Goal: Task Accomplishment & Management: Manage account settings

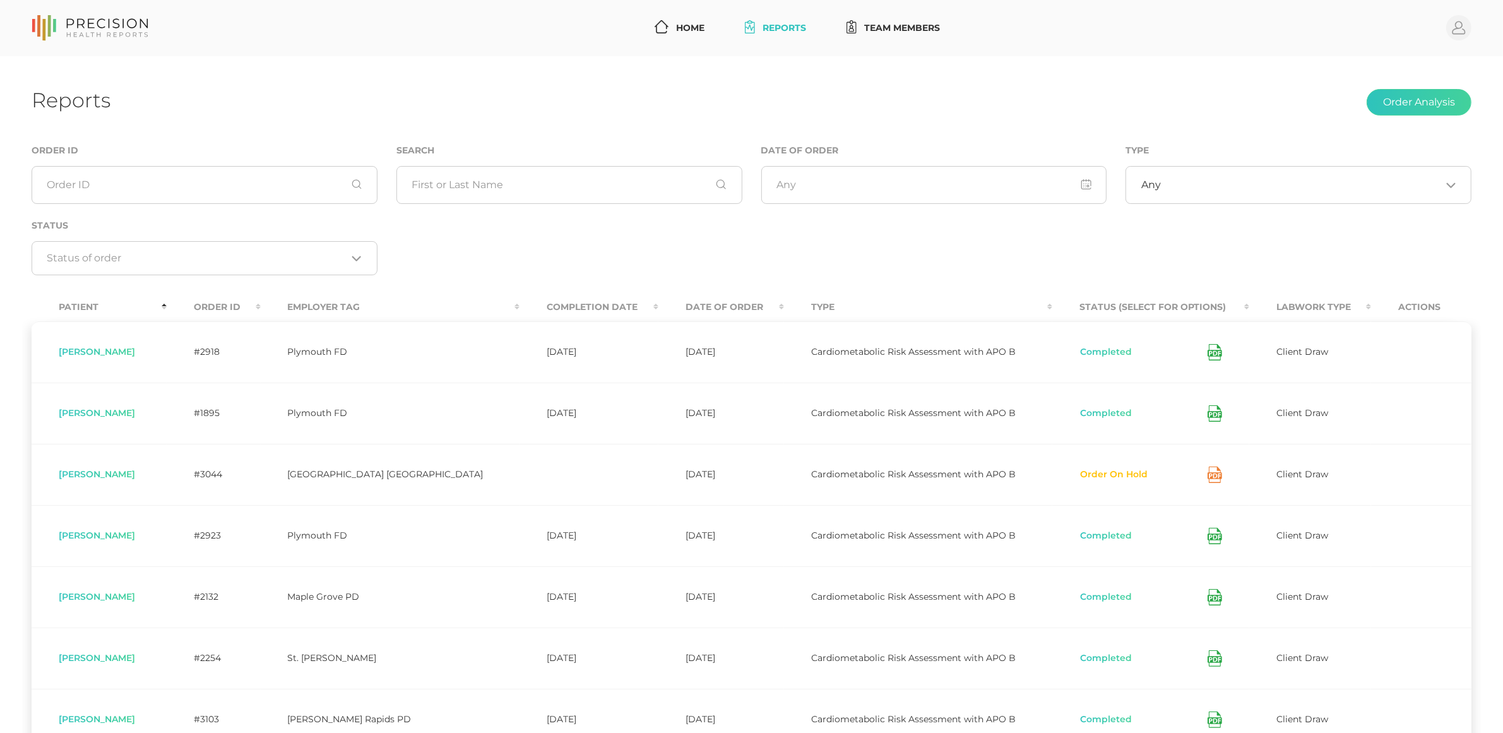
click at [1097, 475] on button "Order On Hold" at bounding box center [1113, 474] width 69 height 13
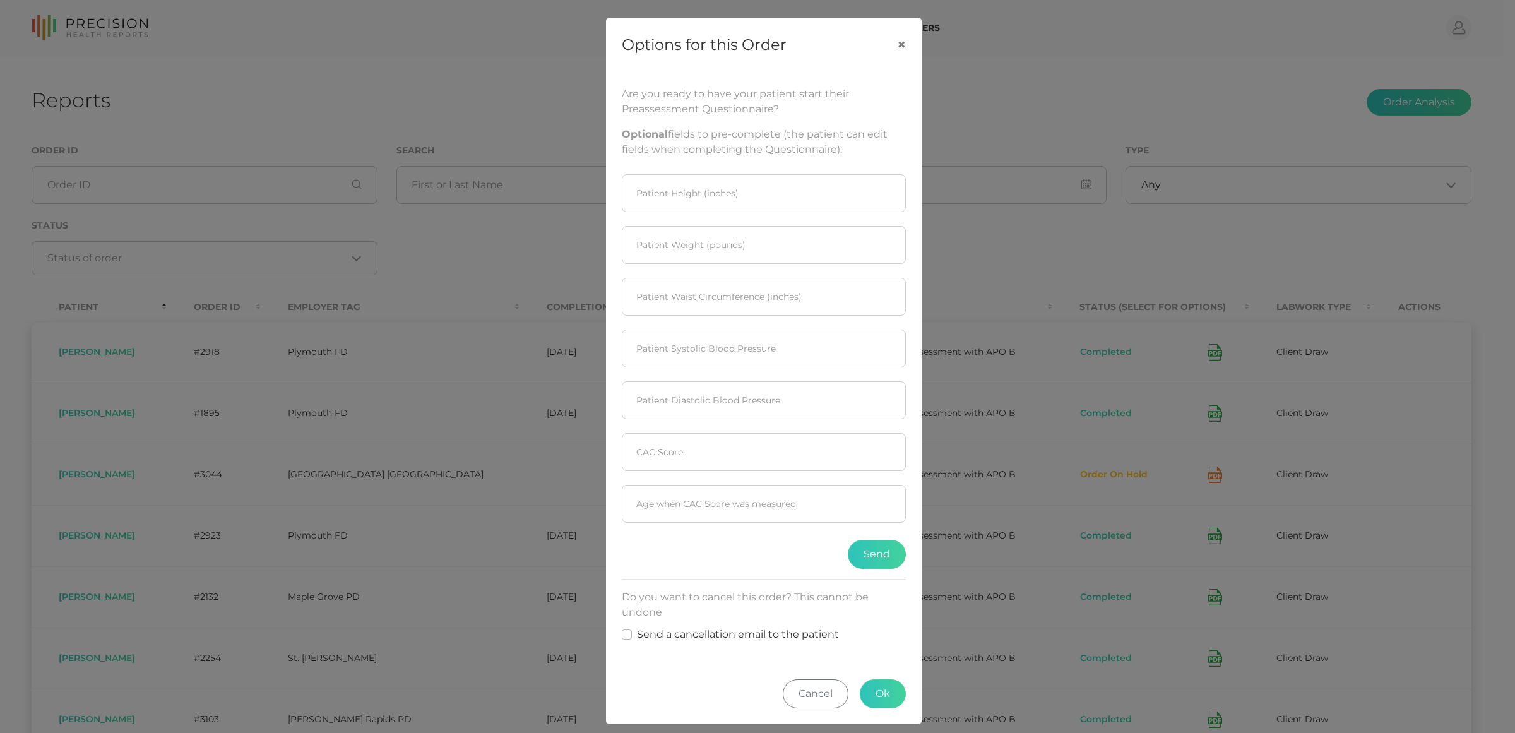
click at [951, 518] on div "Options for this Order × Are you ready to have your patient start their Preasse…" at bounding box center [757, 366] width 1515 height 733
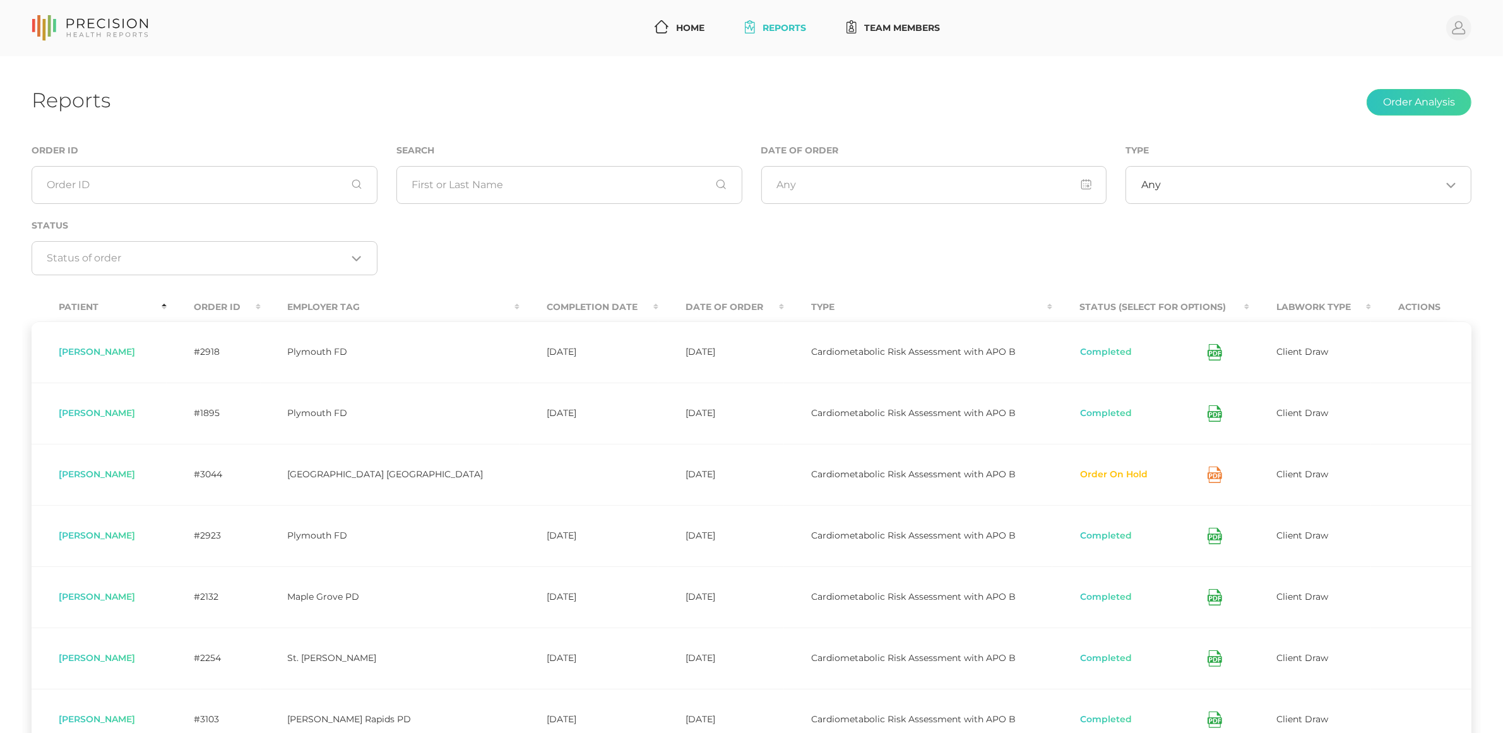
click at [1079, 312] on th "Status (Select for Options)" at bounding box center [1150, 307] width 197 height 28
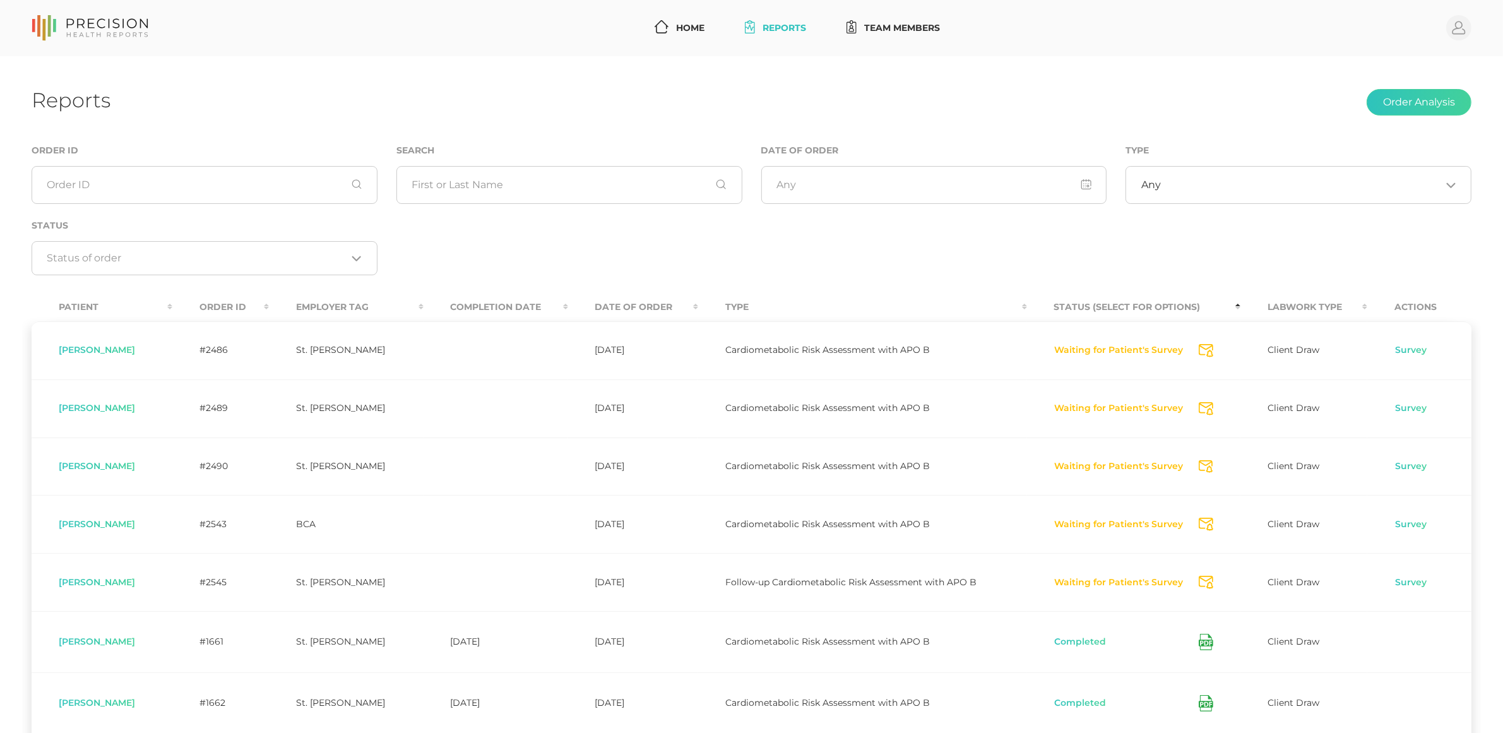
click at [1081, 309] on th "Status (Select for Options)" at bounding box center [1134, 307] width 214 height 28
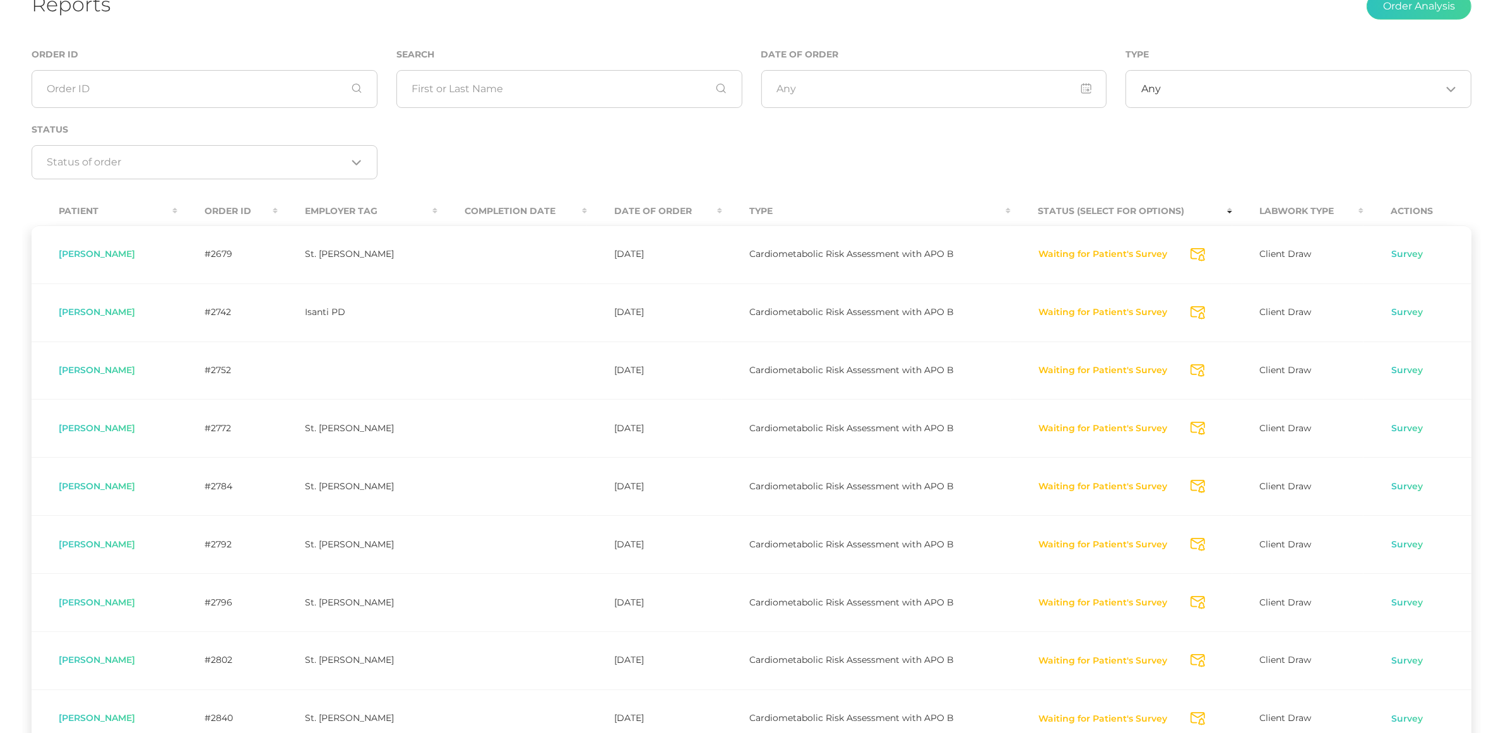
scroll to position [300, 0]
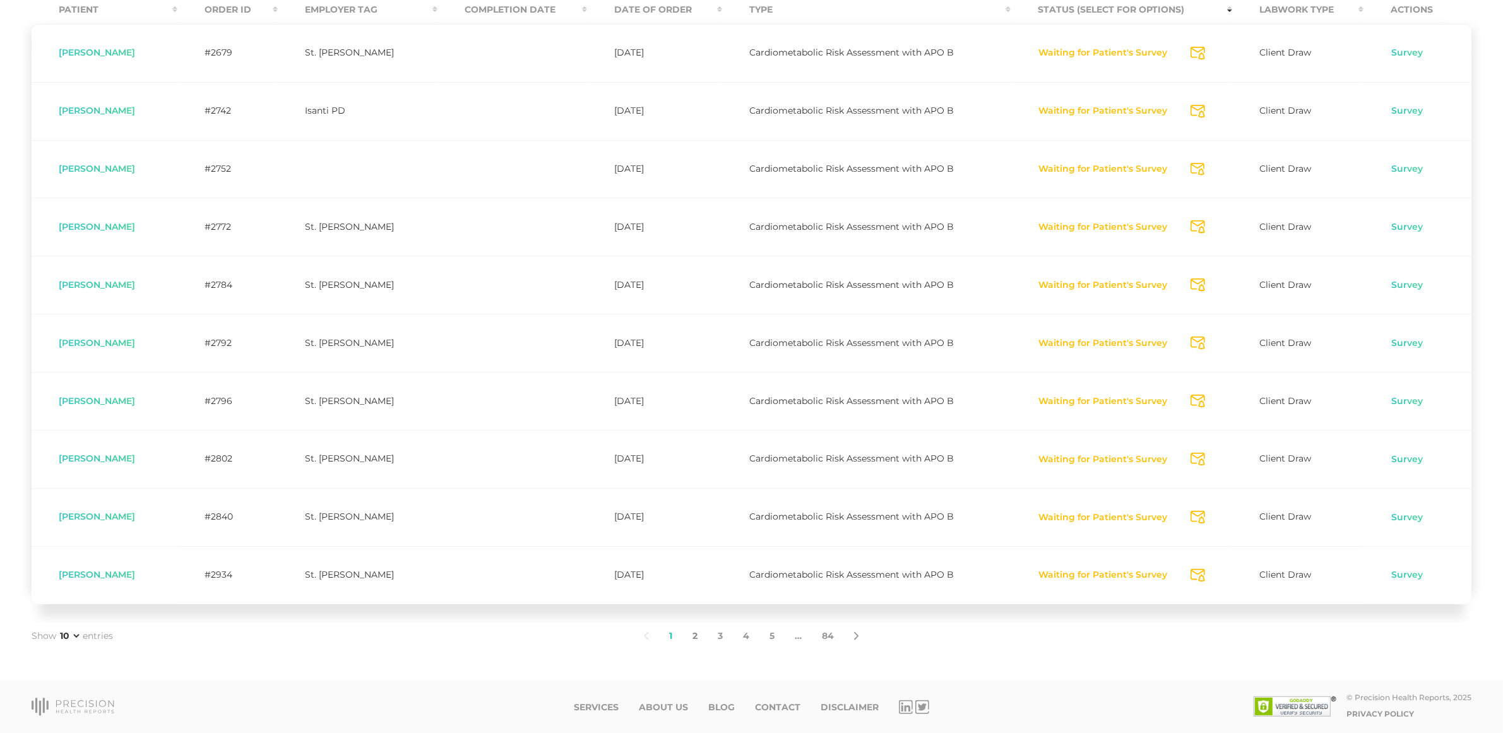
click at [694, 634] on link "2" at bounding box center [694, 636] width 25 height 27
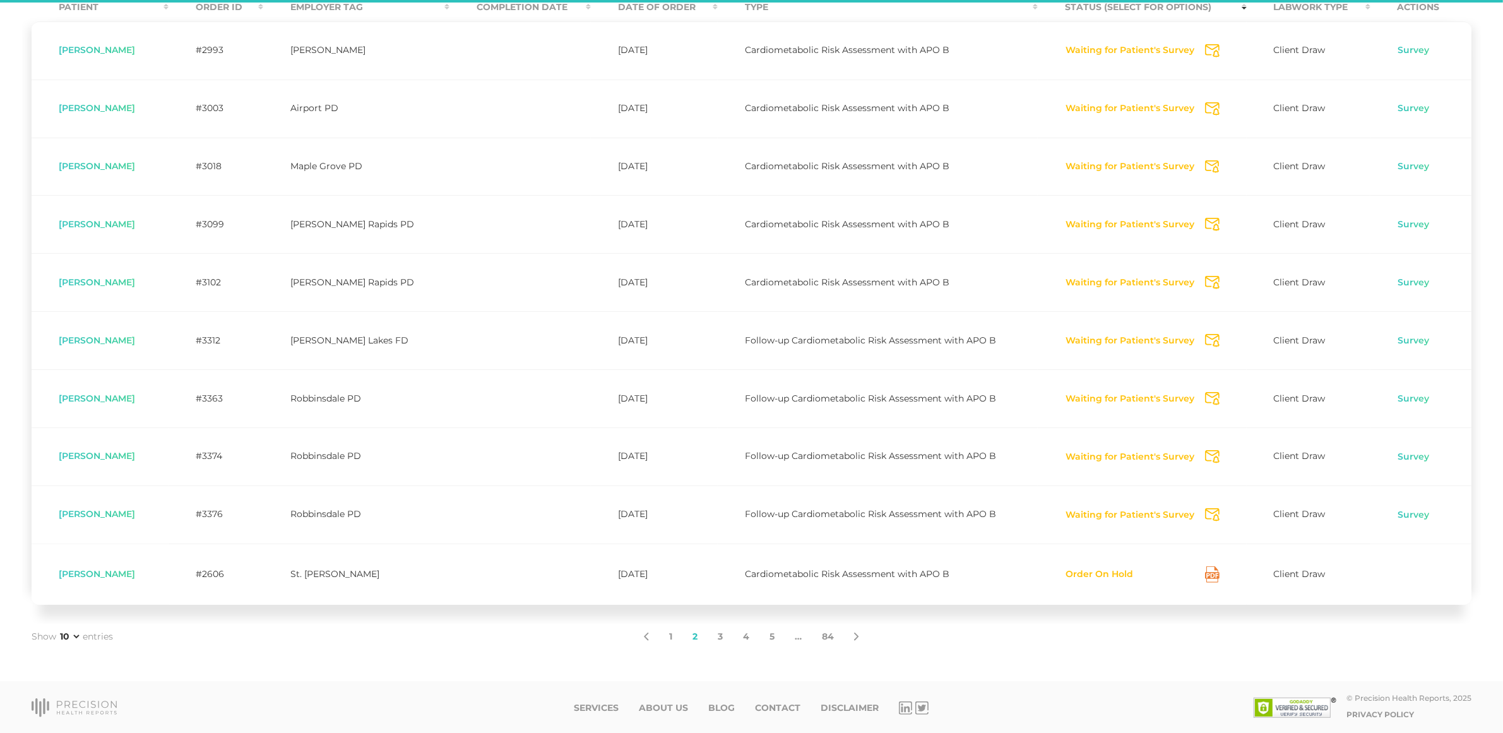
scroll to position [294, 0]
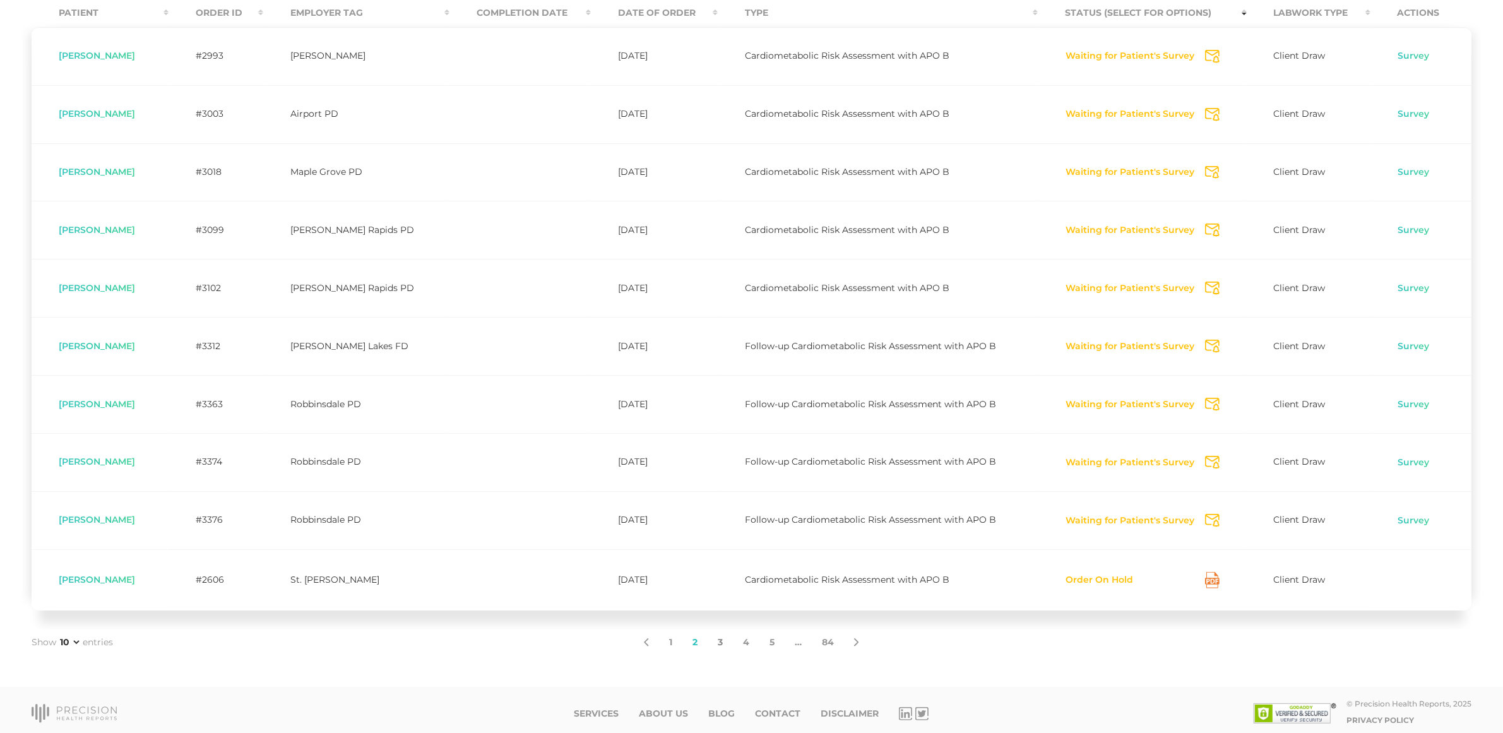
click at [725, 648] on link "3" at bounding box center [720, 642] width 25 height 27
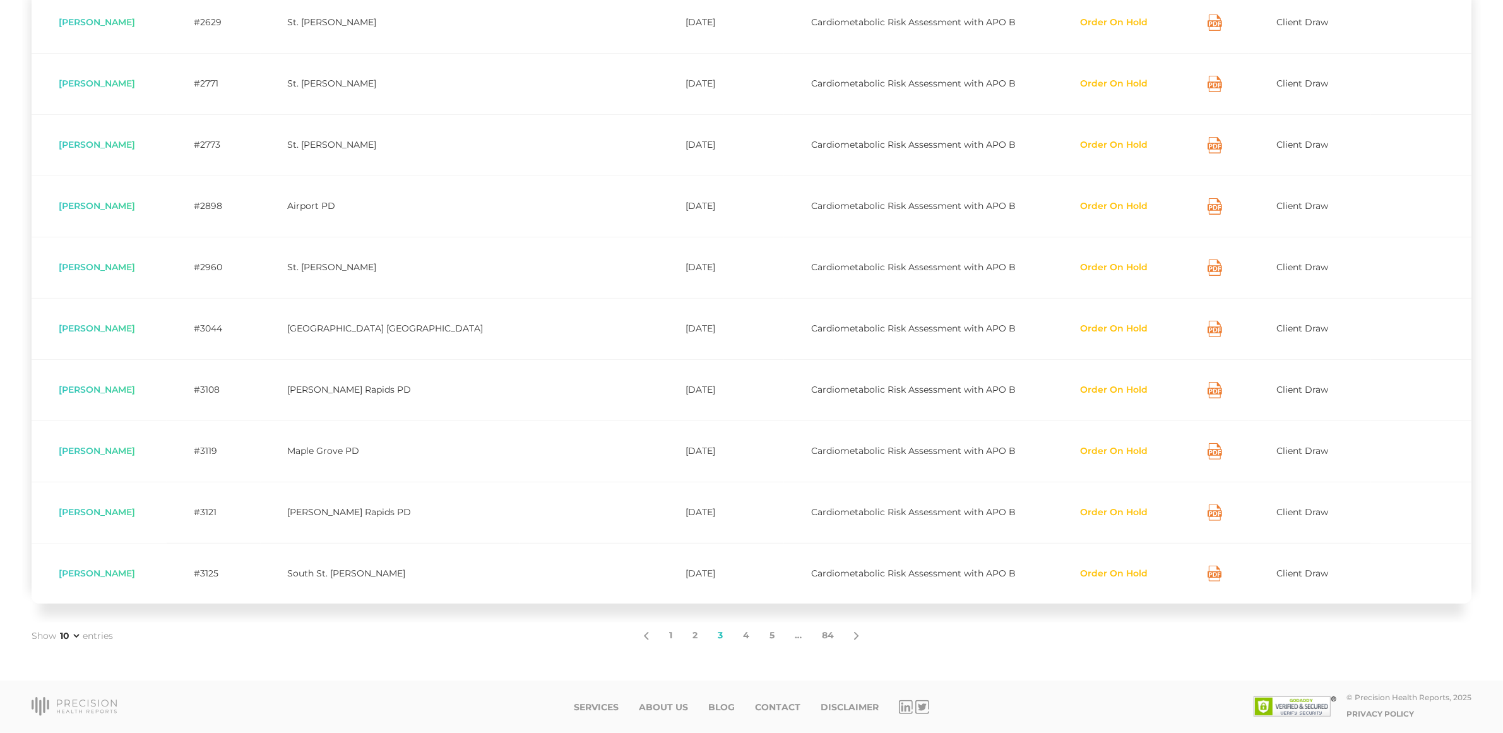
scroll to position [332, 0]
click at [691, 635] on link "2" at bounding box center [694, 635] width 25 height 27
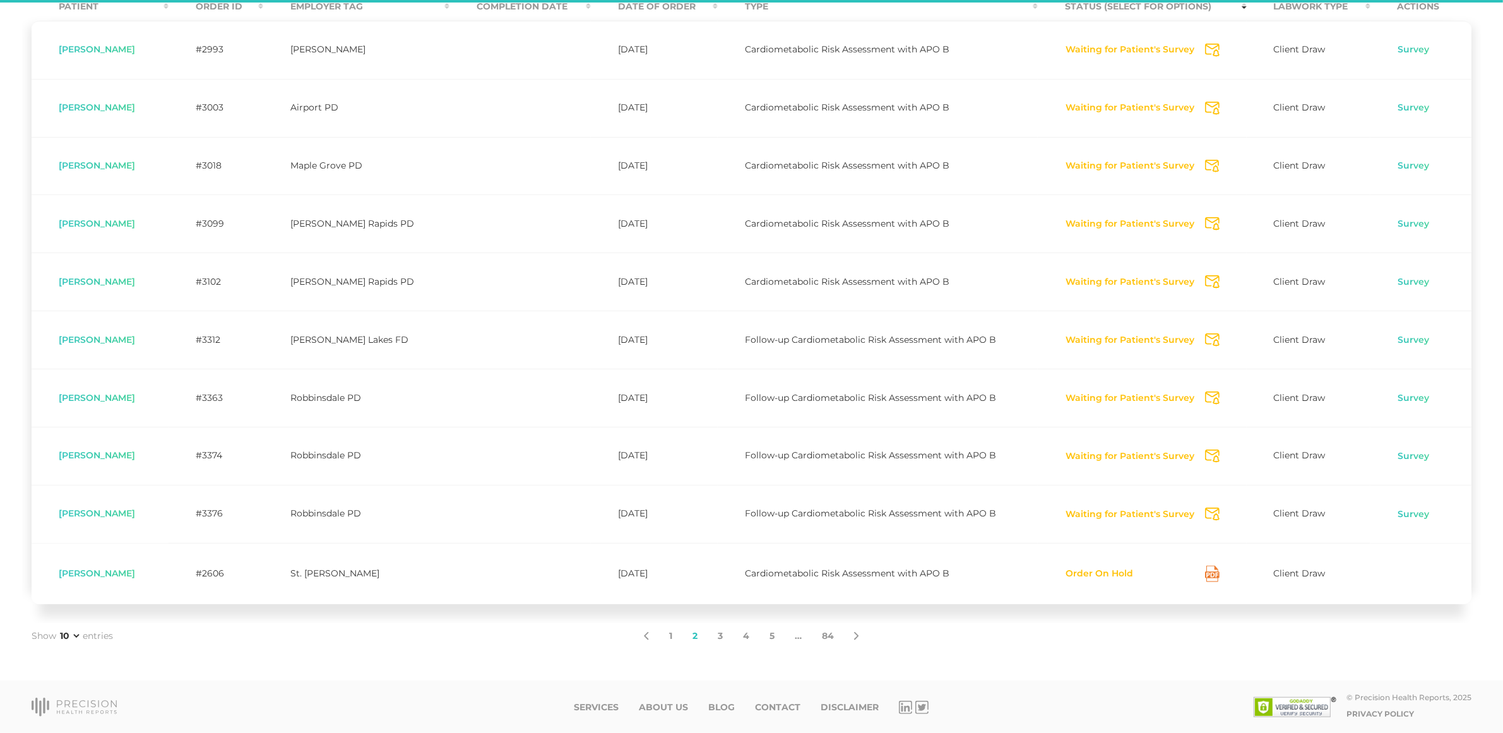
scroll to position [294, 0]
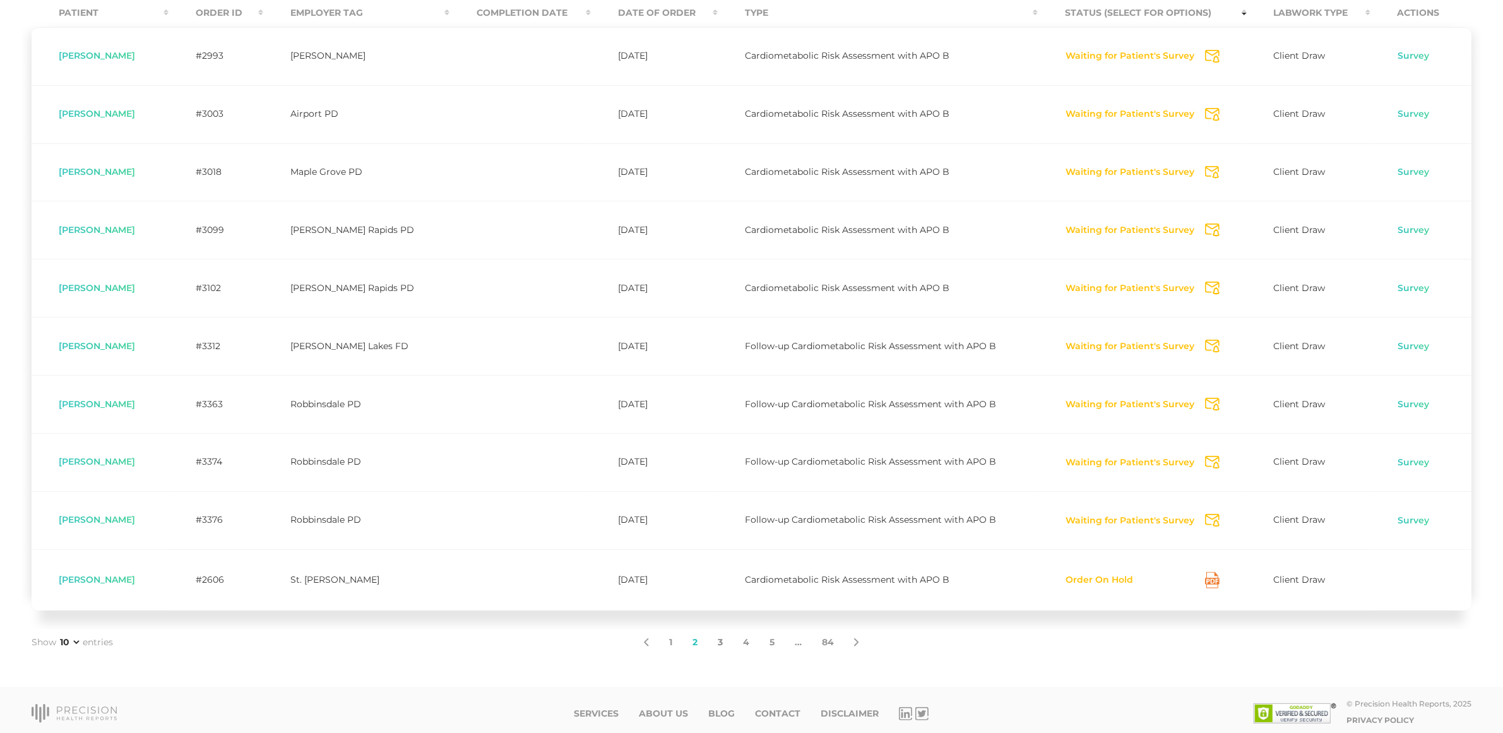
click at [718, 648] on link "3" at bounding box center [720, 642] width 25 height 27
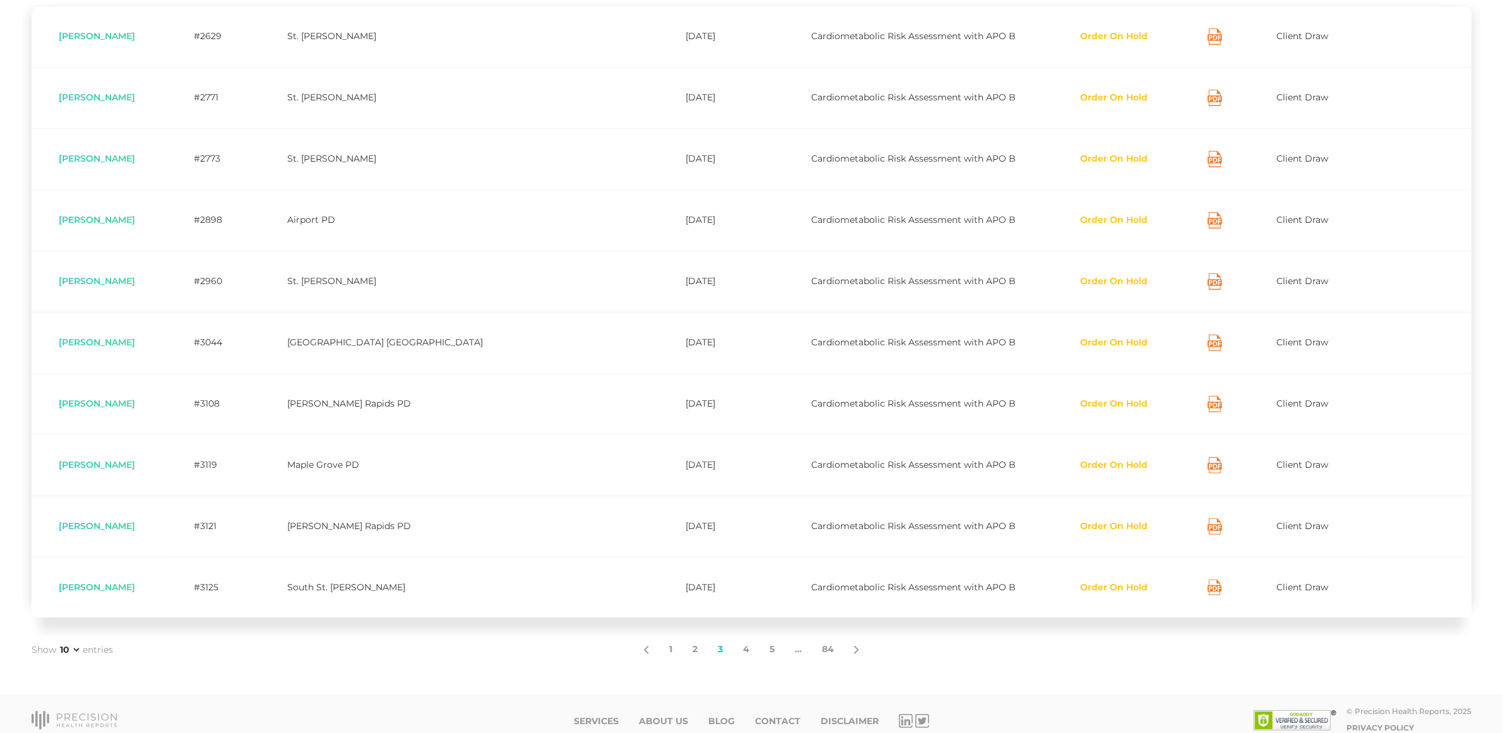
scroll to position [332, 0]
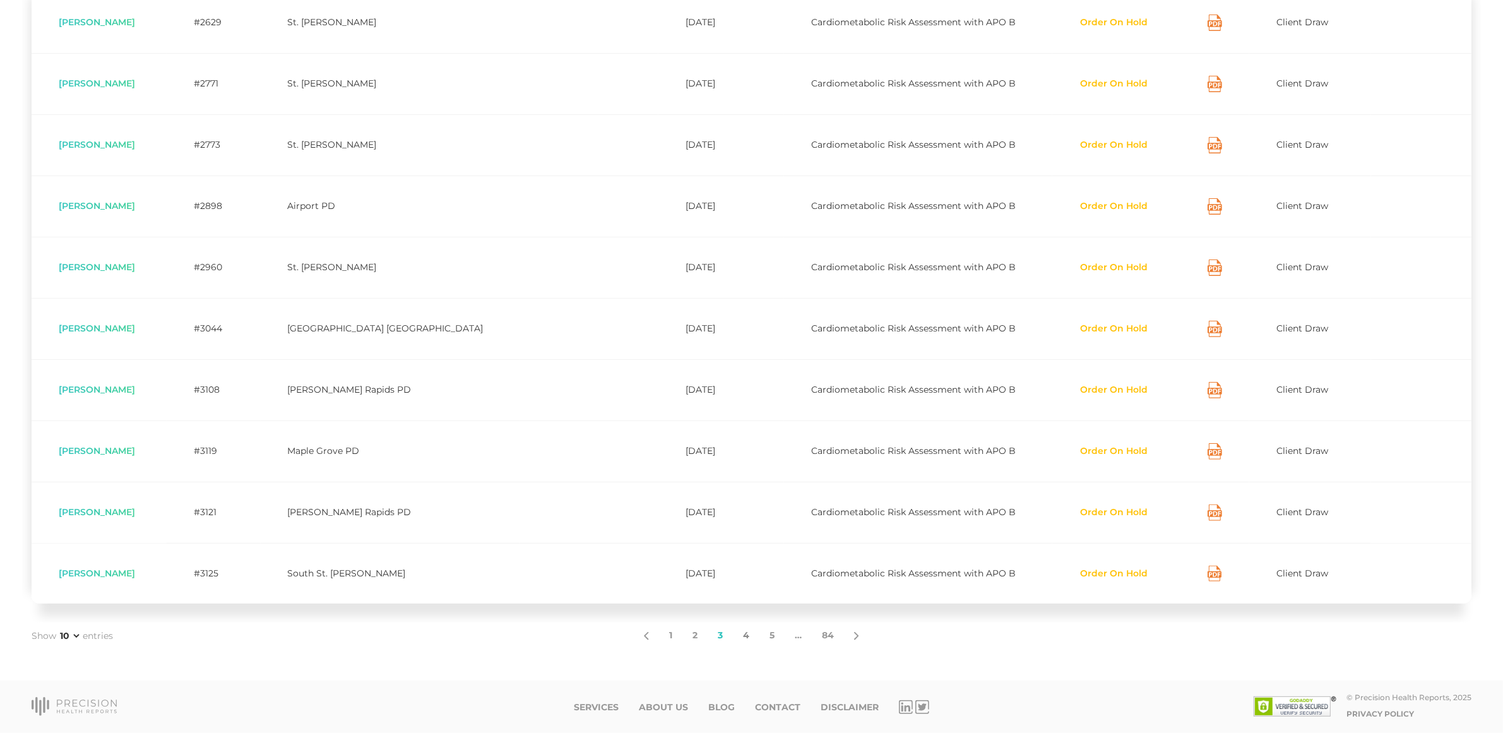
click at [742, 642] on link "4" at bounding box center [746, 635] width 27 height 27
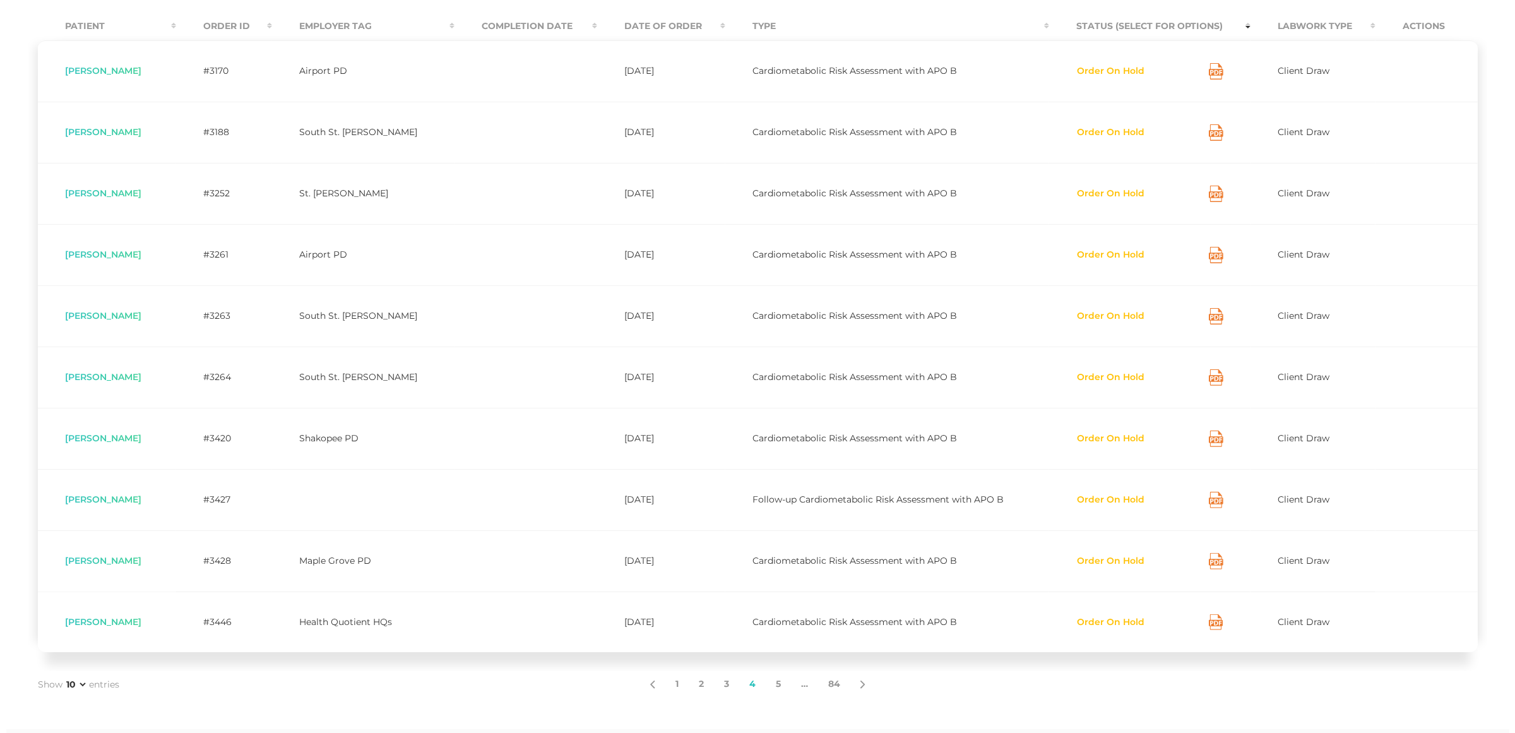
scroll to position [253, 0]
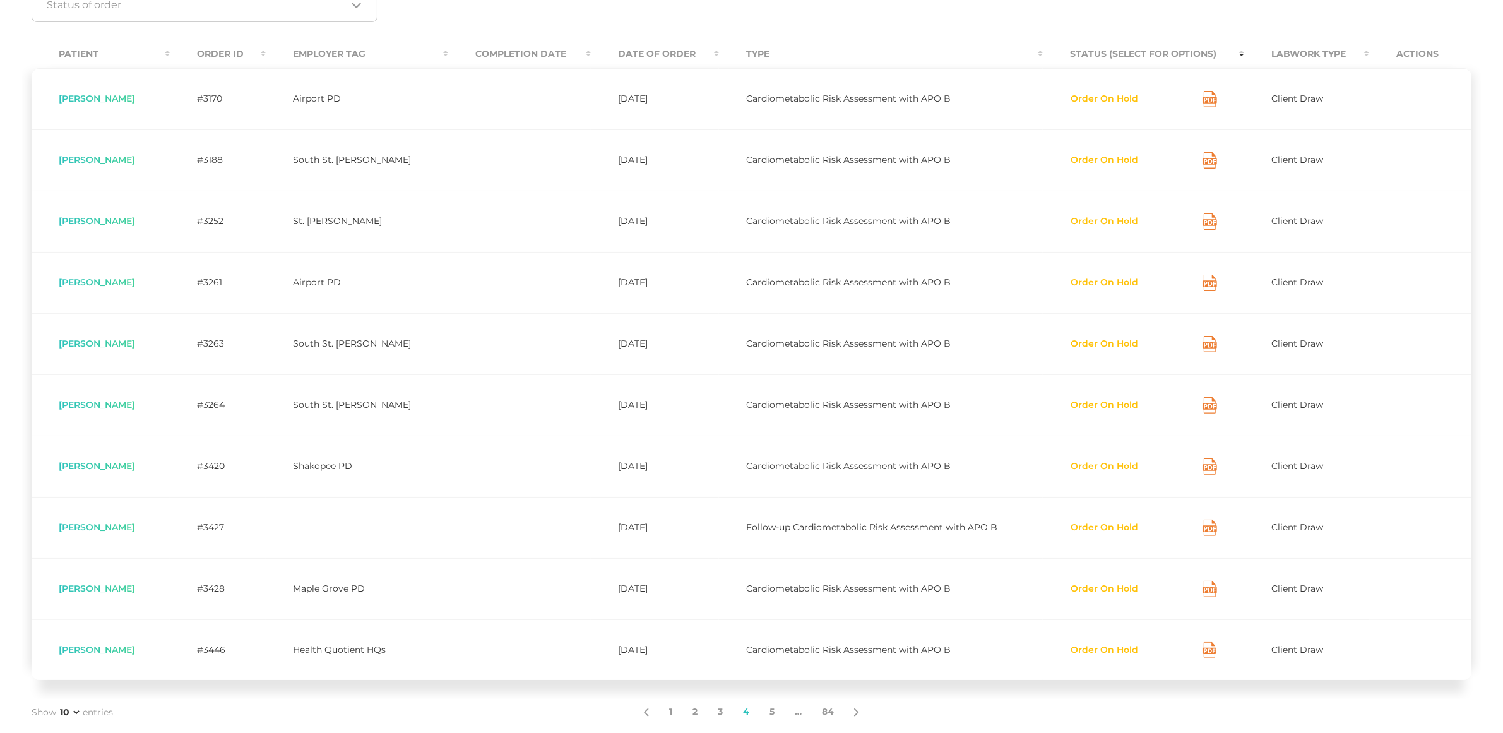
click at [1094, 226] on button "Order On Hold" at bounding box center [1104, 221] width 69 height 13
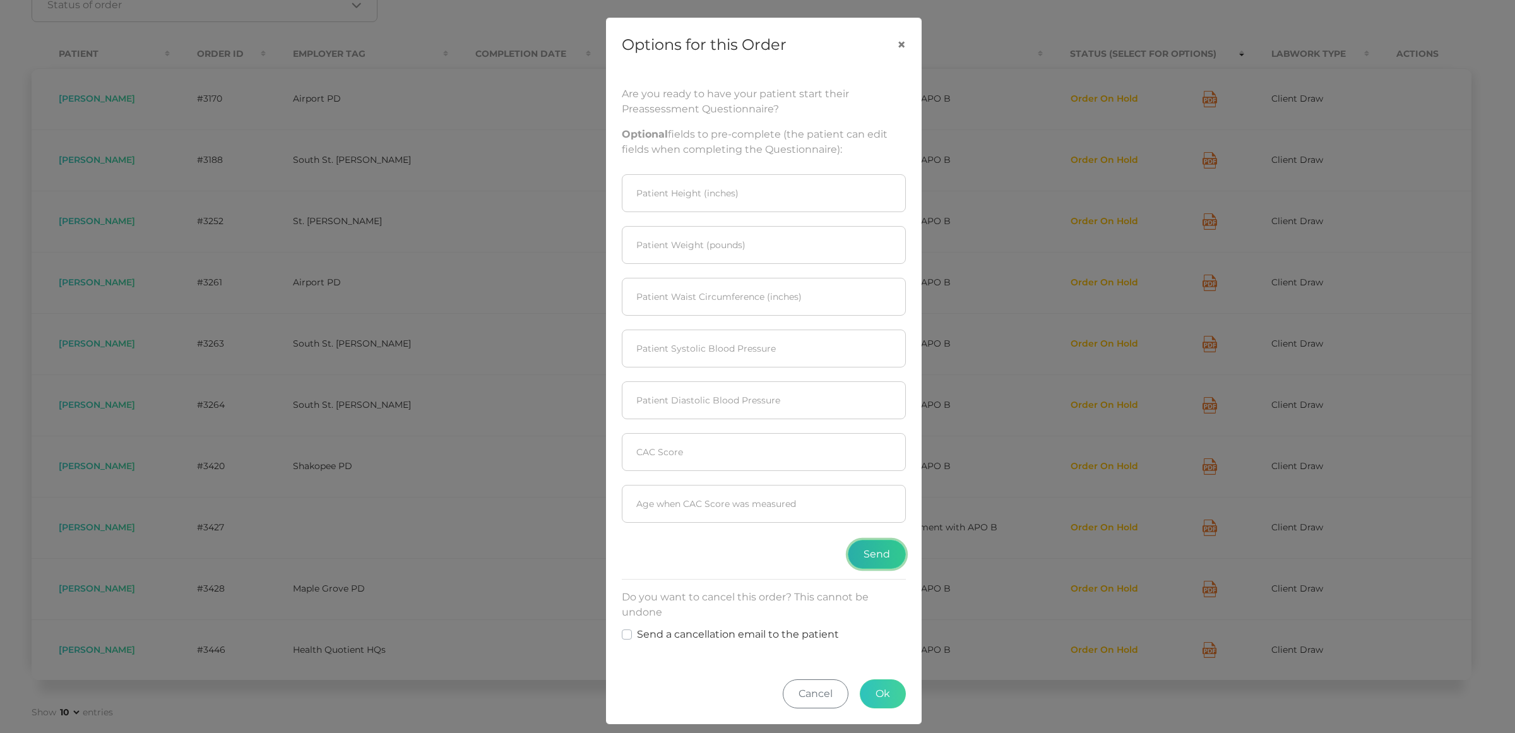
click at [865, 560] on button "Send" at bounding box center [877, 554] width 58 height 29
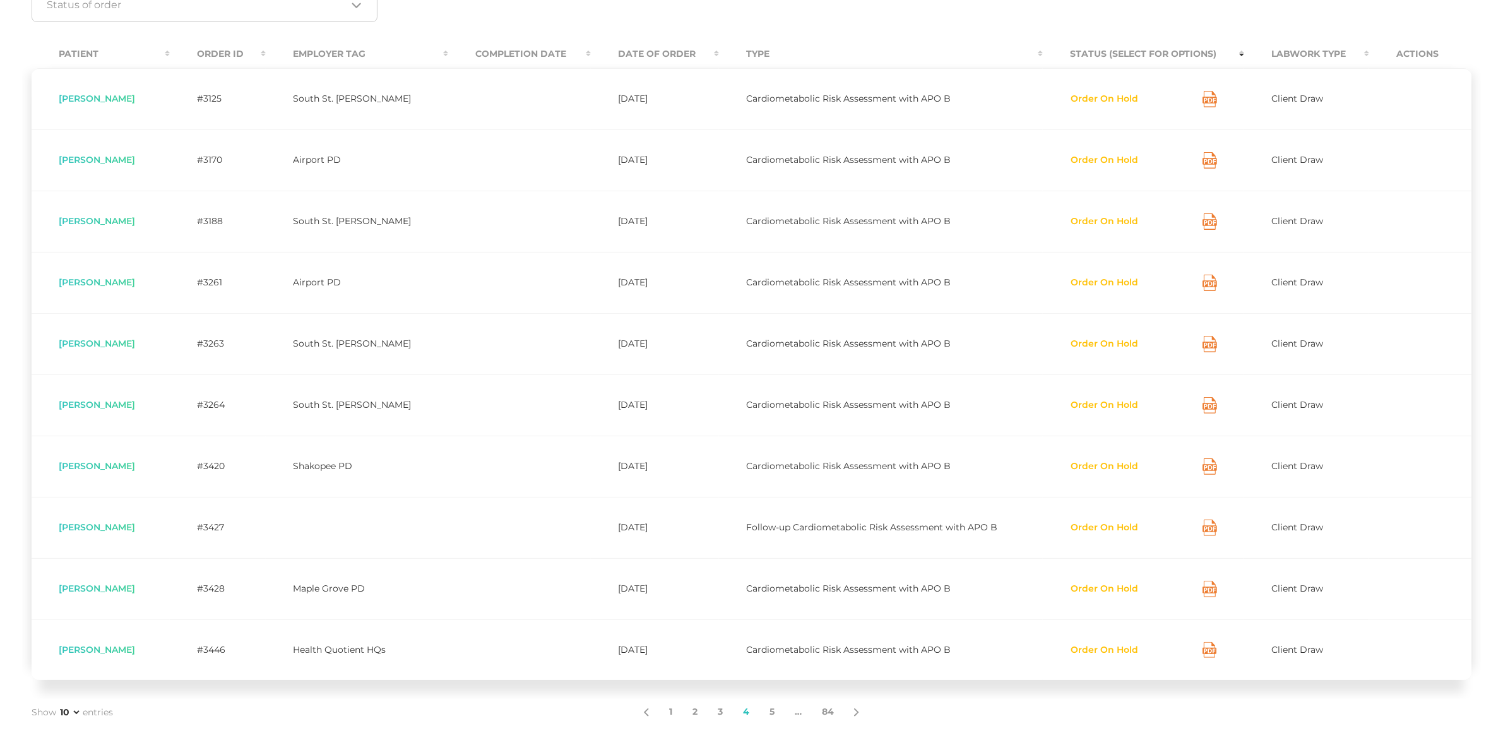
click at [1115, 282] on button "Order On Hold" at bounding box center [1104, 282] width 69 height 13
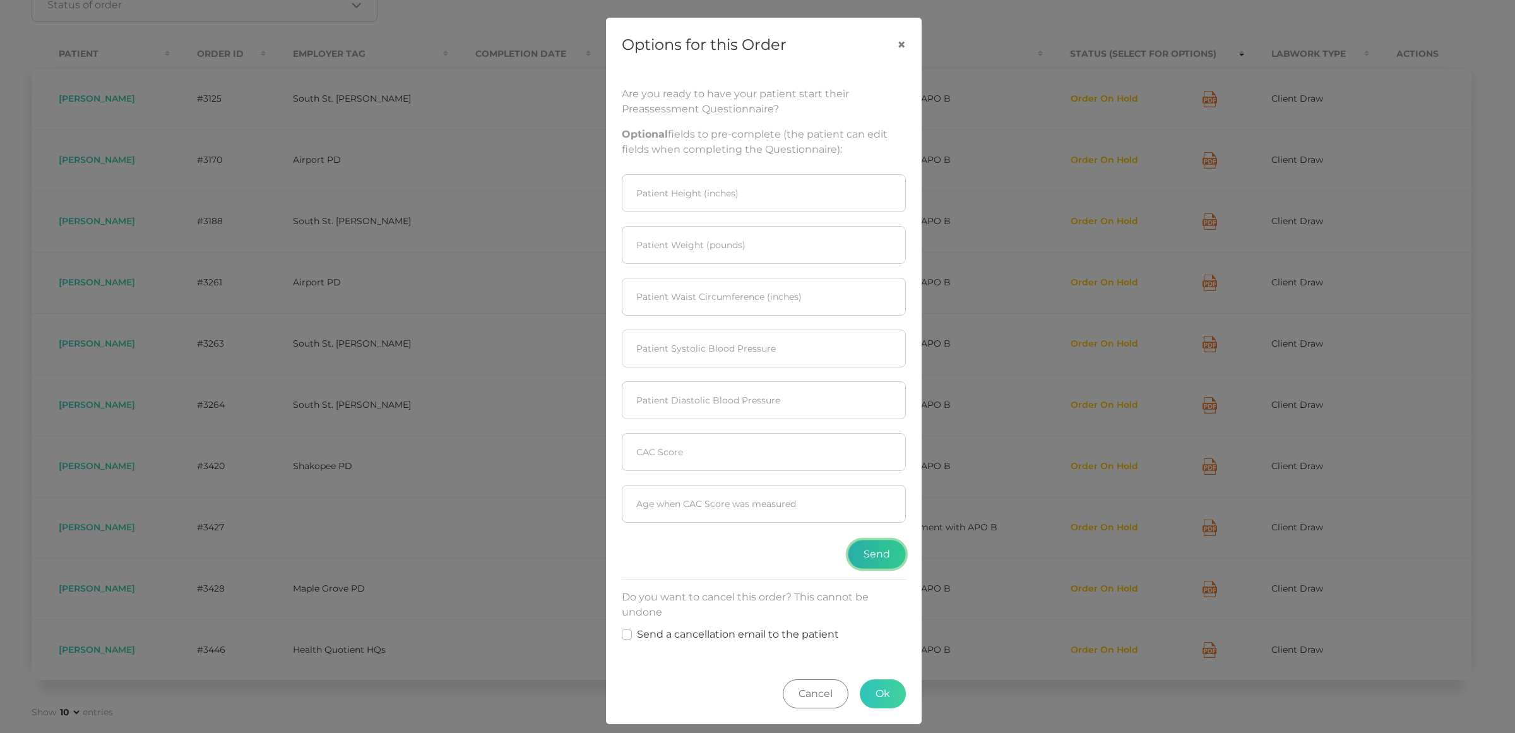
click at [880, 554] on button "Send" at bounding box center [877, 554] width 58 height 29
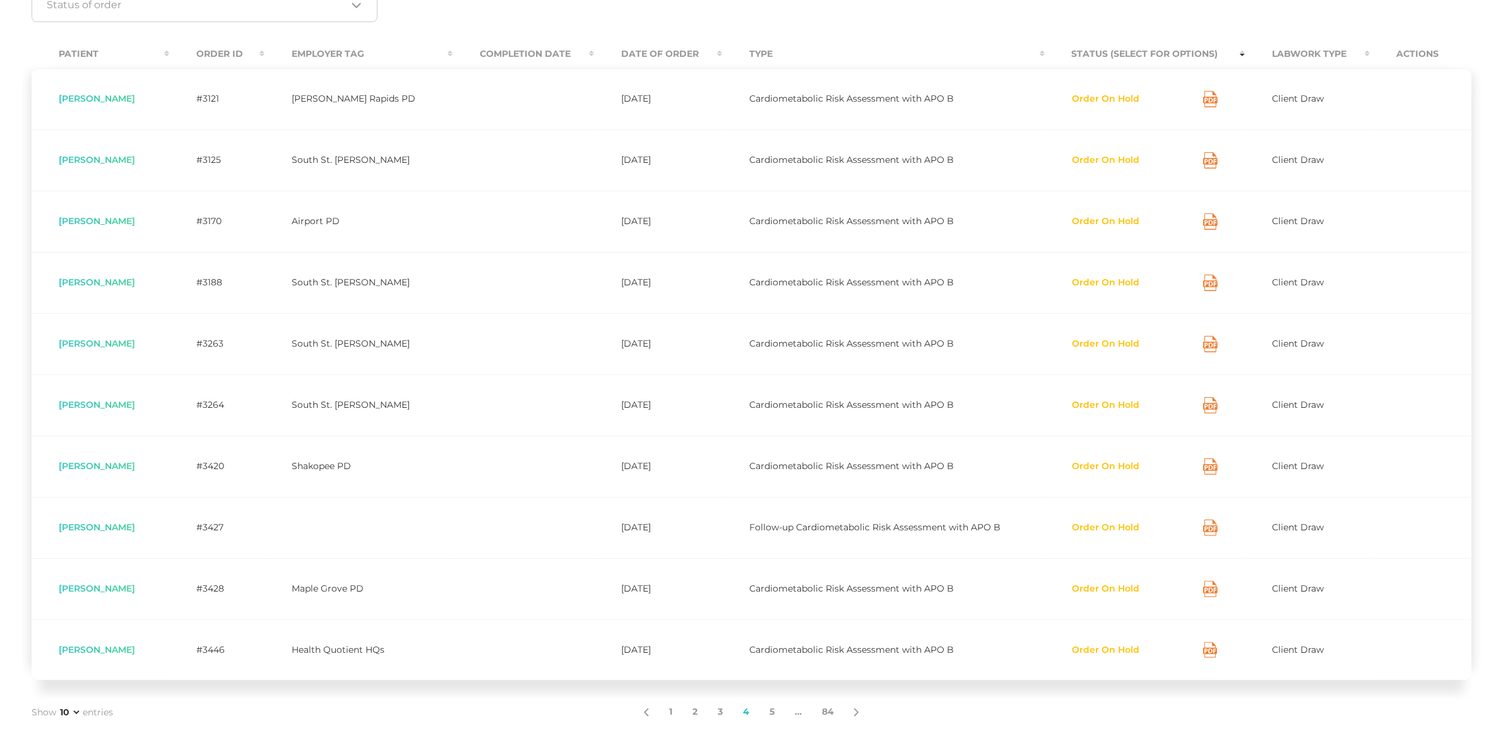
click at [1077, 346] on button "Order On Hold" at bounding box center [1106, 344] width 69 height 13
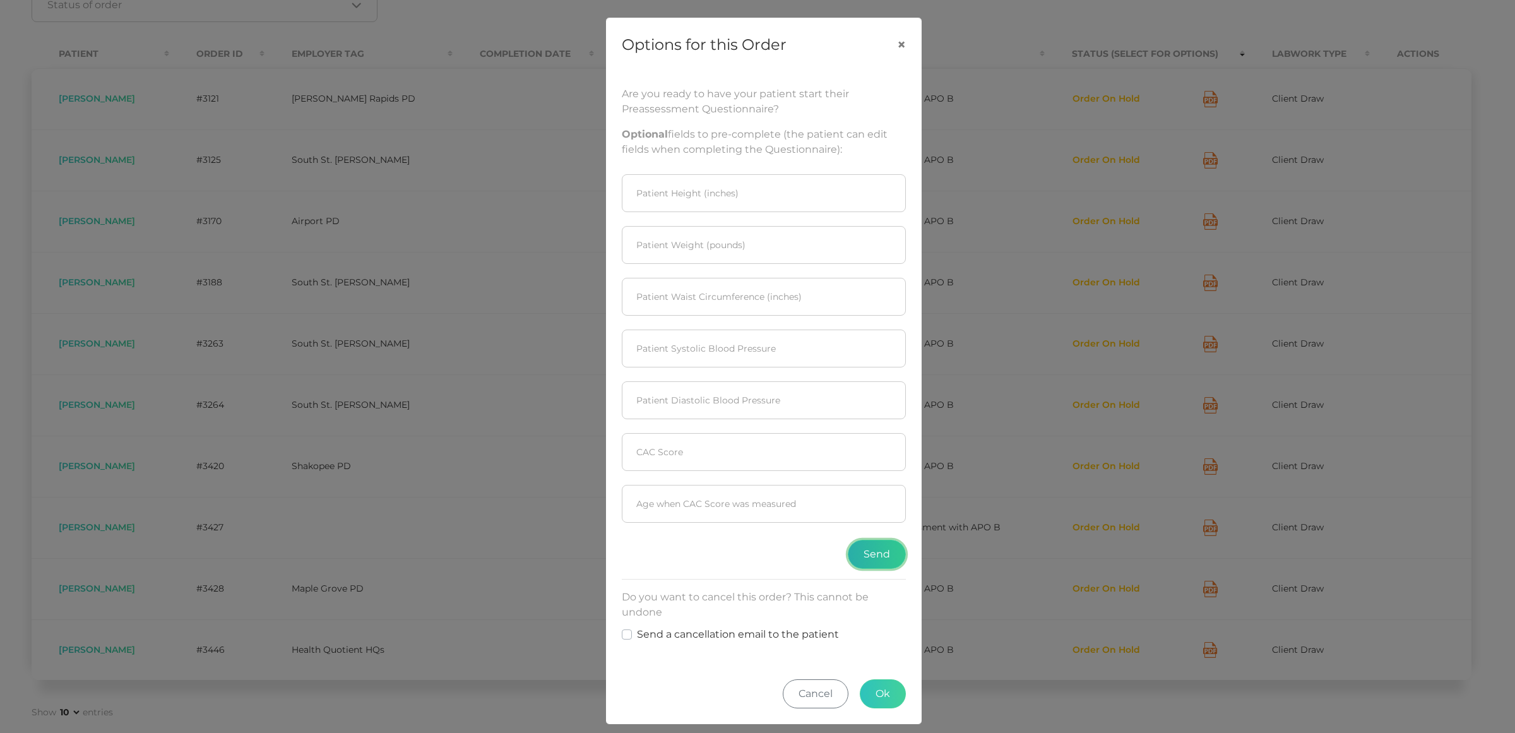
click at [857, 562] on button "Send" at bounding box center [877, 554] width 58 height 29
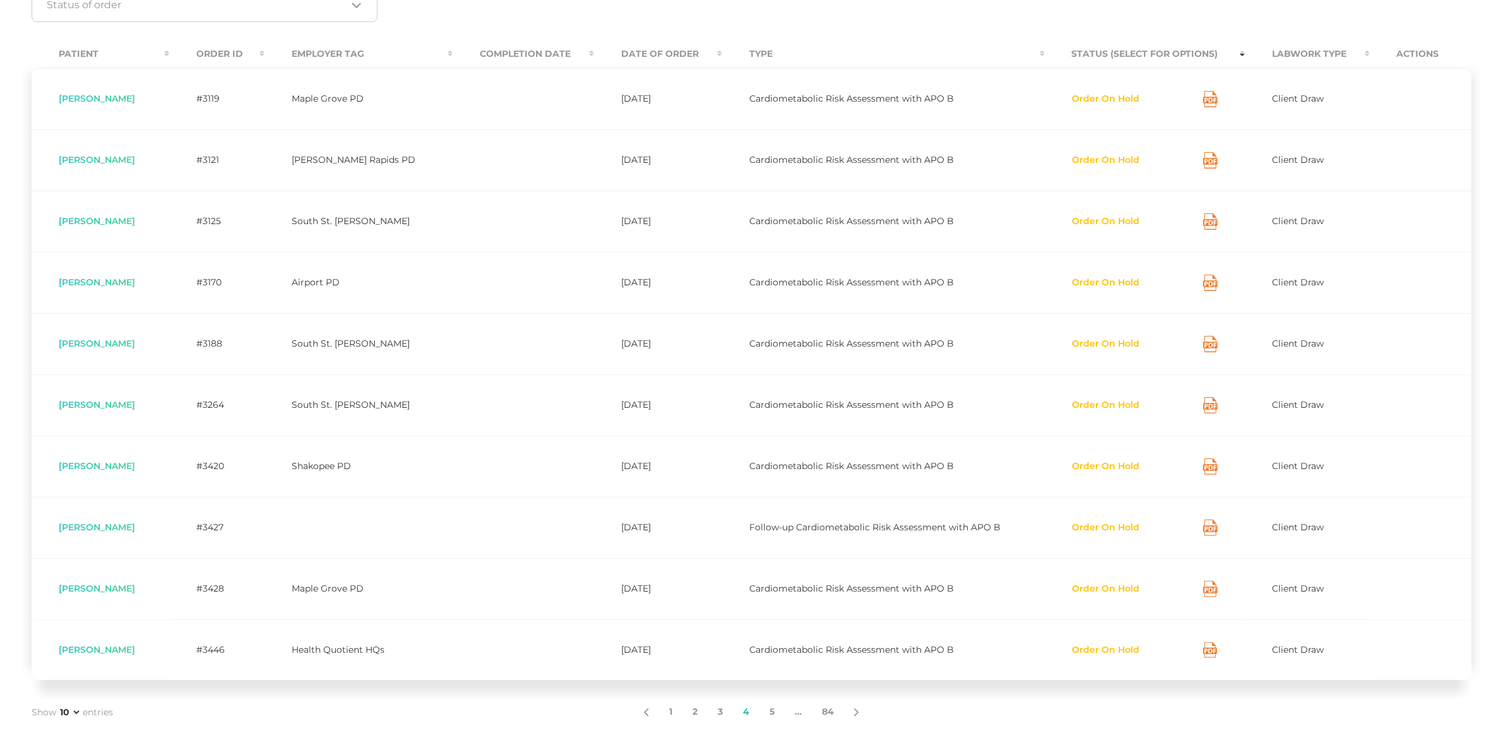
click at [1122, 405] on button "Order On Hold" at bounding box center [1106, 405] width 69 height 13
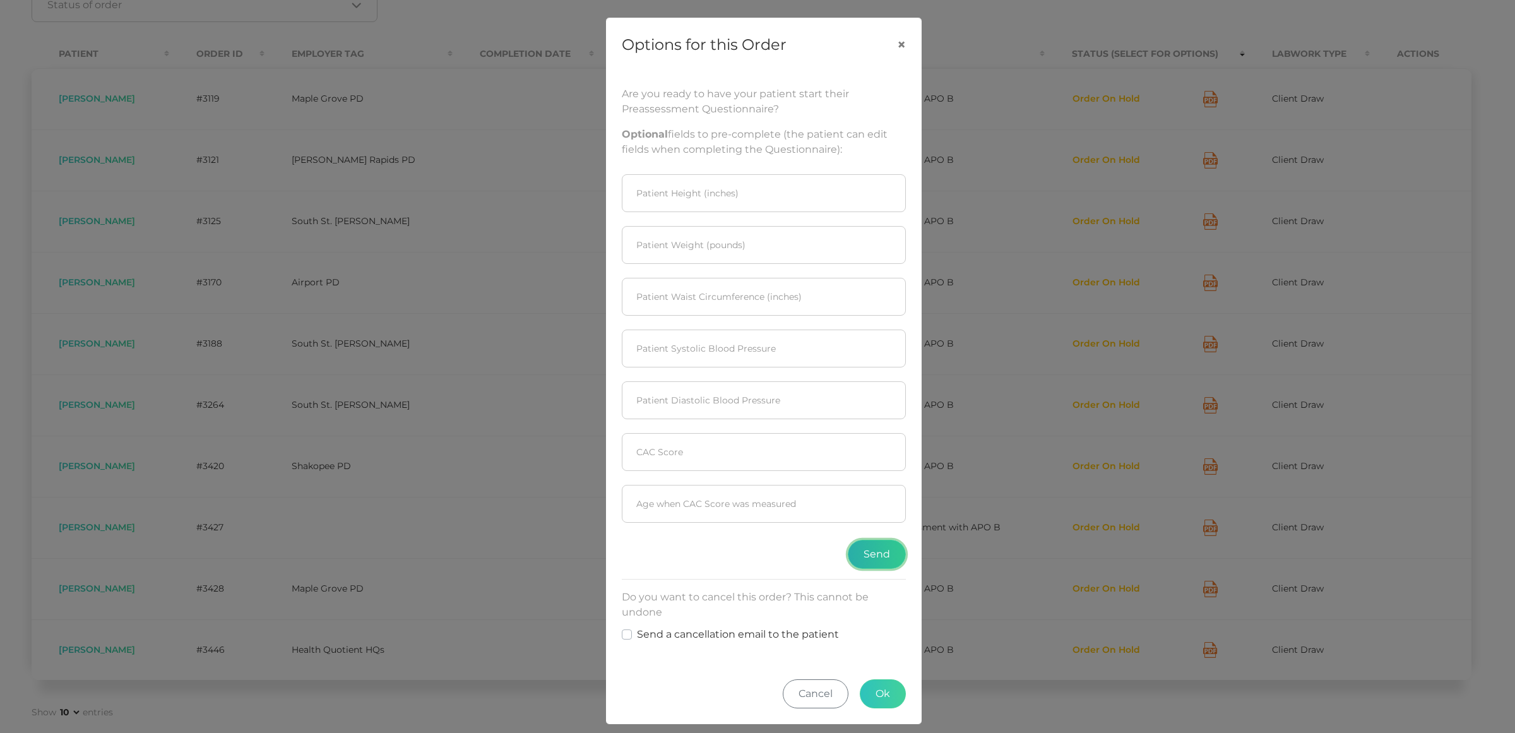
click at [873, 557] on button "Send" at bounding box center [877, 554] width 58 height 29
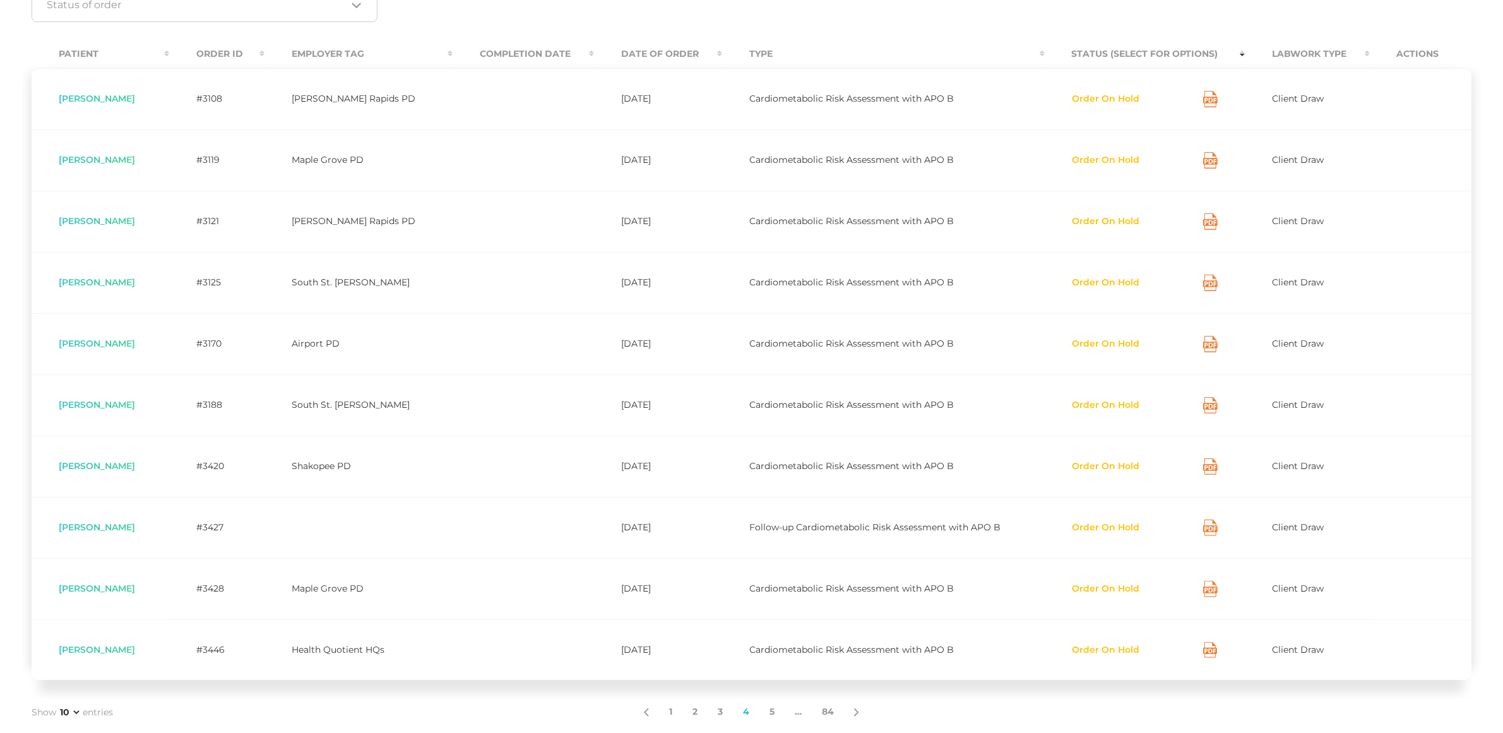
click at [1094, 463] on button "Order On Hold" at bounding box center [1106, 466] width 69 height 13
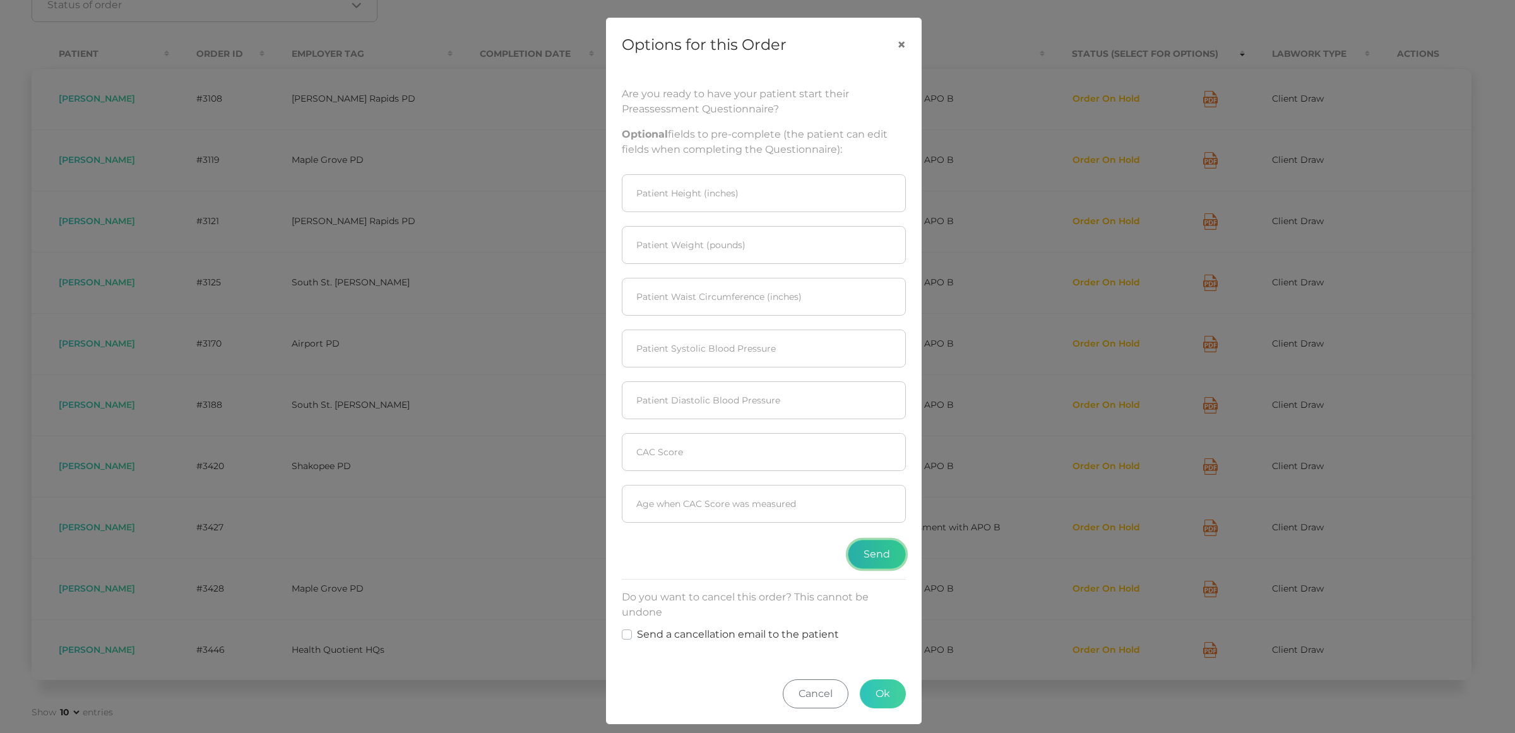
click at [878, 551] on button "Send" at bounding box center [877, 554] width 58 height 29
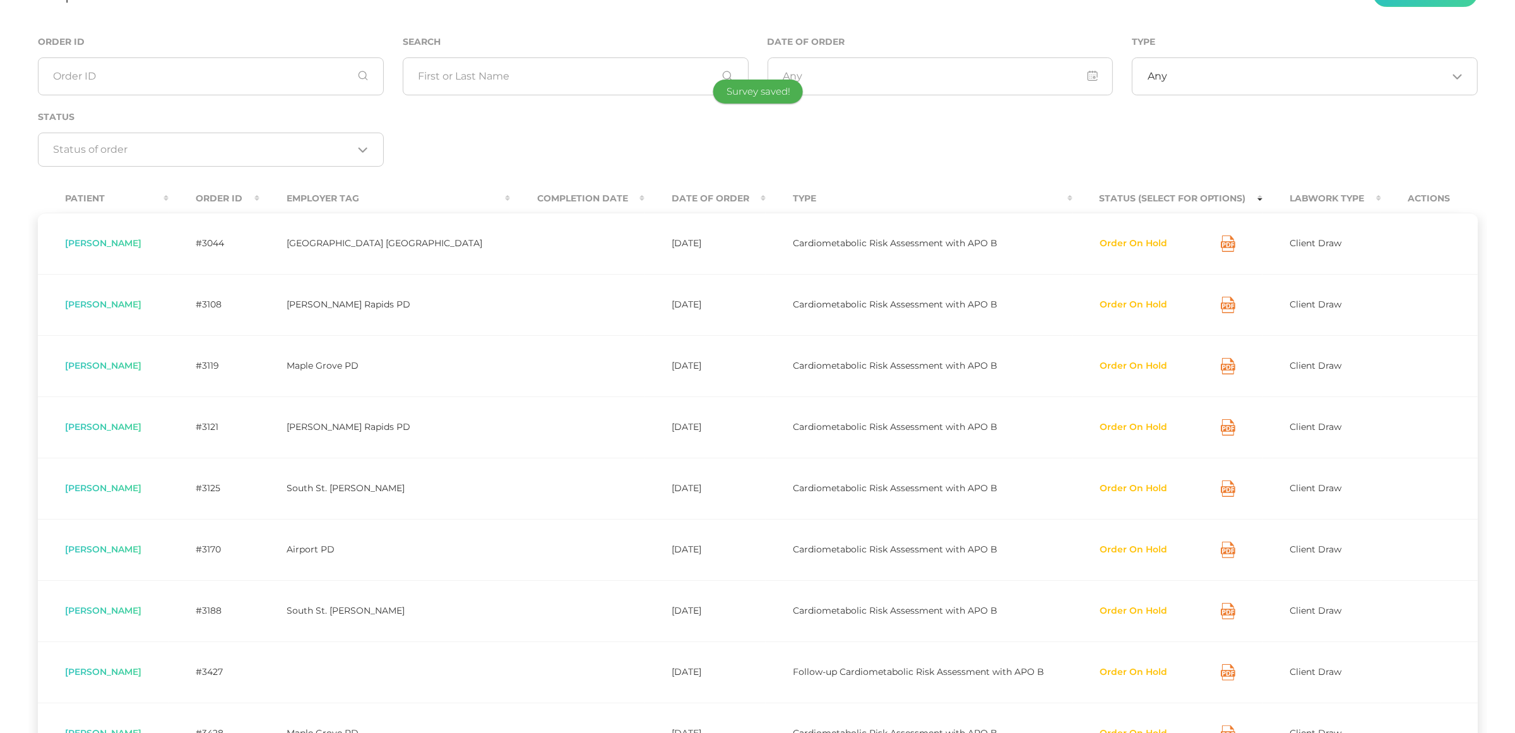
scroll to position [332, 0]
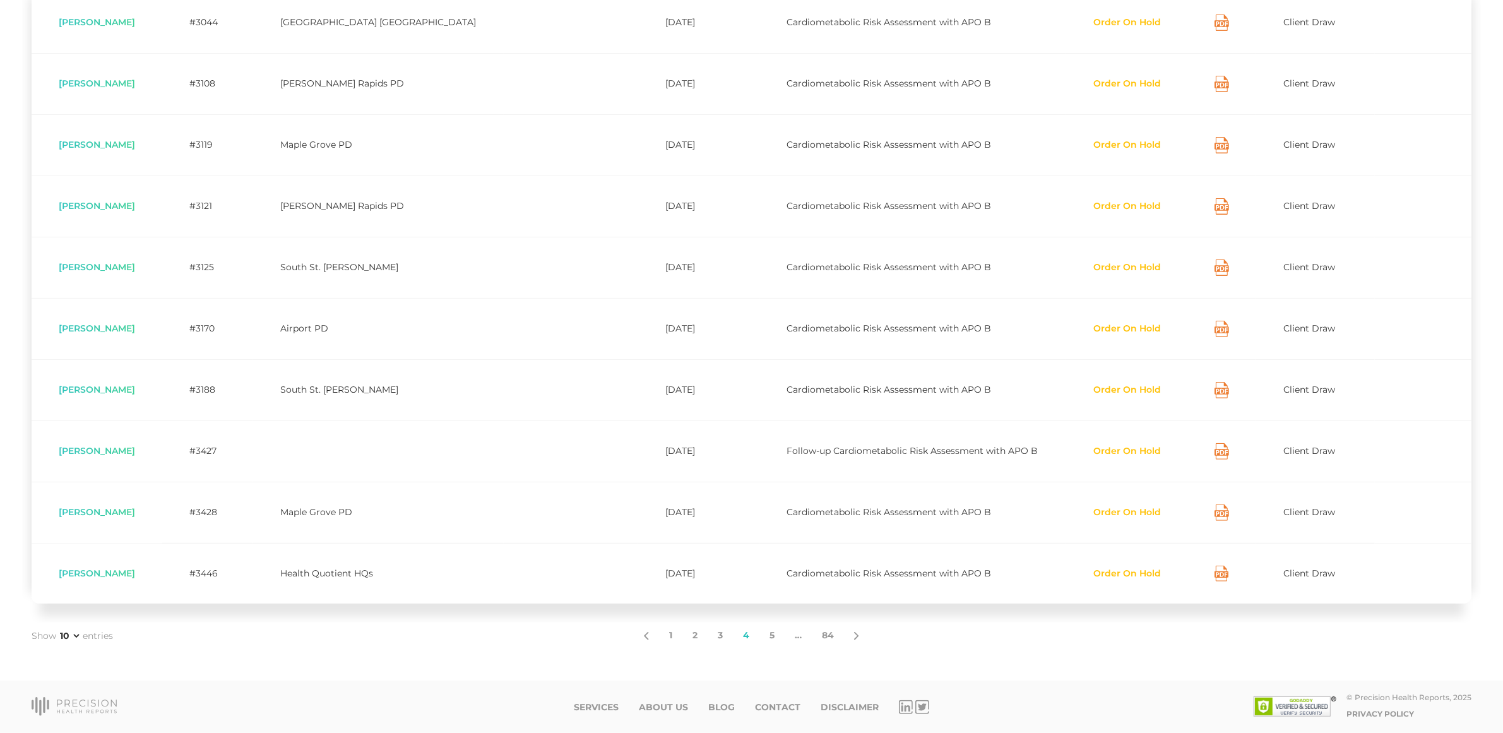
click at [1120, 454] on button "Order On Hold" at bounding box center [1127, 451] width 69 height 13
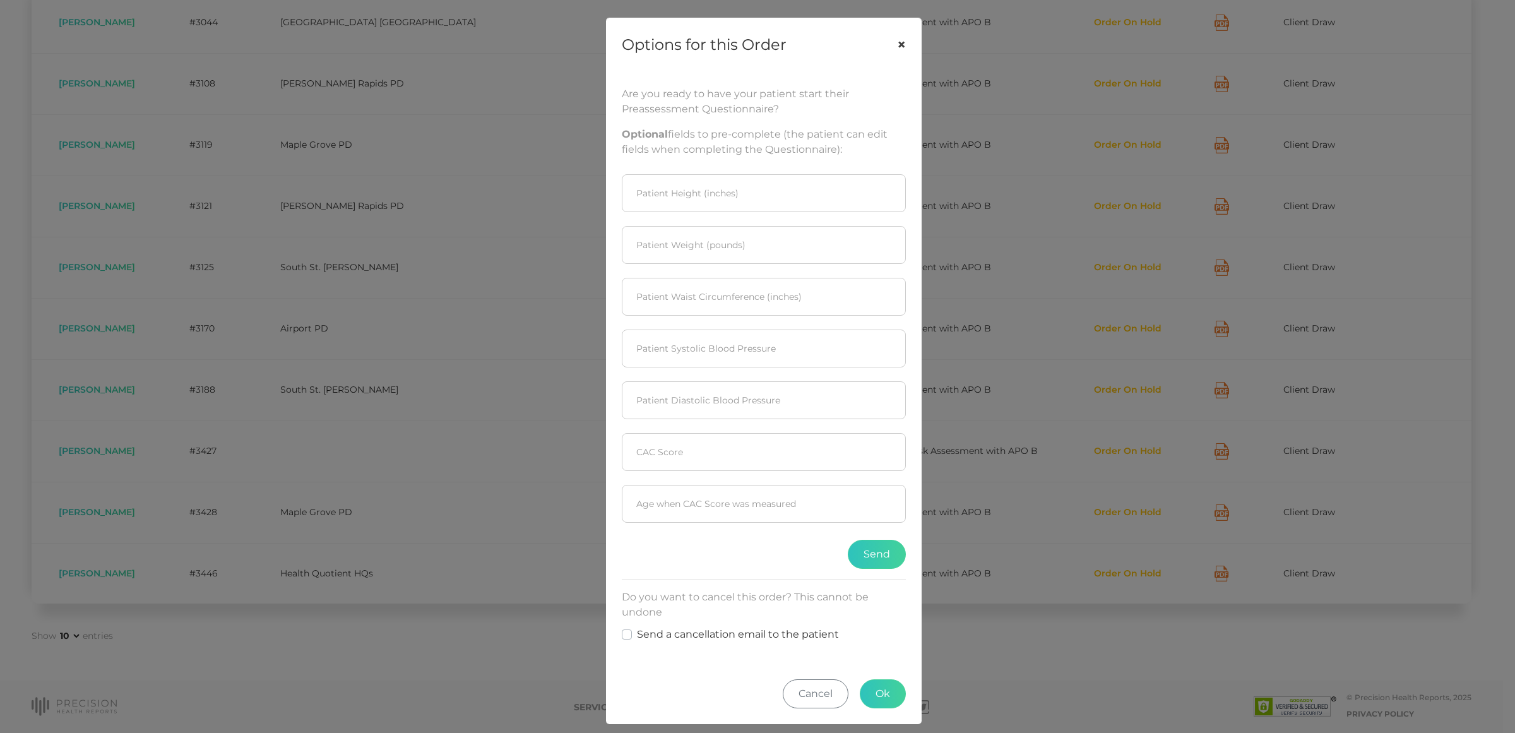
click at [890, 45] on button "×" at bounding box center [901, 44] width 39 height 53
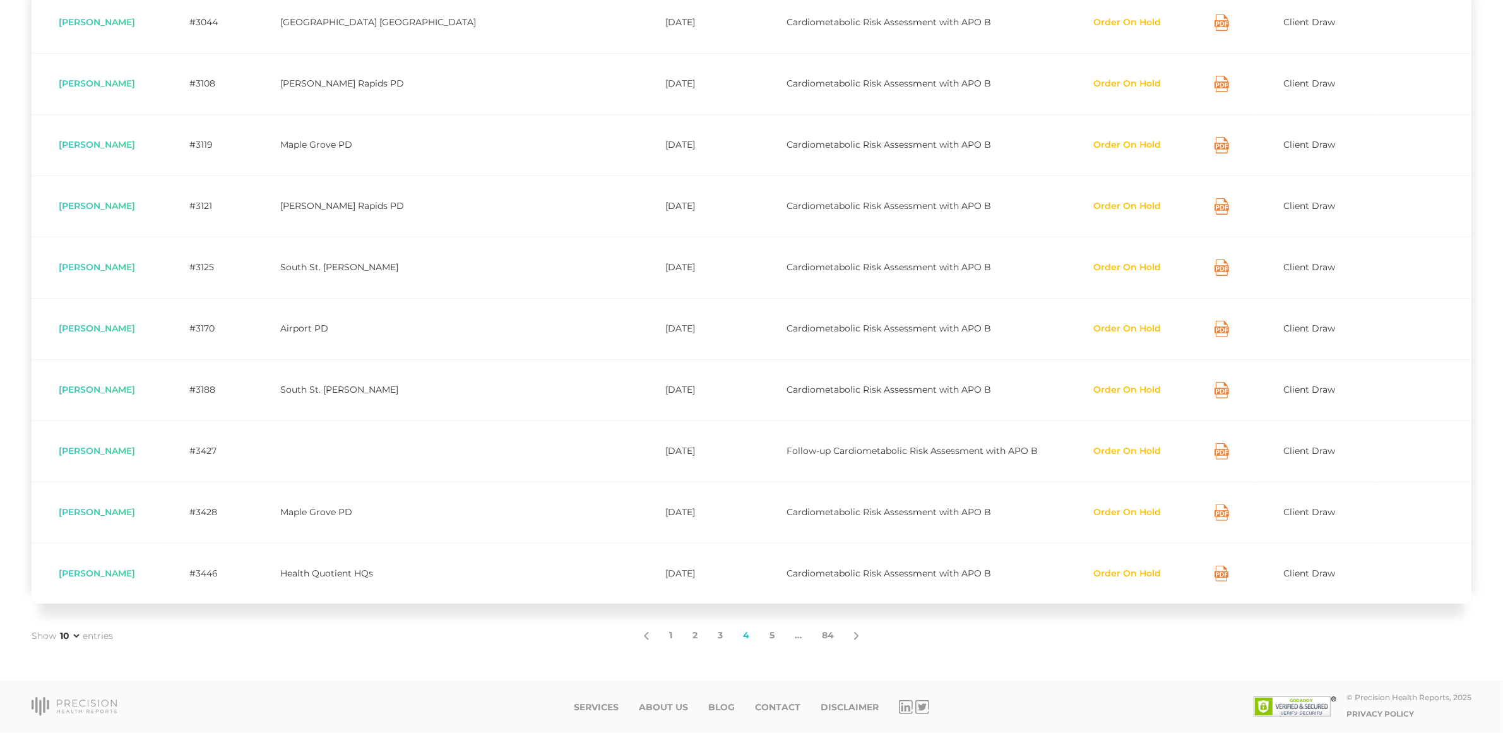
click at [1110, 451] on button "Order On Hold" at bounding box center [1127, 451] width 69 height 13
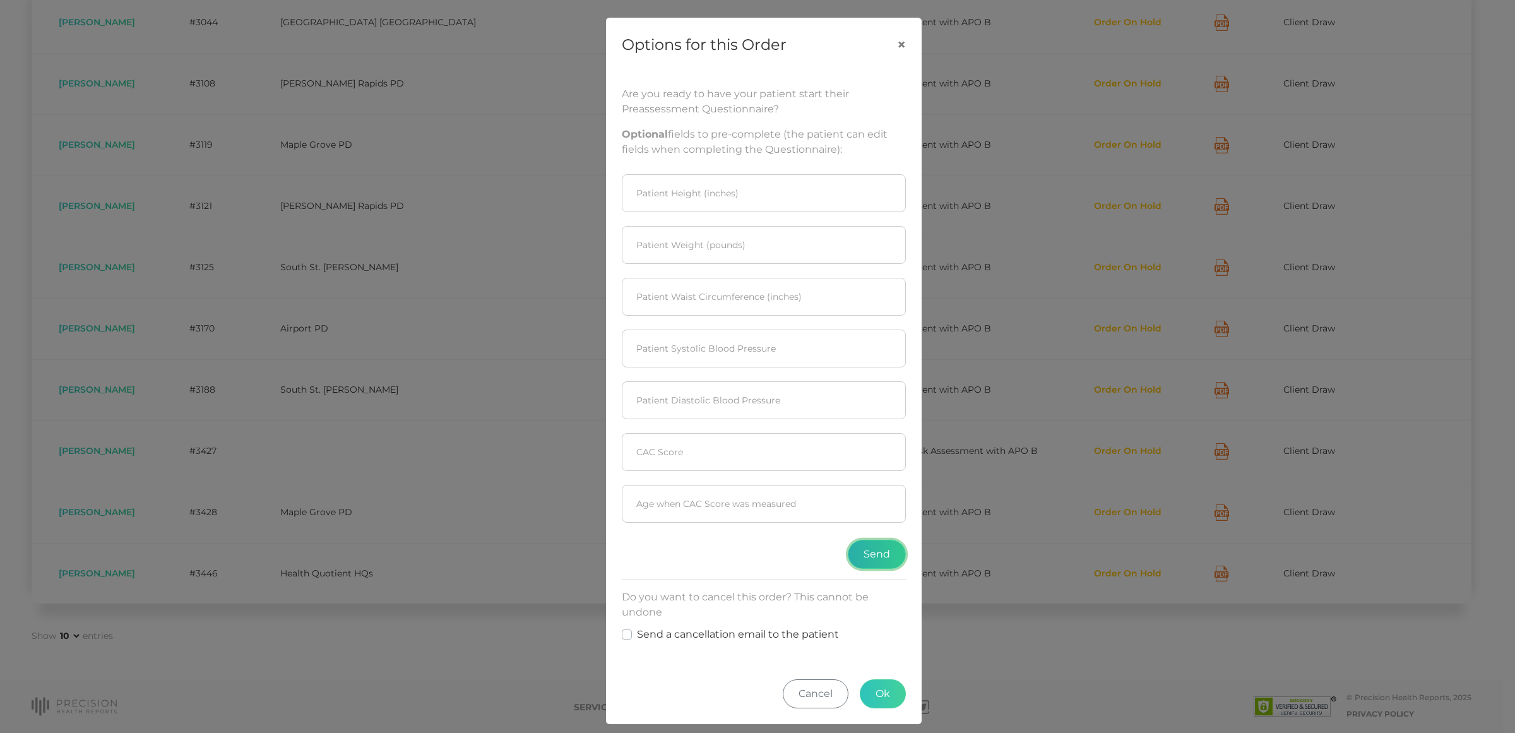
click at [875, 559] on button "Send" at bounding box center [877, 554] width 58 height 29
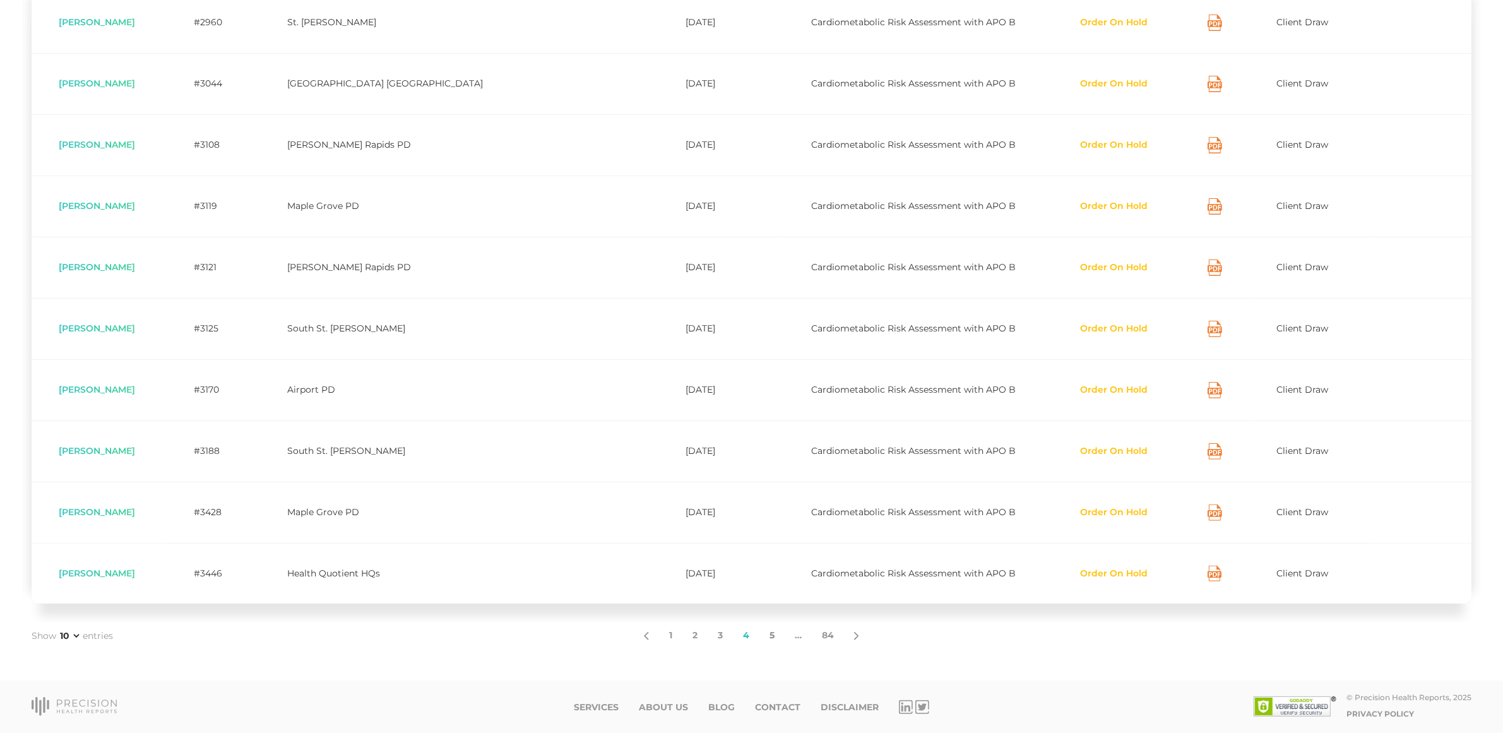
click at [767, 634] on link "5" at bounding box center [771, 635] width 25 height 27
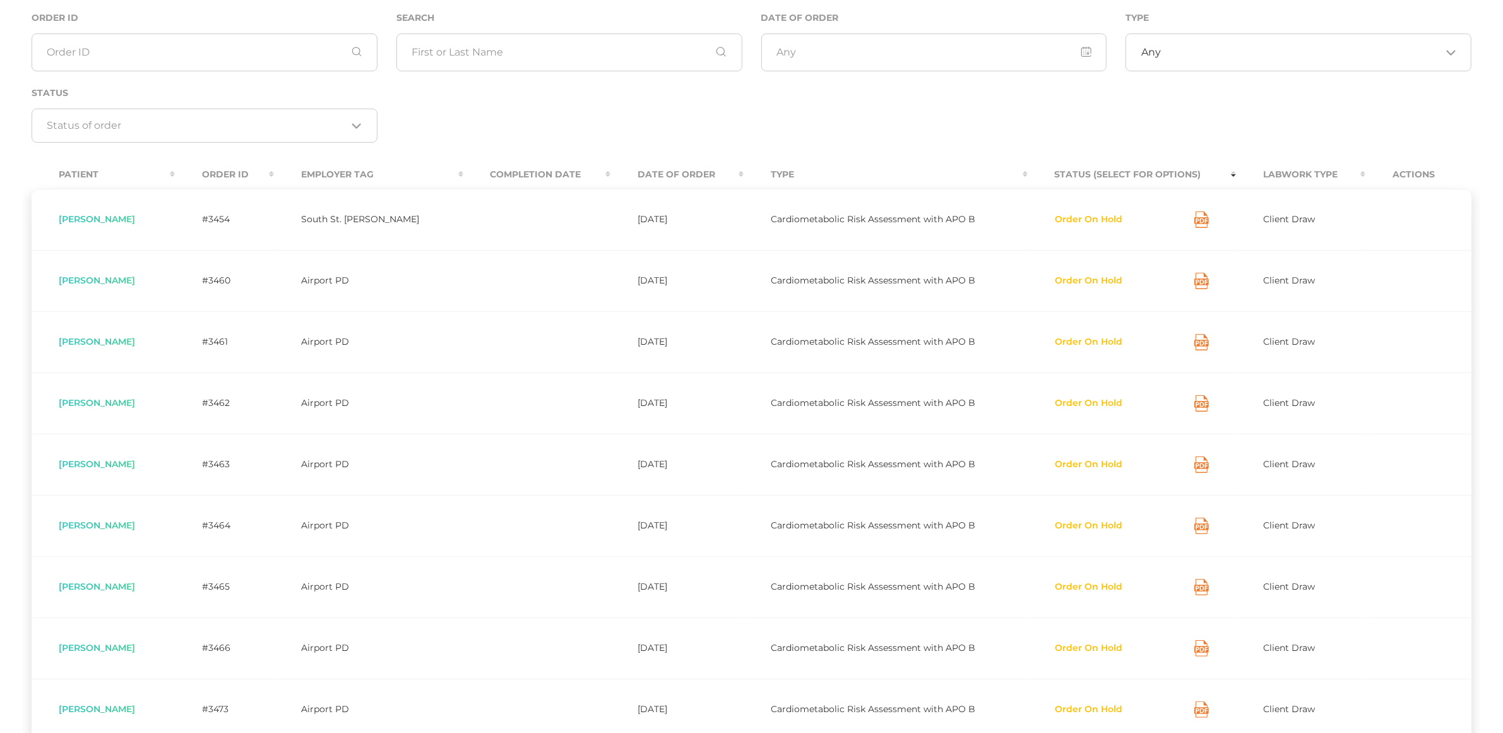
scroll to position [158, 0]
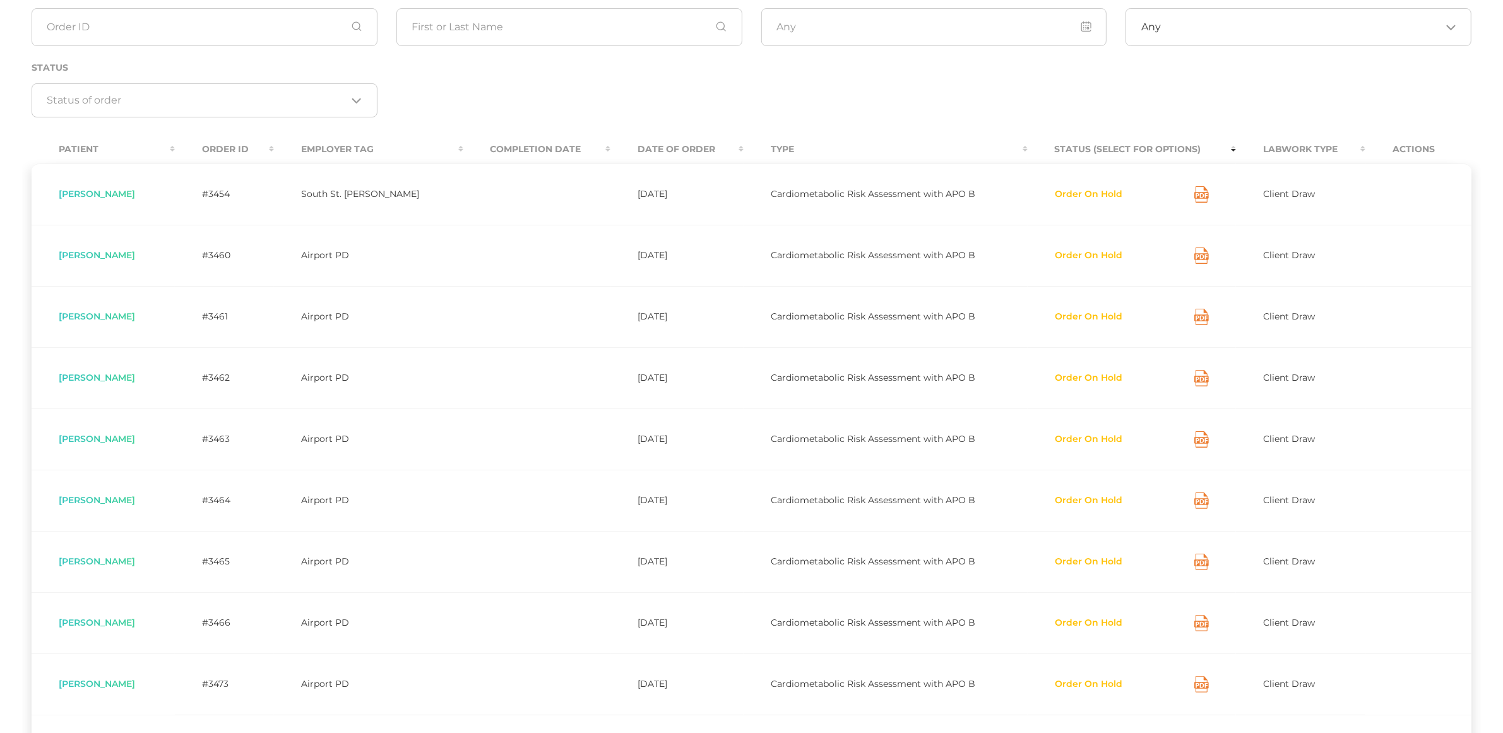
click at [1062, 193] on button "Order On Hold" at bounding box center [1089, 194] width 69 height 13
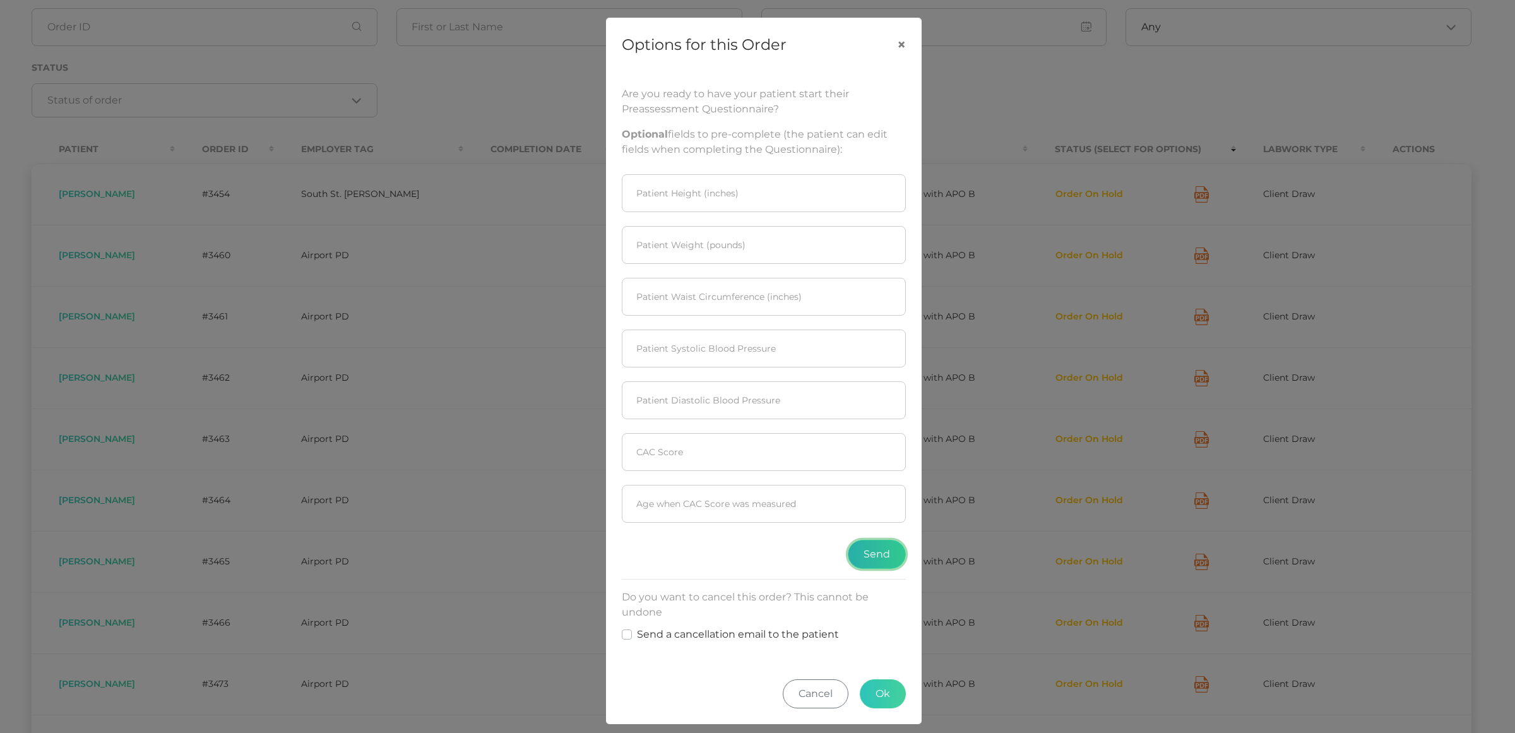
click at [855, 557] on button "Send" at bounding box center [877, 554] width 58 height 29
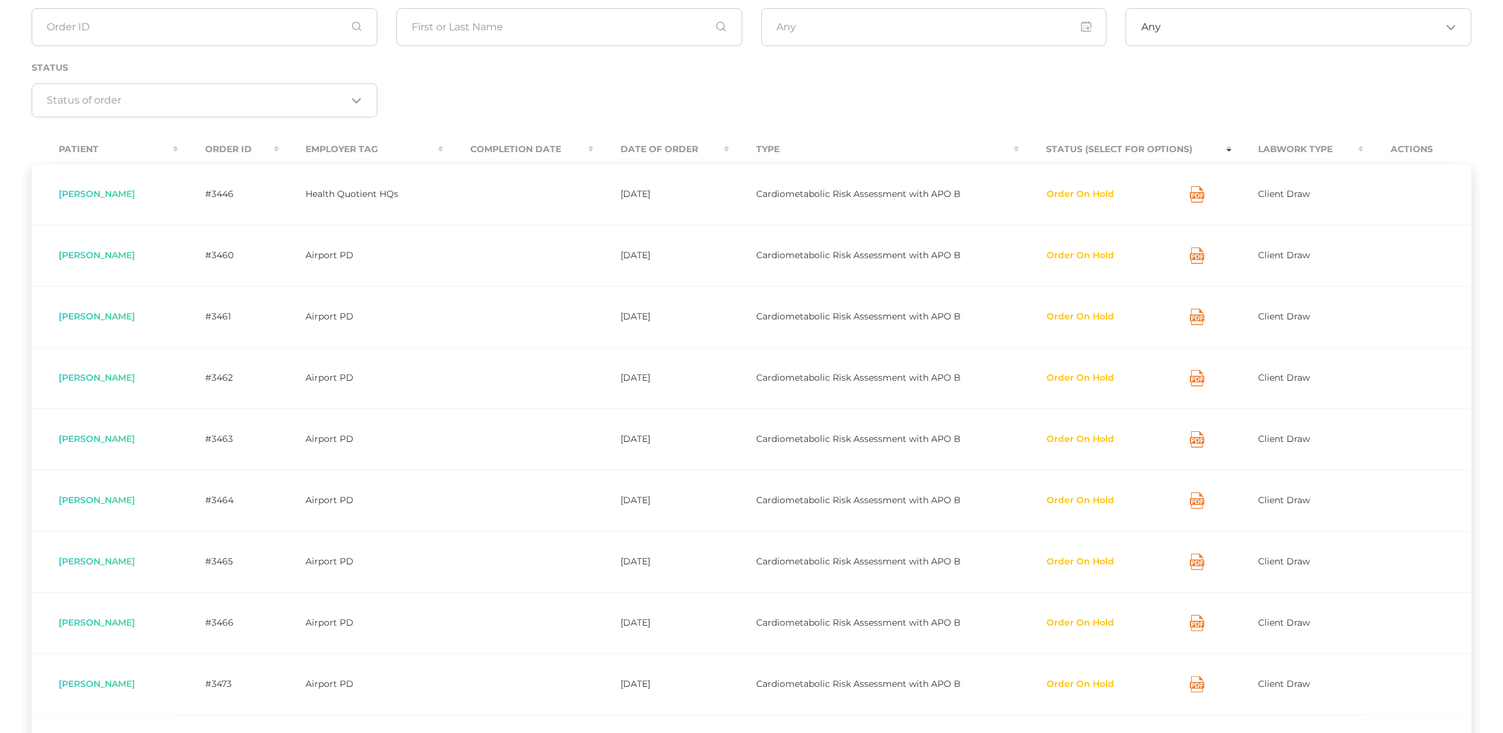
click at [1096, 257] on button "Order On Hold" at bounding box center [1080, 255] width 69 height 13
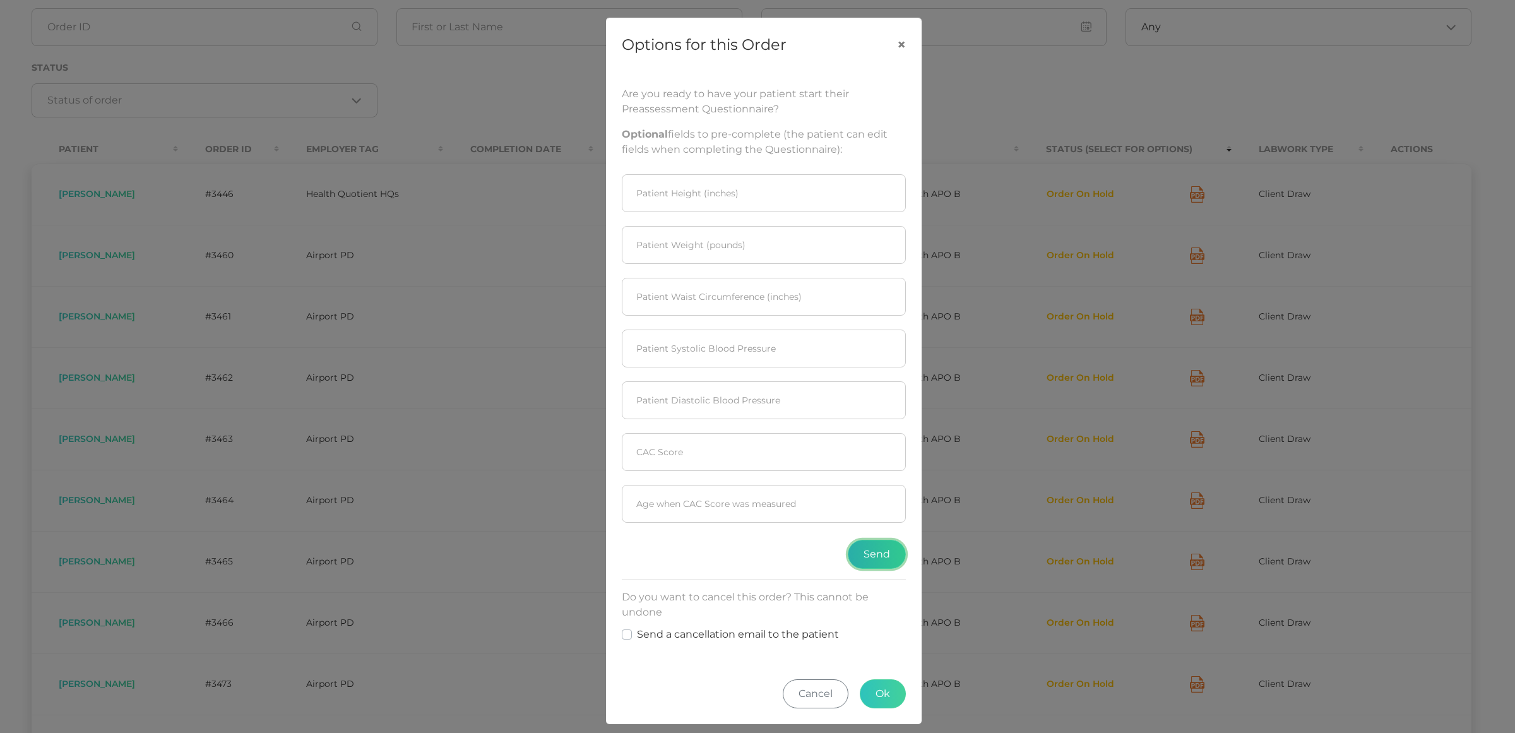
click at [858, 555] on button "Send" at bounding box center [877, 554] width 58 height 29
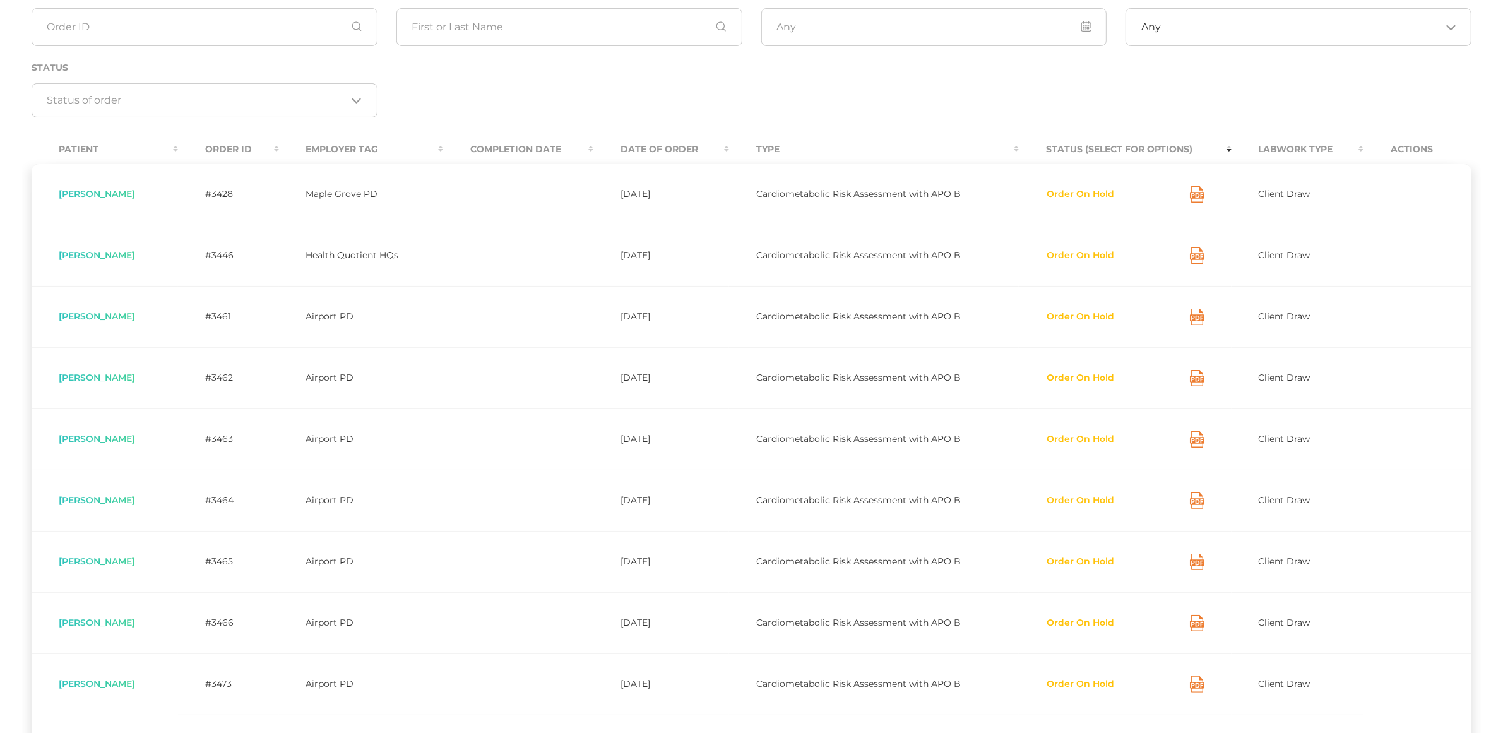
click at [1100, 311] on div "Order On Hold" at bounding box center [1125, 317] width 158 height 16
click at [1099, 322] on button "Order On Hold" at bounding box center [1080, 317] width 69 height 13
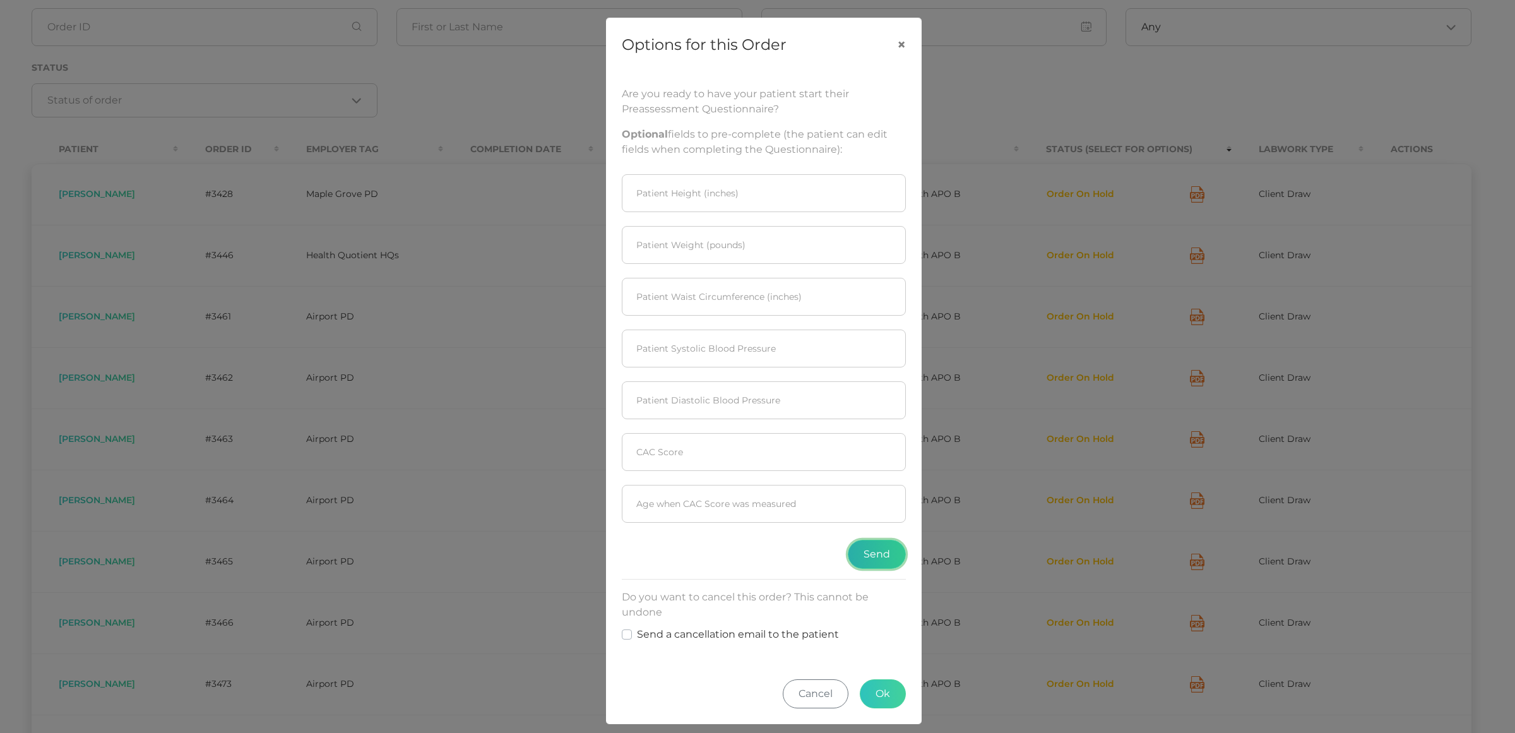
click at [865, 552] on button "Send" at bounding box center [877, 554] width 58 height 29
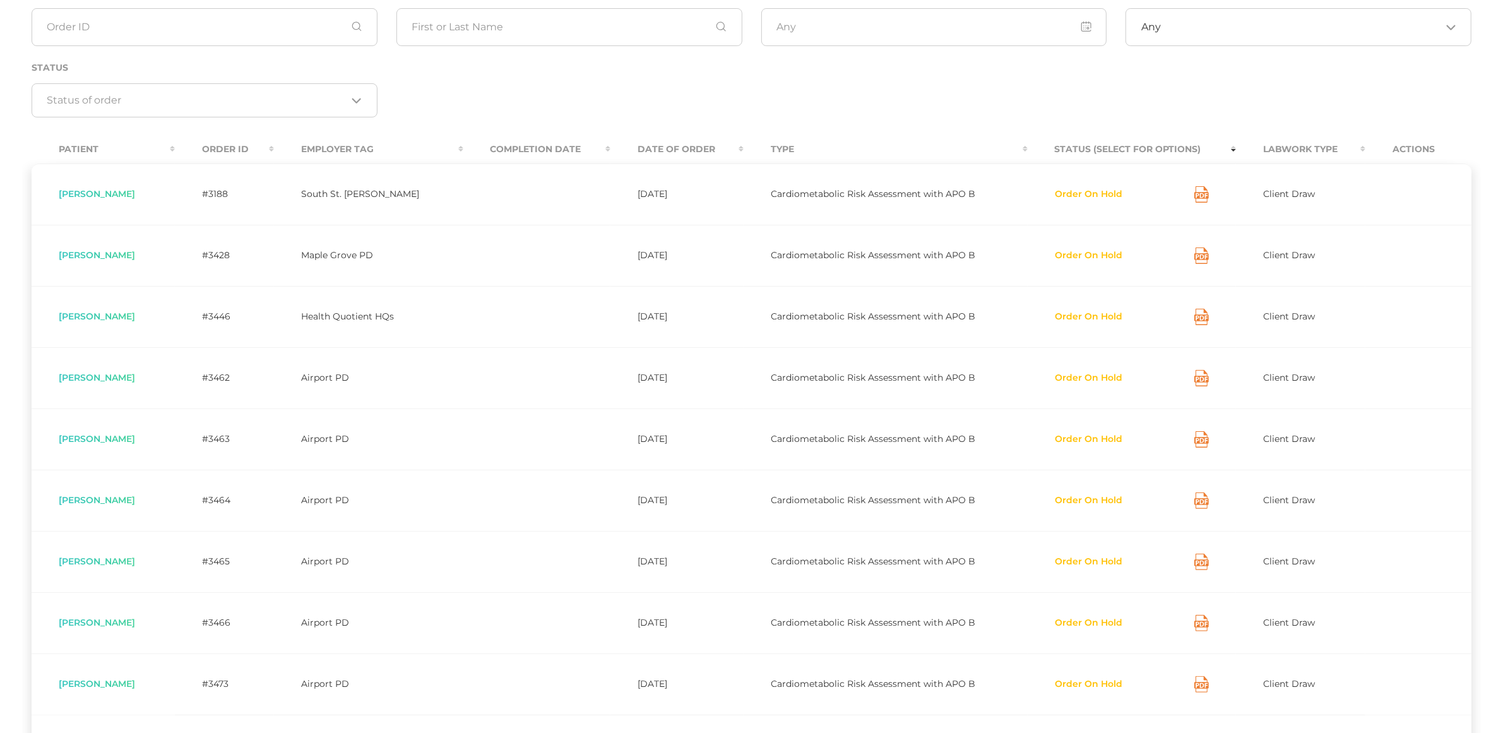
click at [1072, 381] on button "Order On Hold" at bounding box center [1089, 378] width 69 height 13
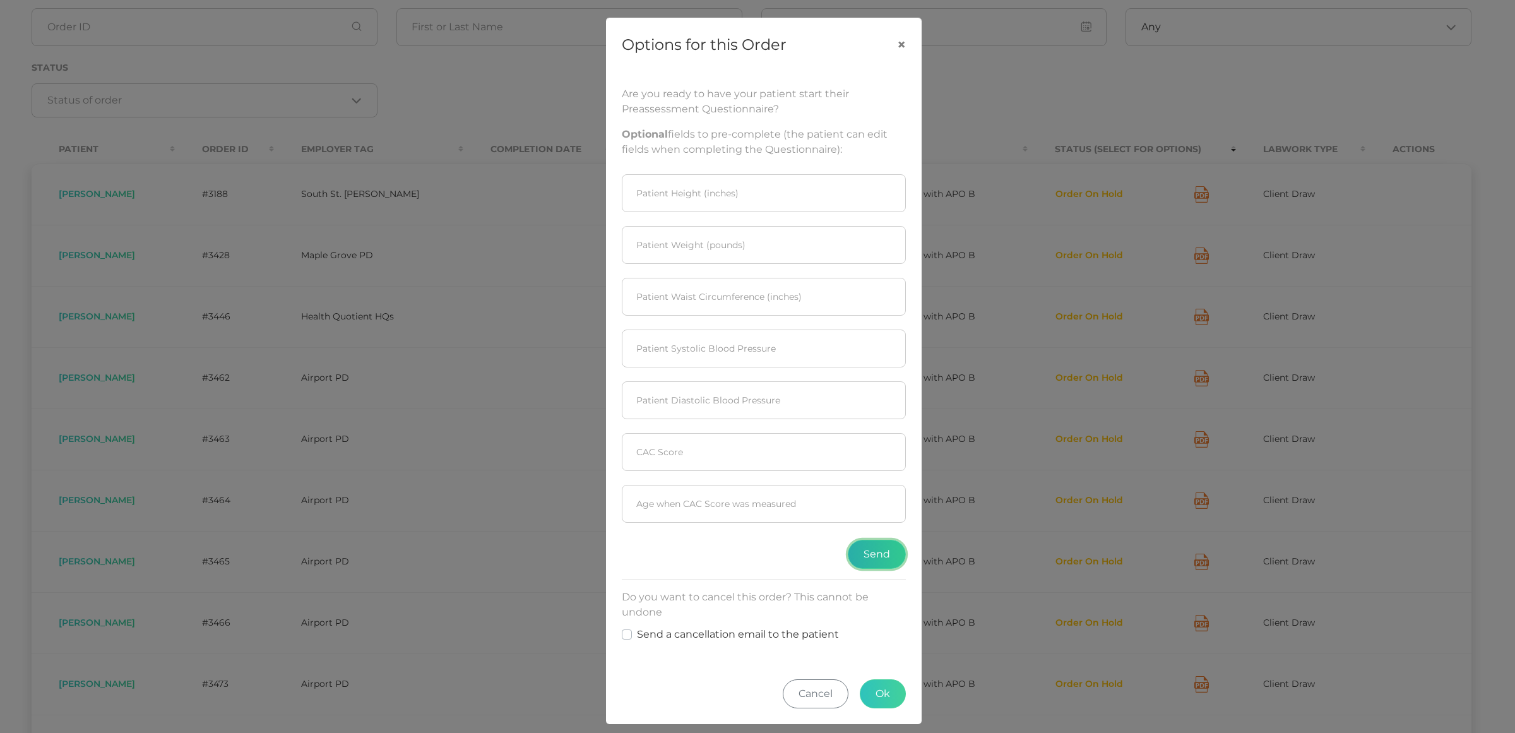
click at [853, 553] on button "Send" at bounding box center [877, 554] width 58 height 29
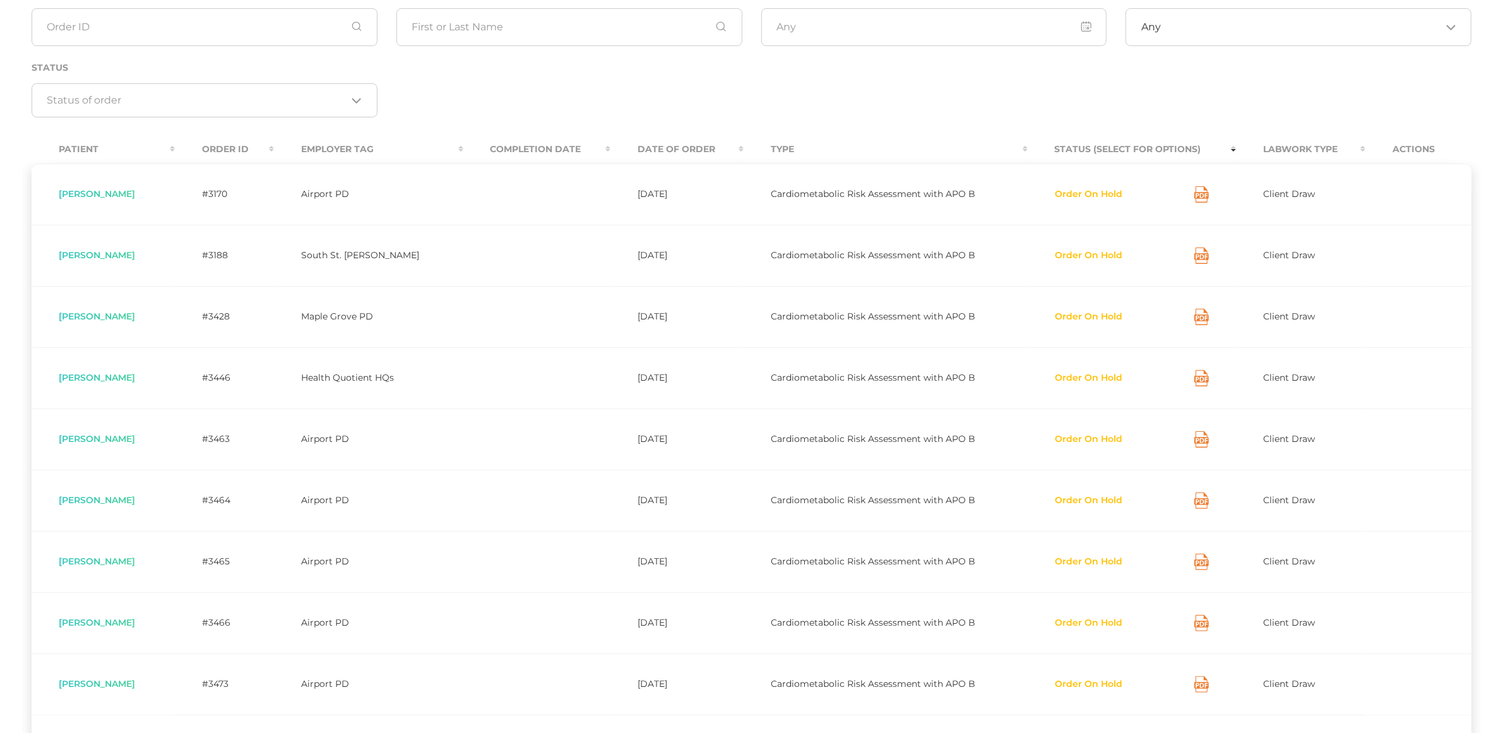
click at [1101, 439] on button "Order On Hold" at bounding box center [1089, 439] width 69 height 13
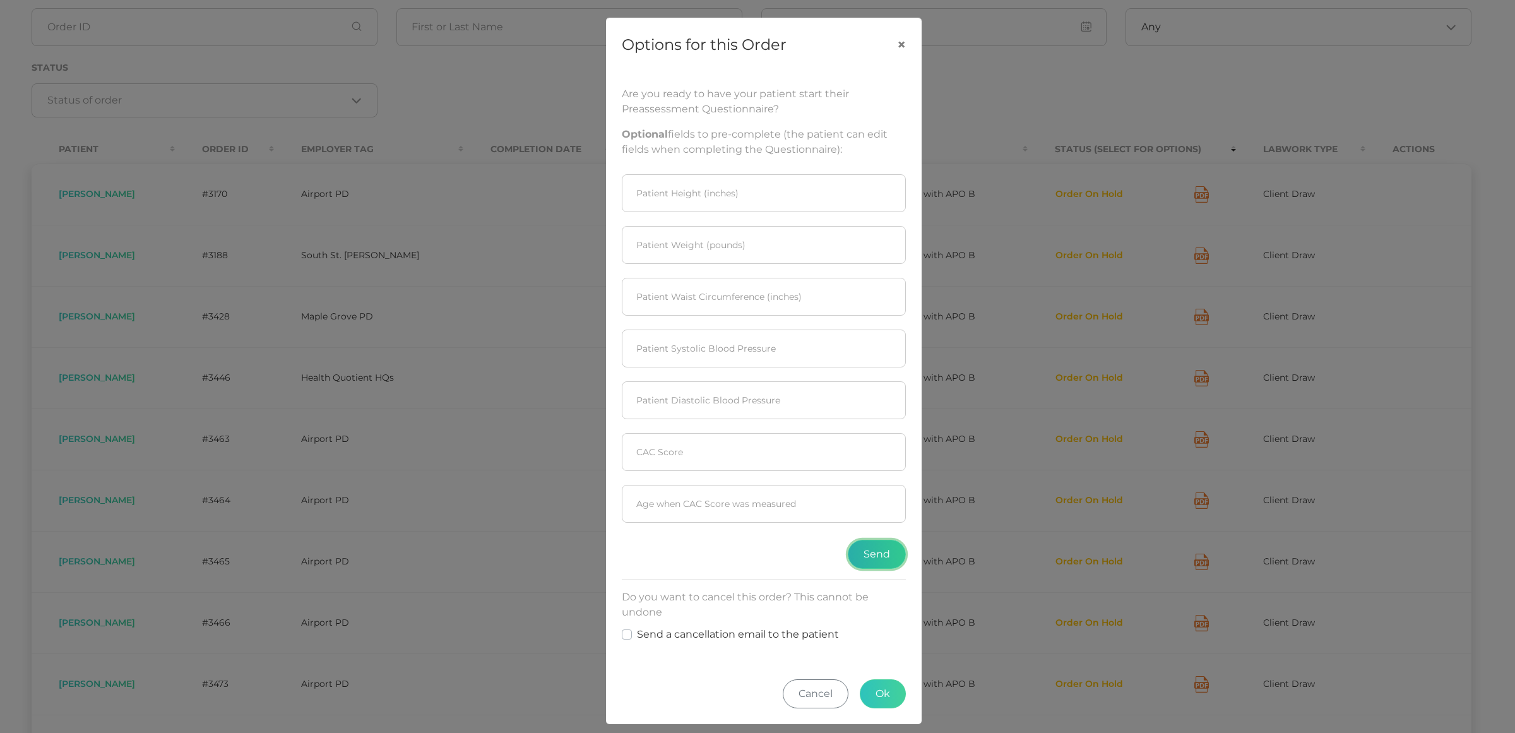
click at [860, 556] on button "Send" at bounding box center [877, 554] width 58 height 29
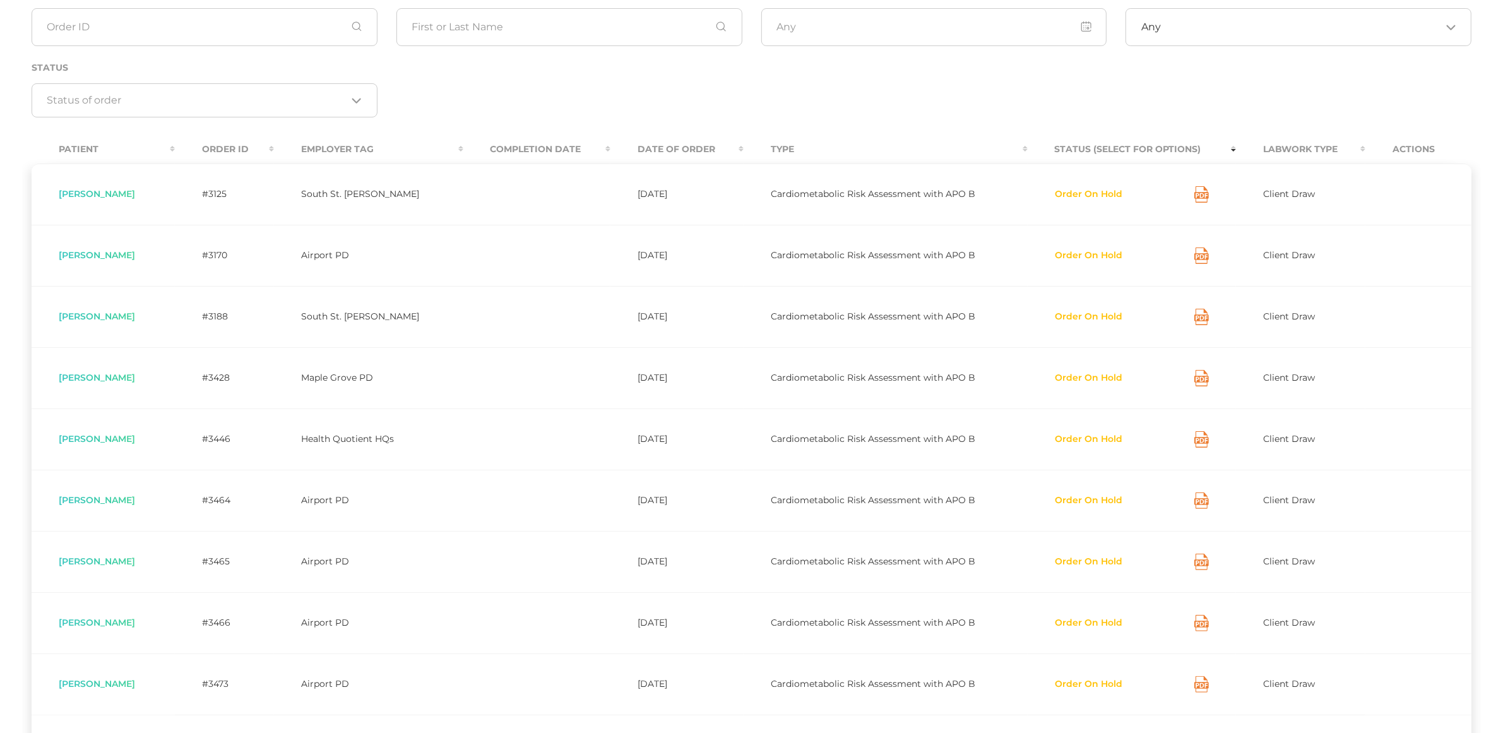
click at [1093, 504] on button "Order On Hold" at bounding box center [1089, 500] width 69 height 13
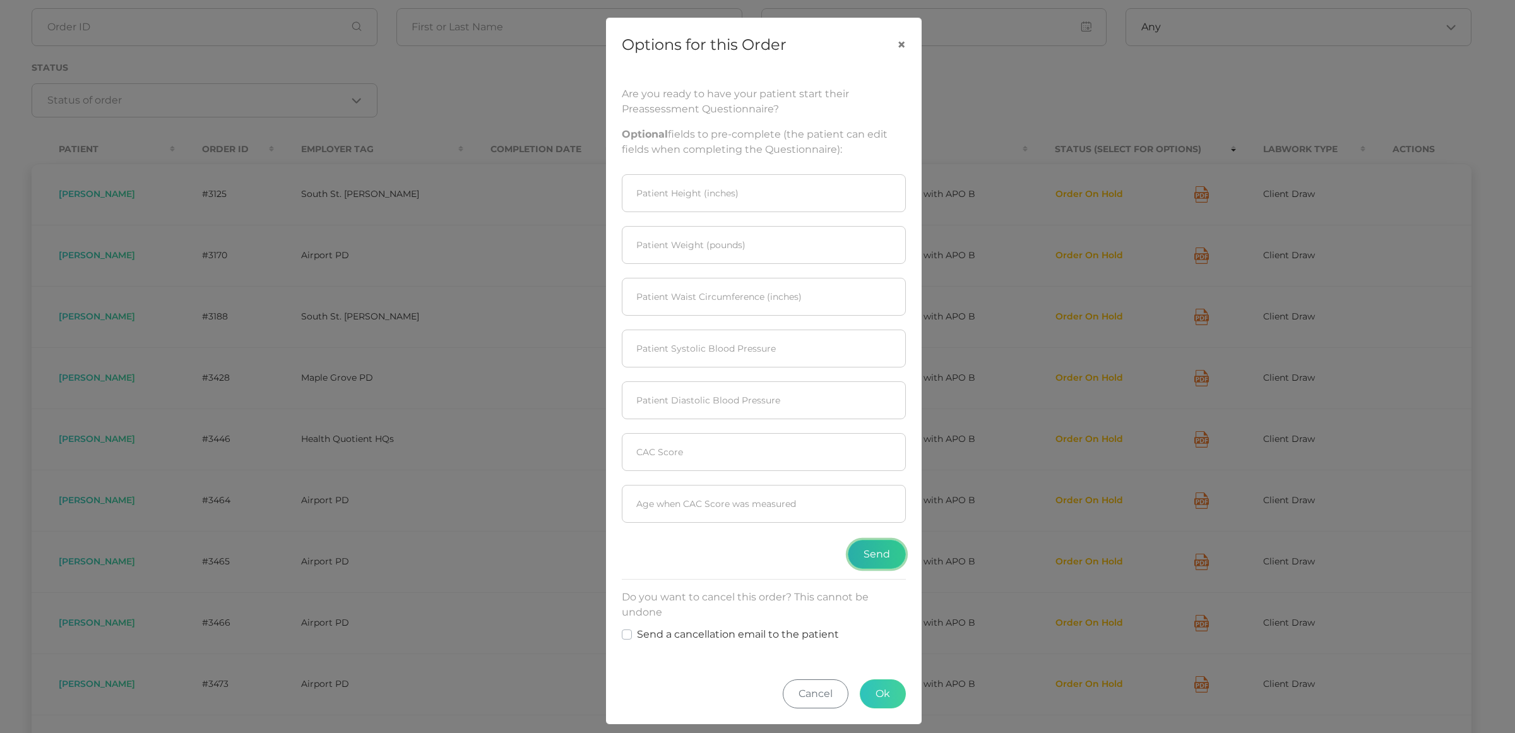
click at [879, 557] on button "Send" at bounding box center [877, 554] width 58 height 29
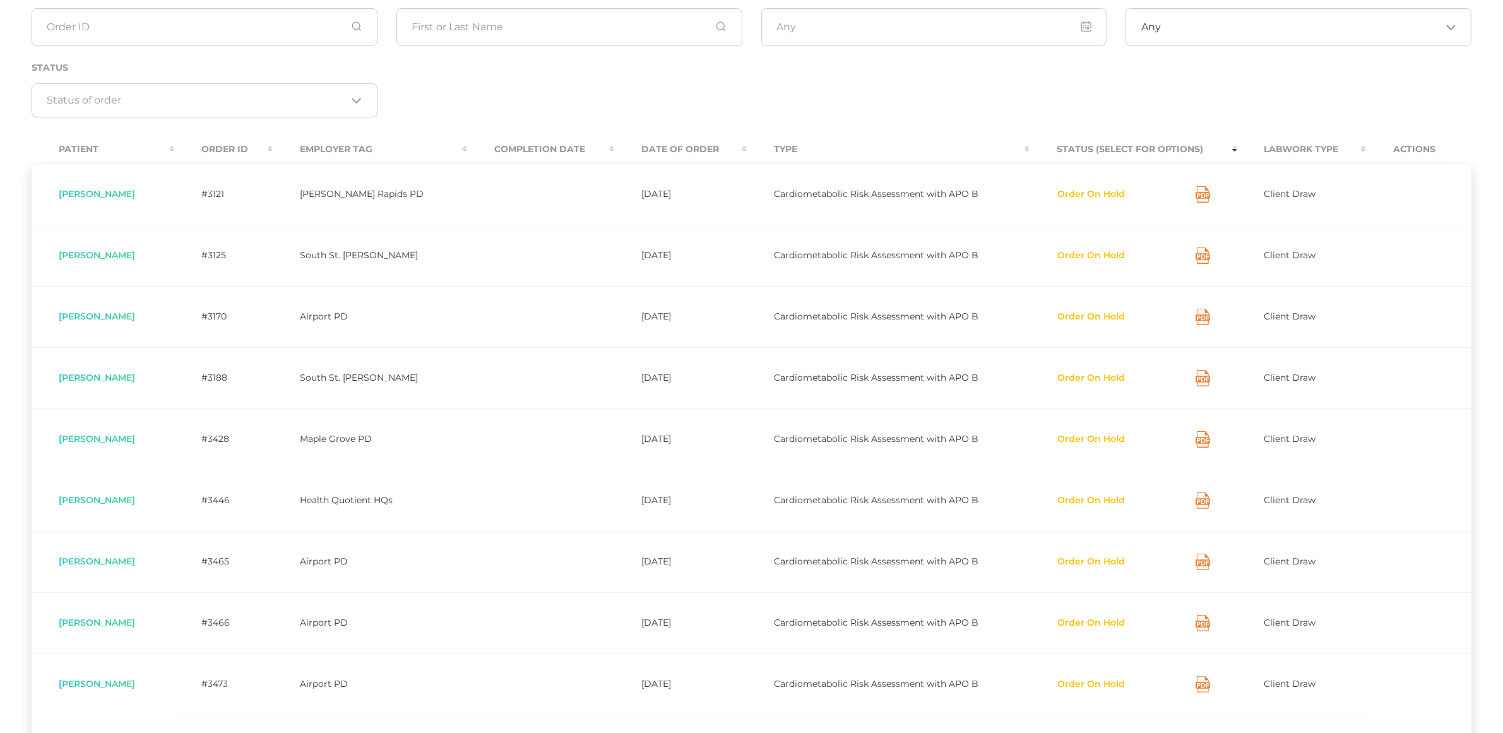
click at [1080, 560] on button "Order On Hold" at bounding box center [1091, 561] width 69 height 13
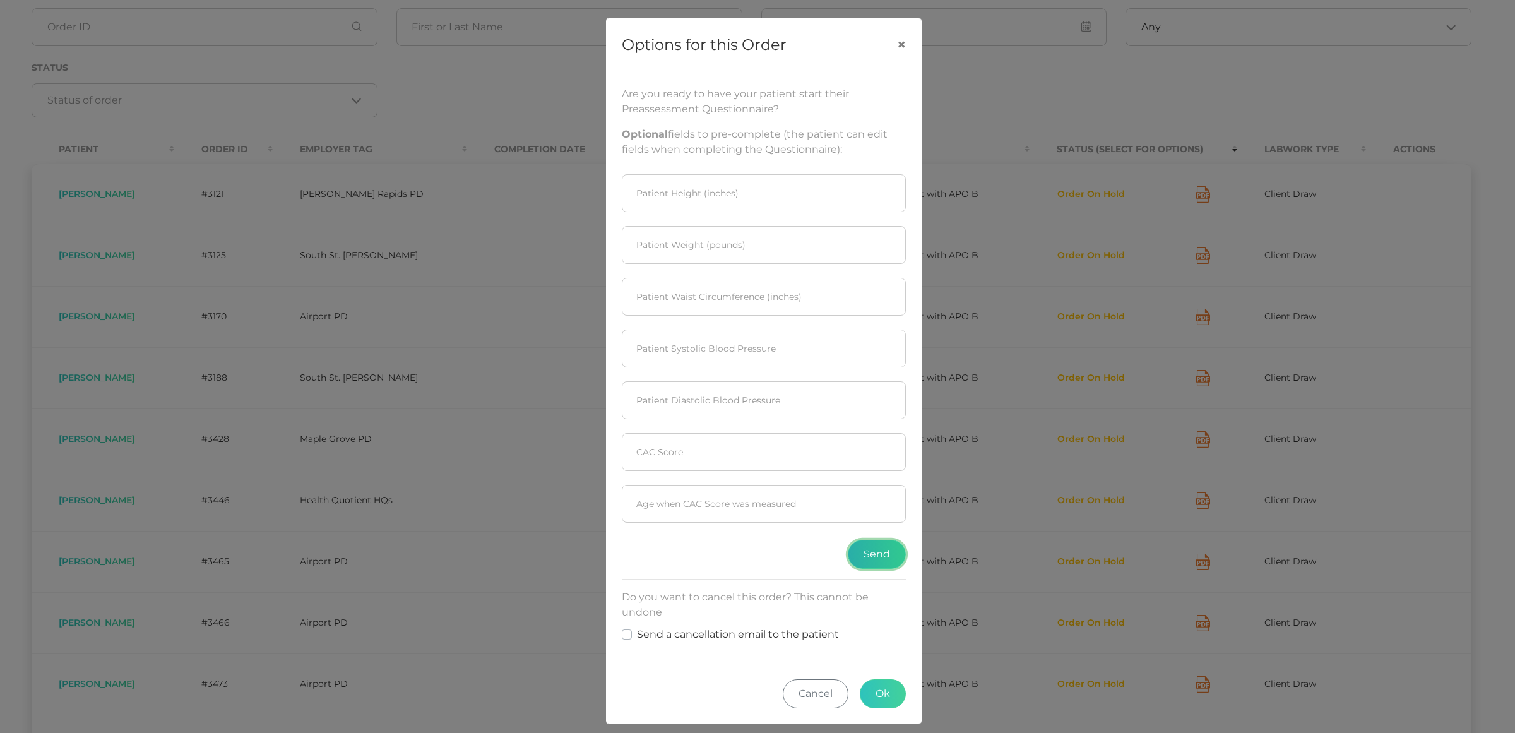
click at [862, 553] on button "Send" at bounding box center [877, 554] width 58 height 29
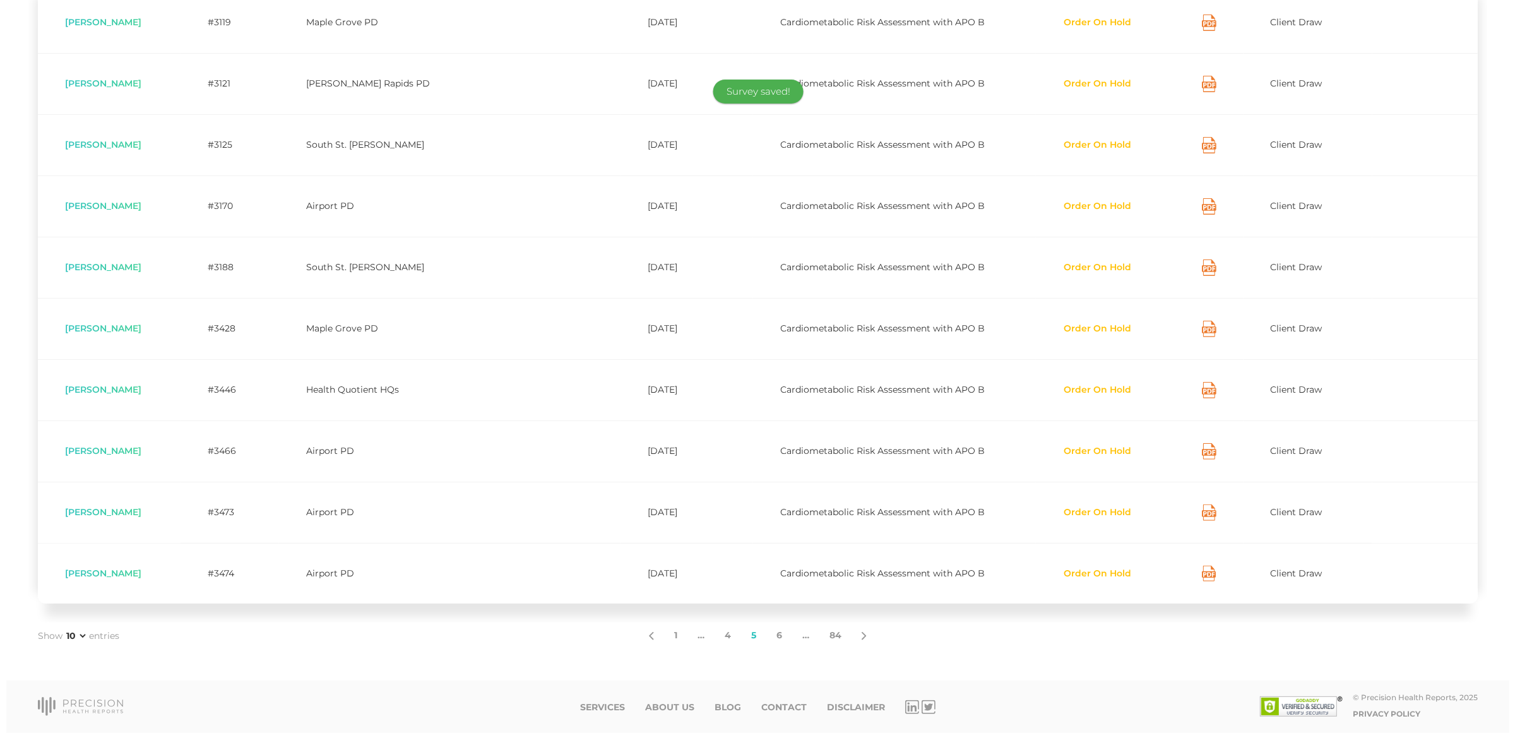
scroll to position [332, 0]
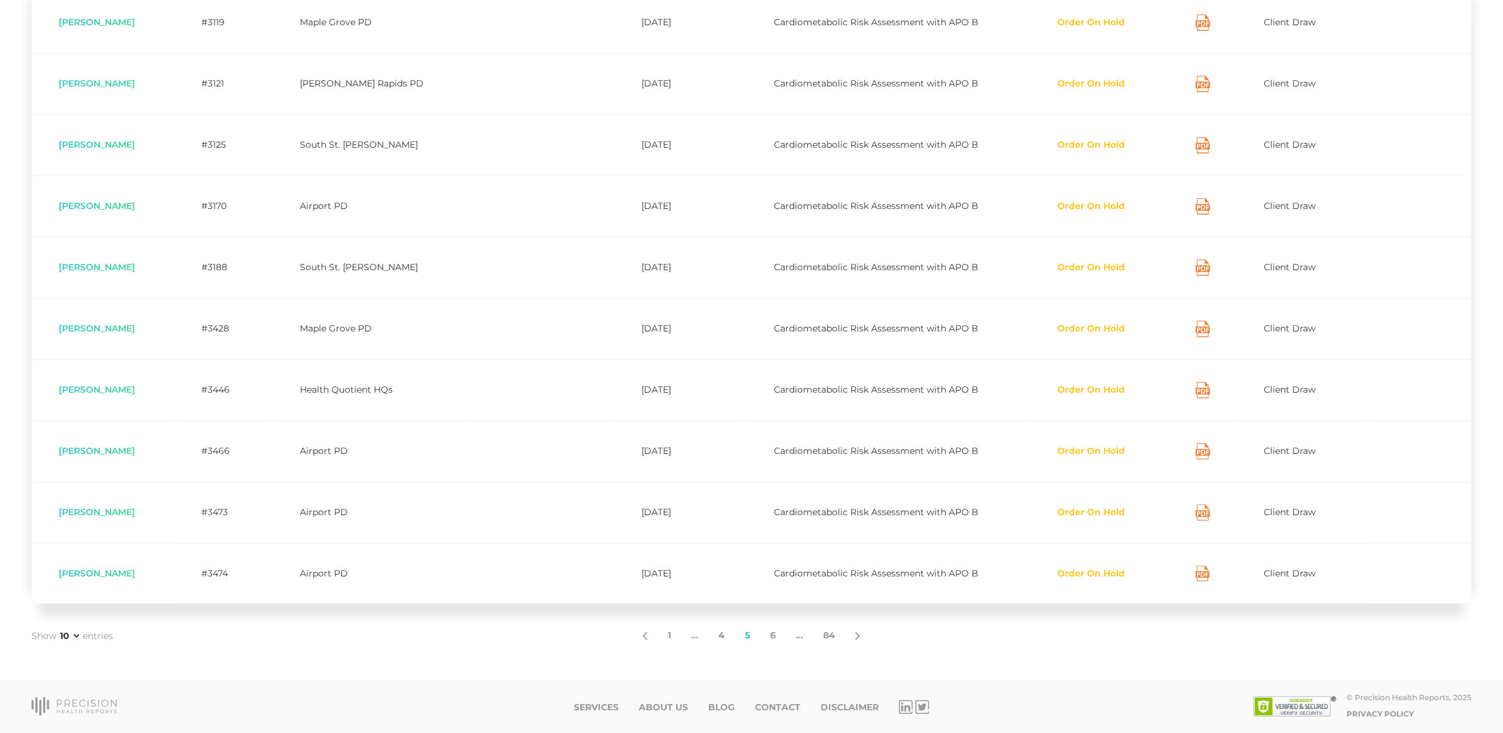
click at [1106, 453] on button "Order On Hold" at bounding box center [1091, 451] width 69 height 13
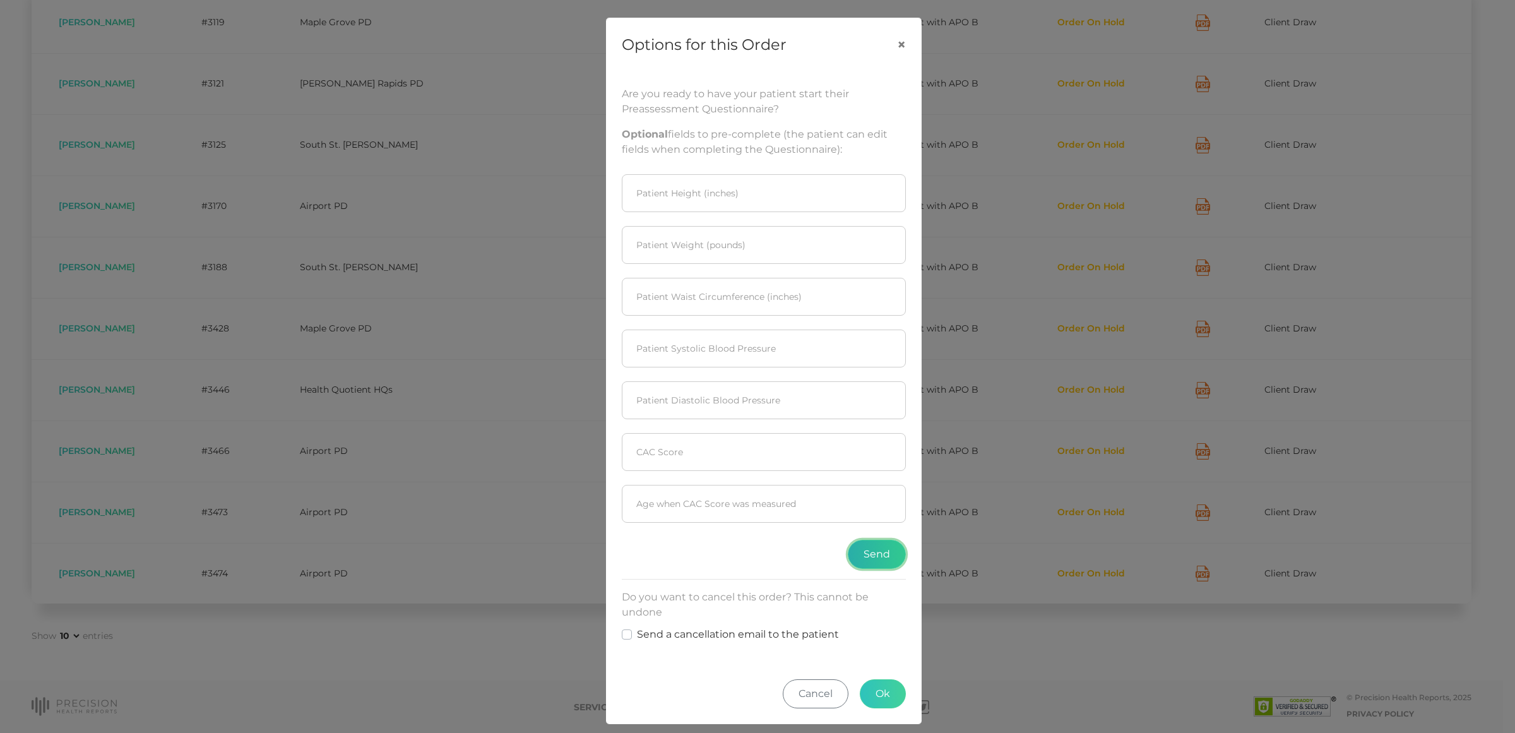
click at [856, 559] on button "Send" at bounding box center [877, 554] width 58 height 29
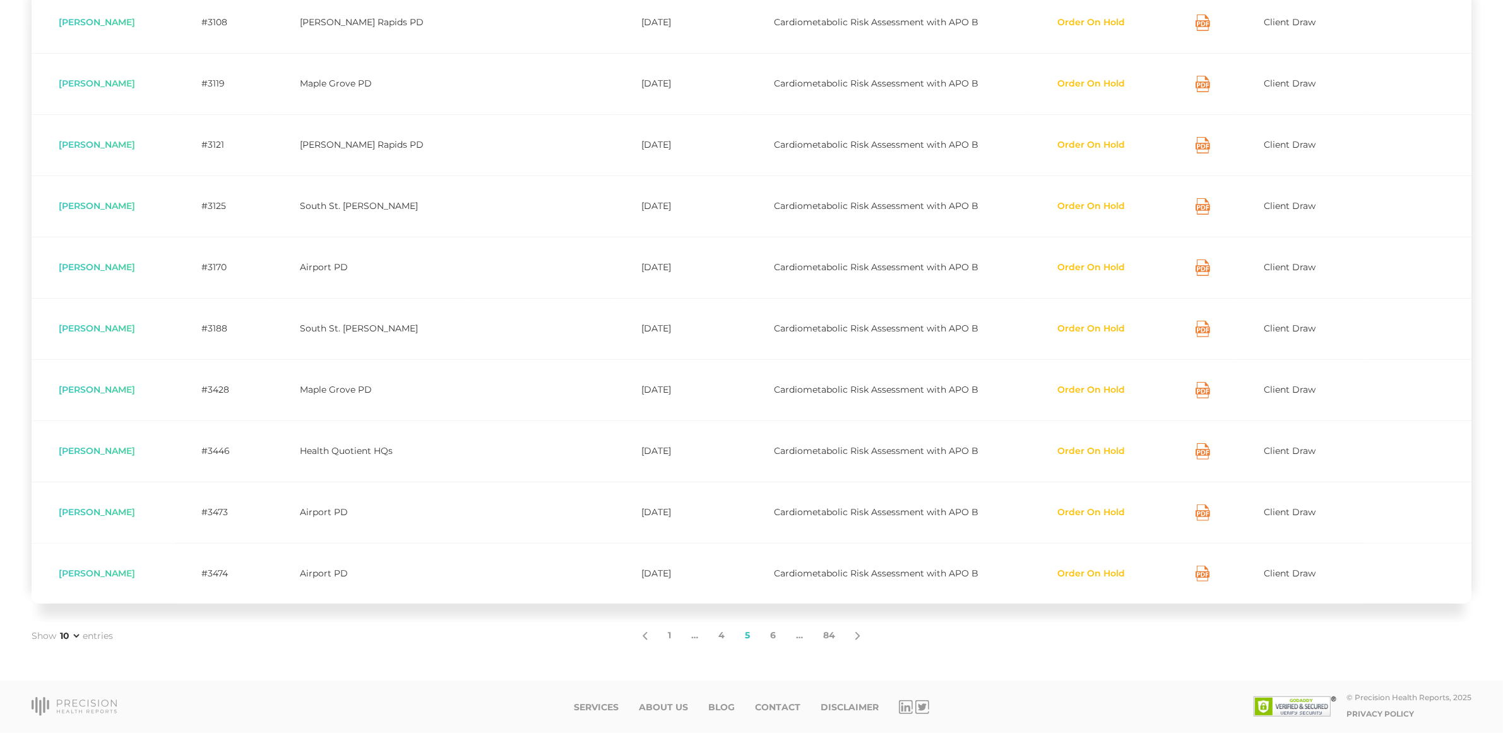
click at [1077, 512] on button "Order On Hold" at bounding box center [1091, 512] width 69 height 13
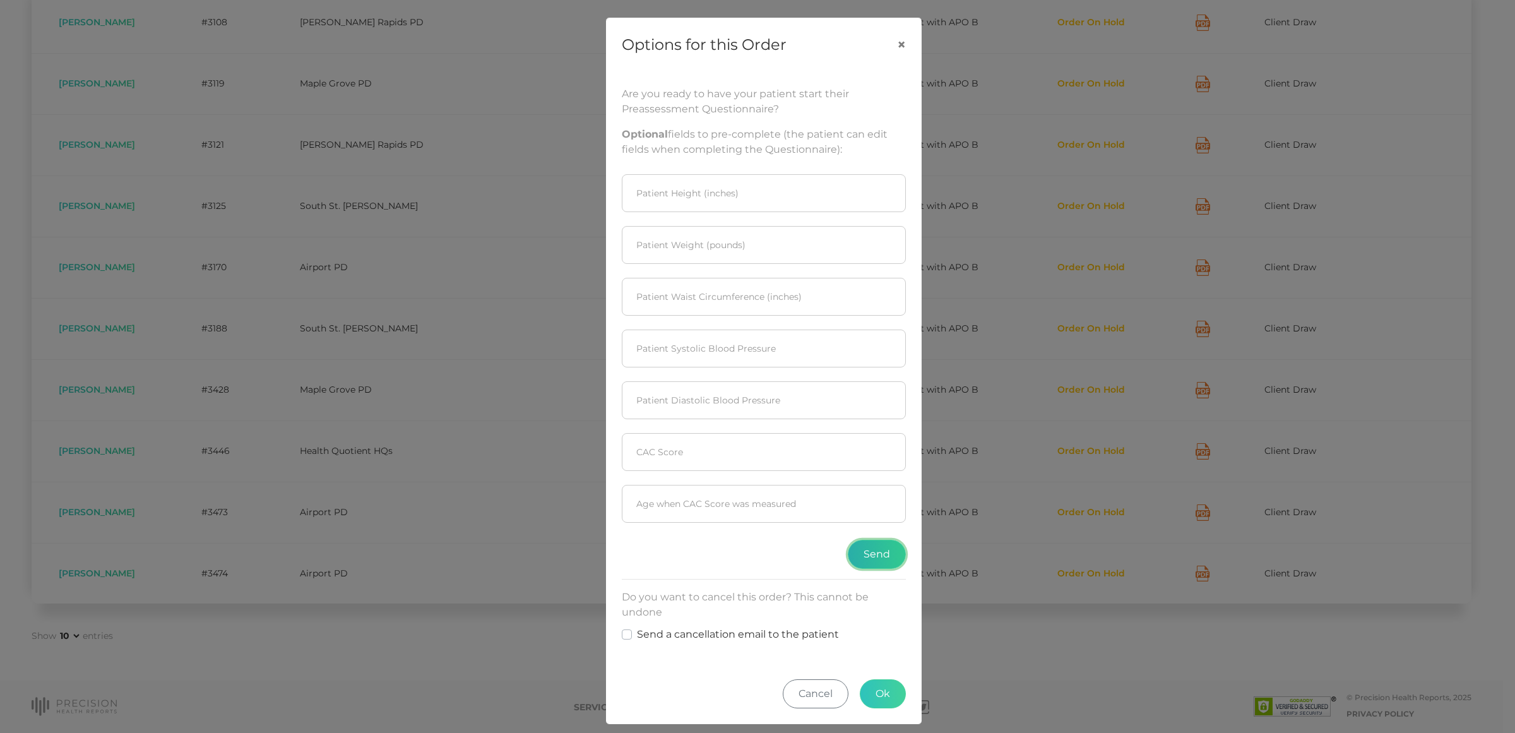
click at [881, 557] on button "Send" at bounding box center [877, 554] width 58 height 29
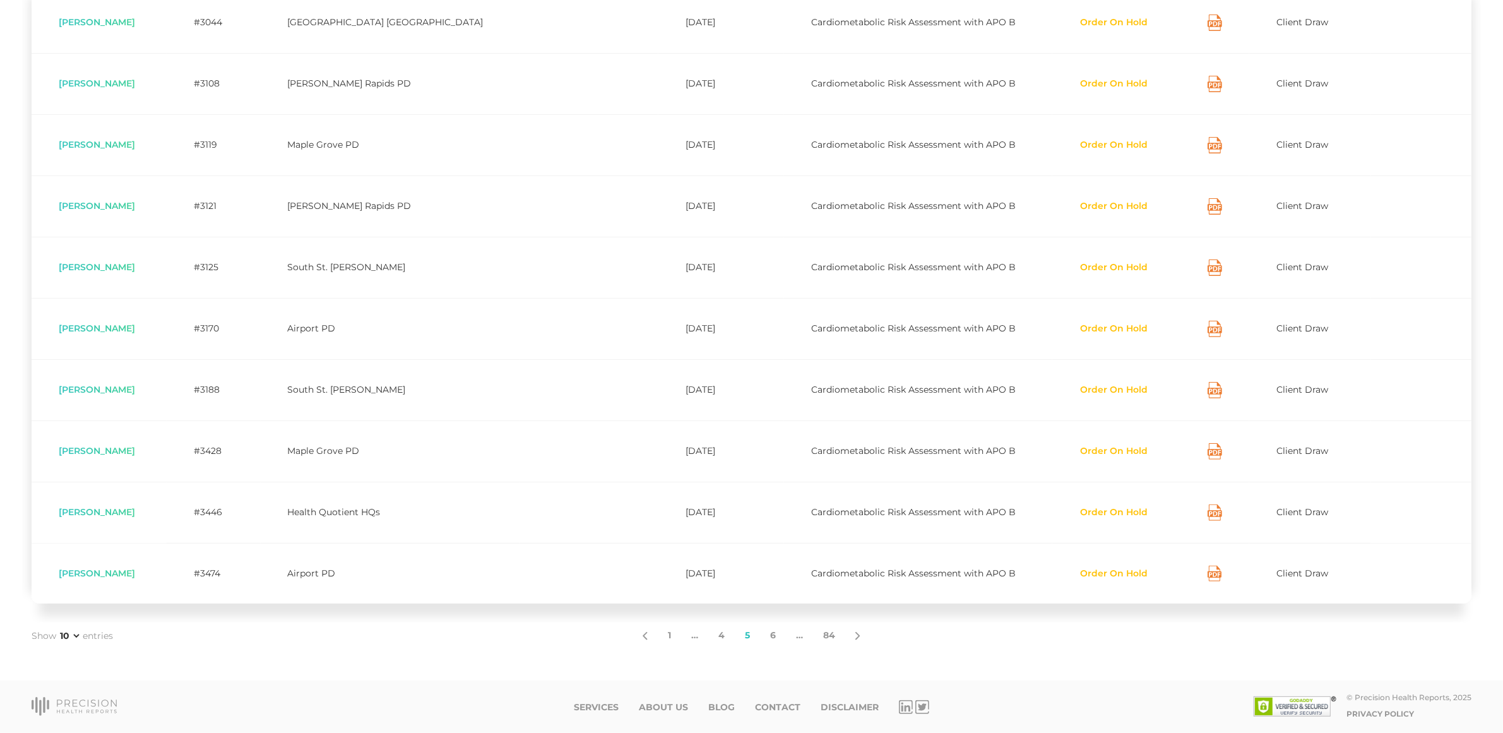
click at [1084, 571] on button "Order On Hold" at bounding box center [1113, 573] width 69 height 13
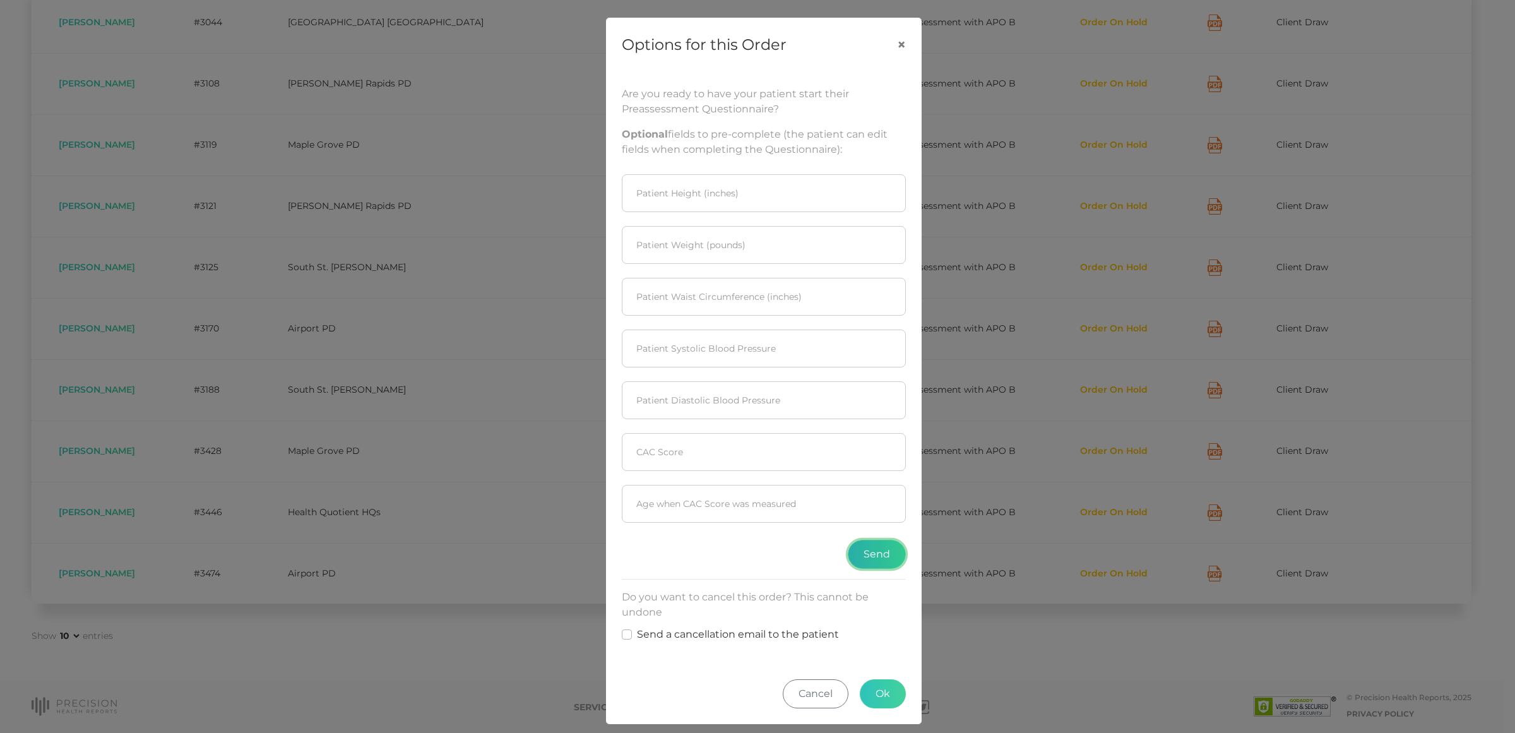
click at [870, 554] on button "Send" at bounding box center [877, 554] width 58 height 29
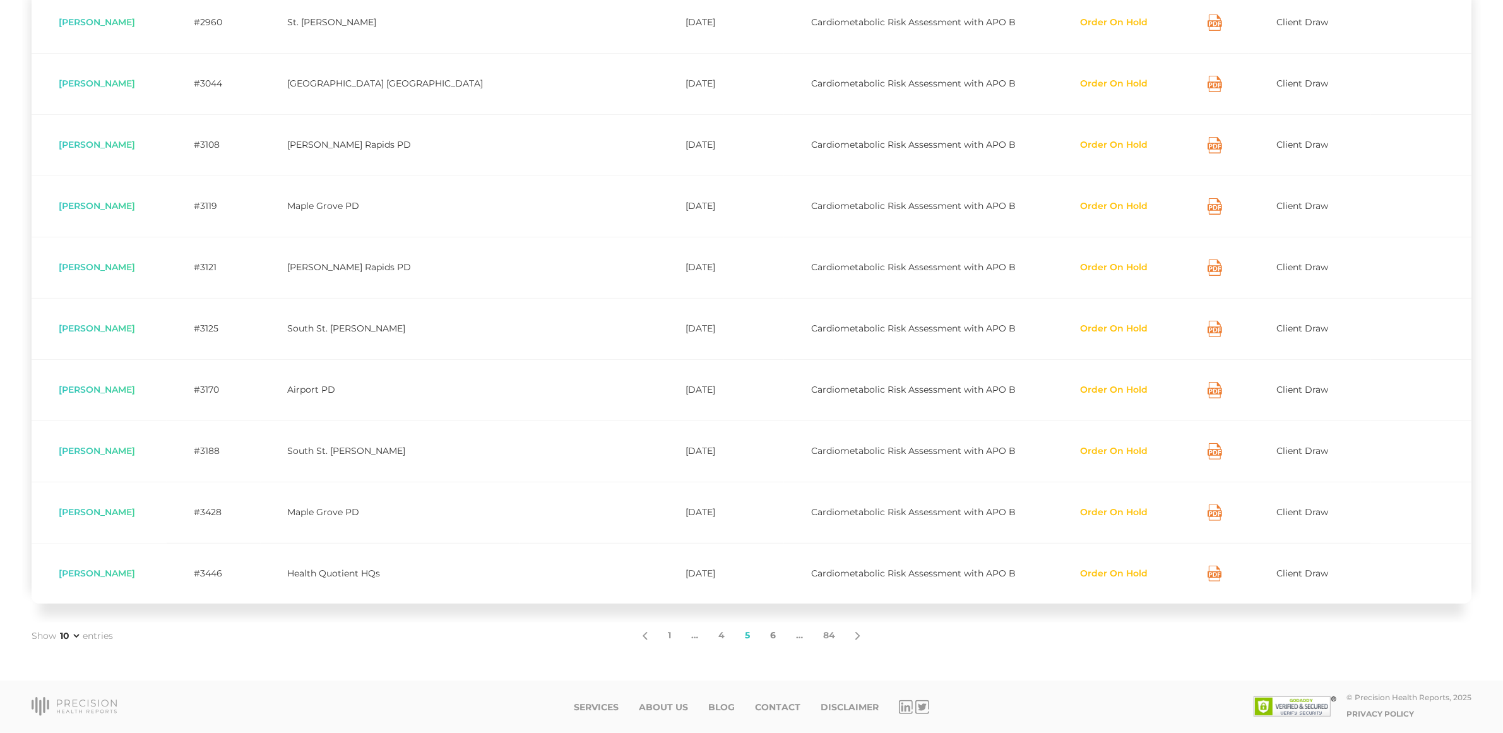
click at [769, 639] on link "6" at bounding box center [773, 635] width 26 height 27
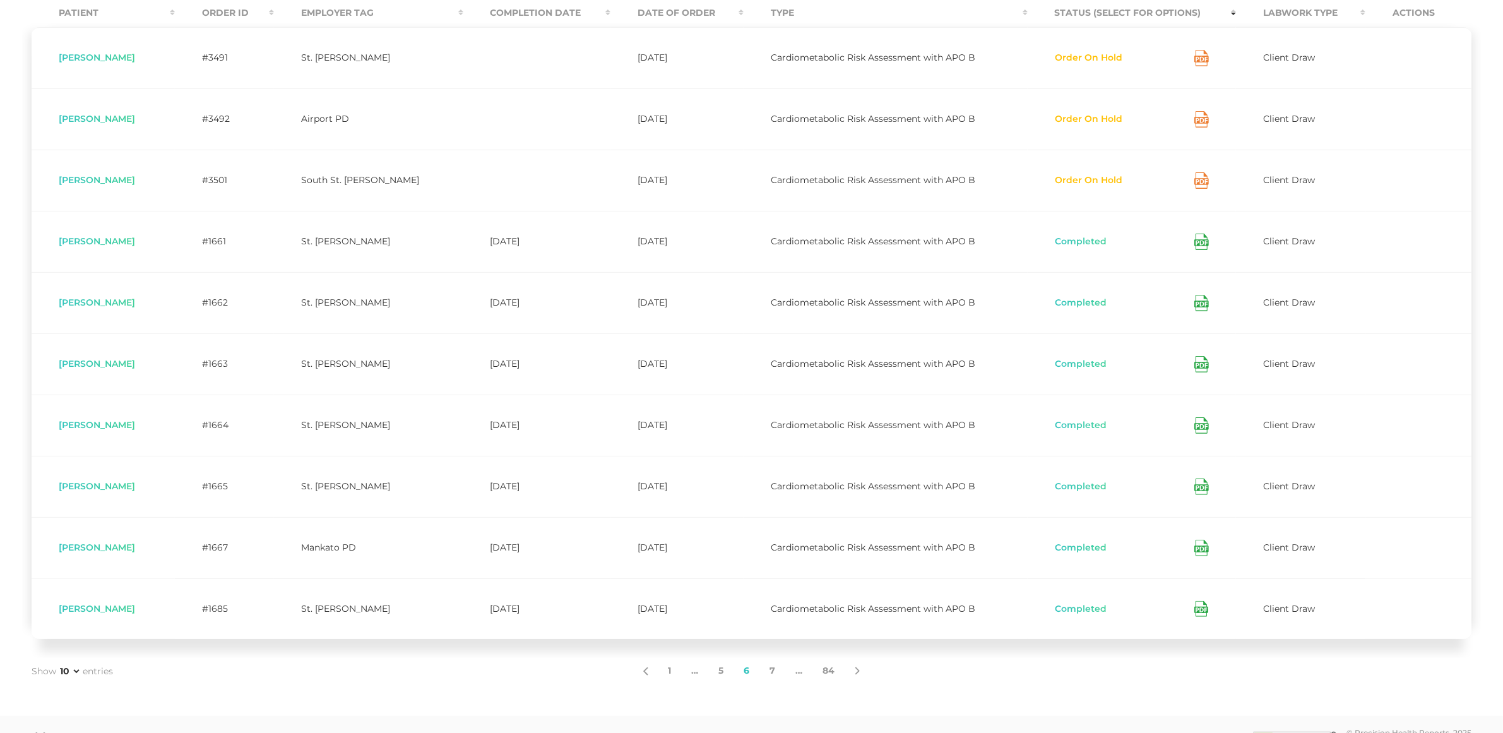
scroll to position [215, 0]
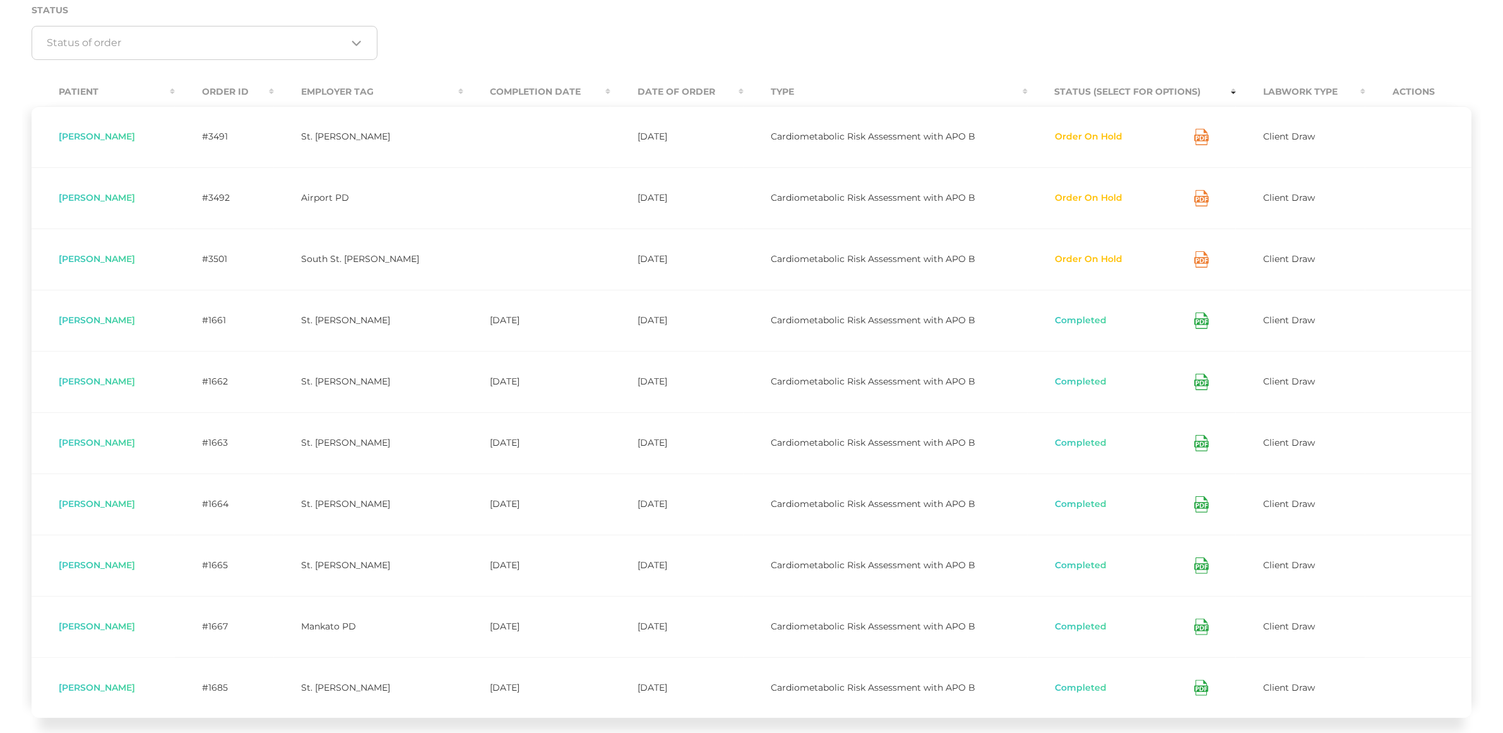
click at [1089, 139] on button "Order On Hold" at bounding box center [1089, 137] width 69 height 13
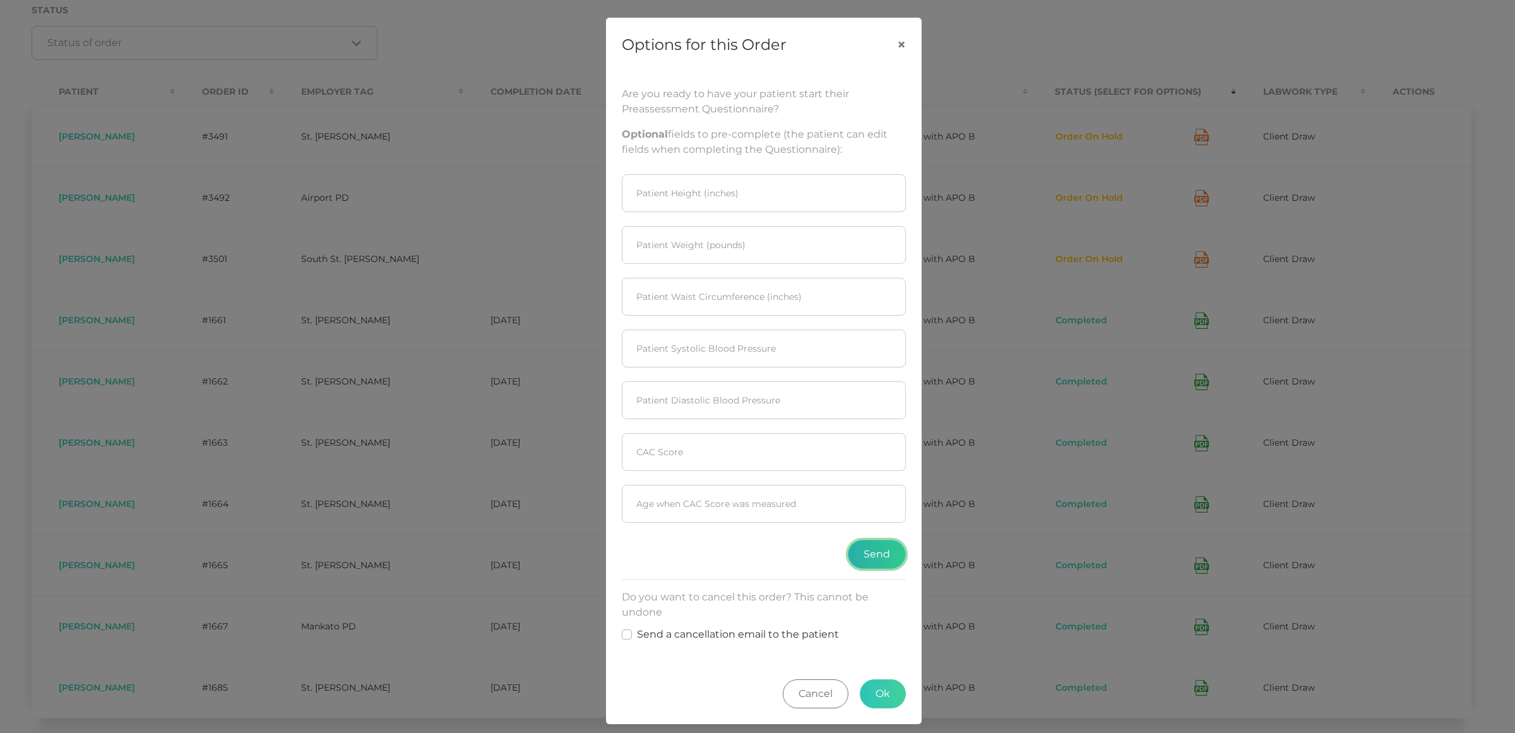
click at [871, 554] on button "Send" at bounding box center [877, 554] width 58 height 29
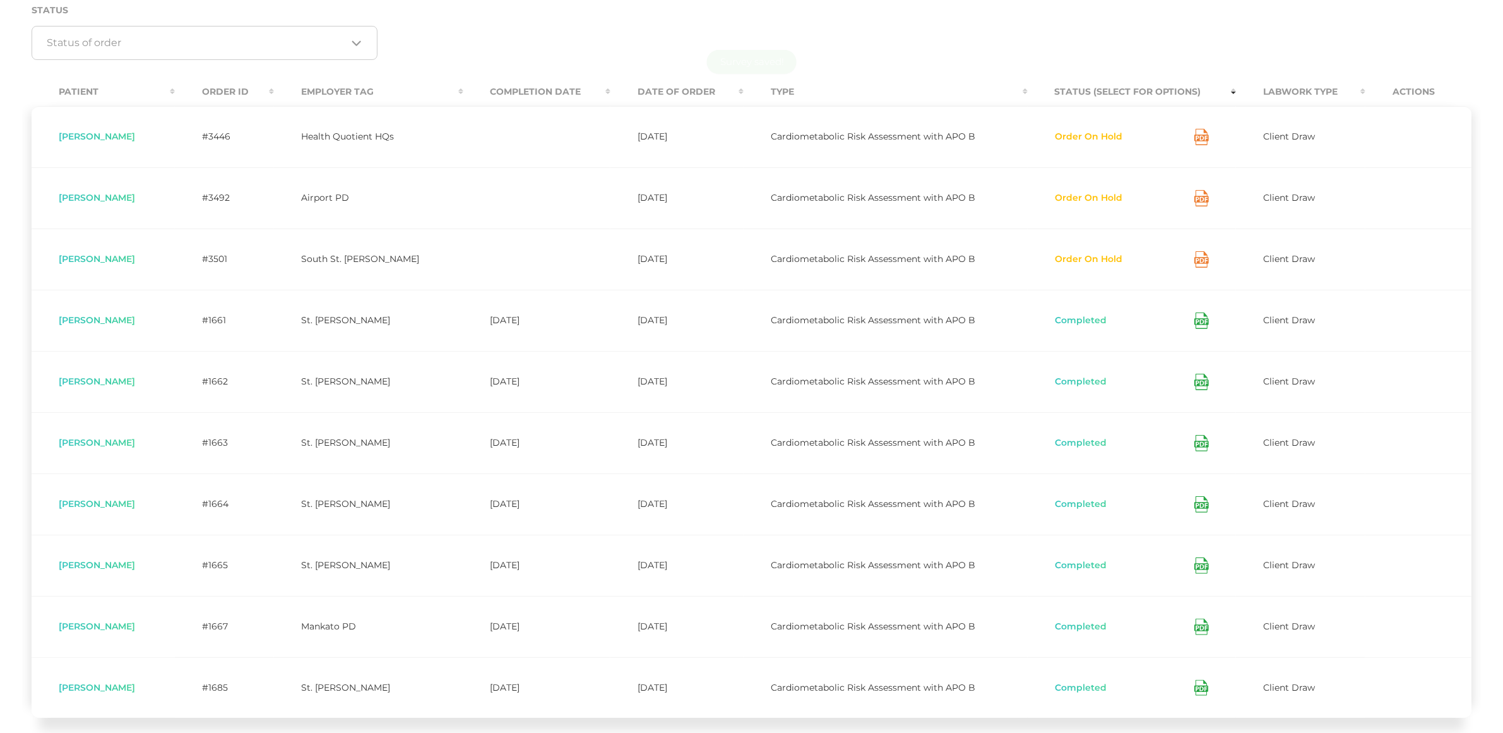
click at [1069, 194] on button "Order On Hold" at bounding box center [1089, 198] width 69 height 13
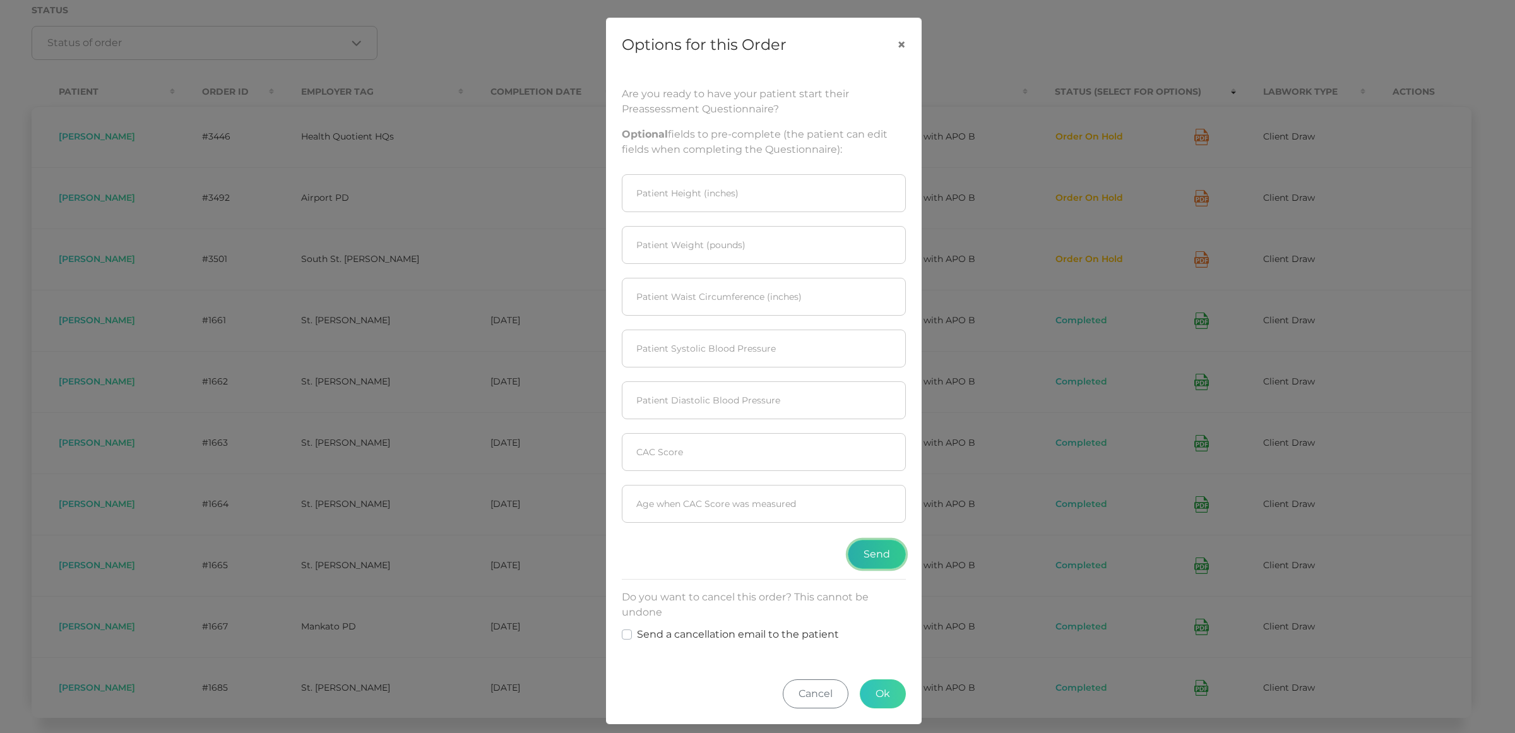
click at [871, 550] on button "Send" at bounding box center [877, 554] width 58 height 29
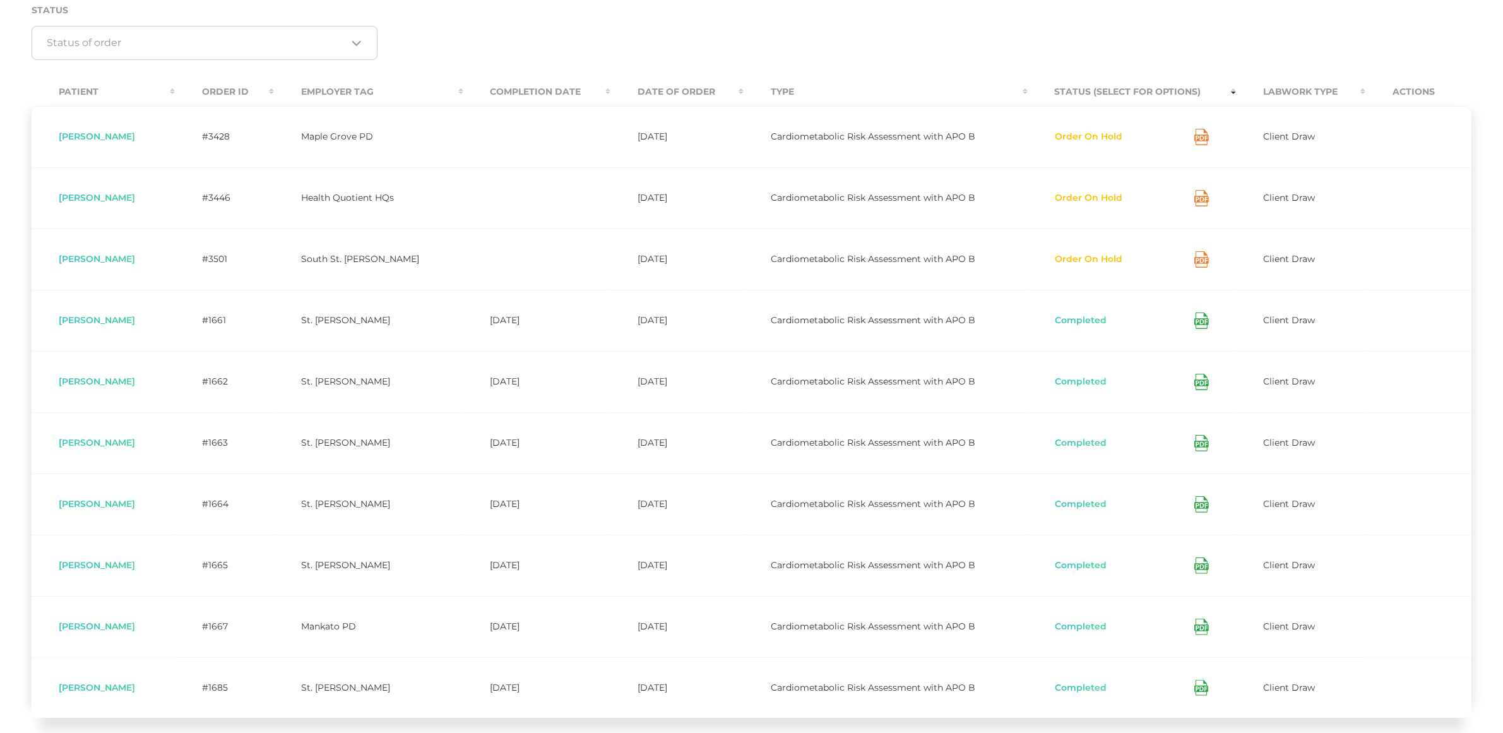
click at [1084, 263] on button "Order On Hold" at bounding box center [1089, 259] width 69 height 13
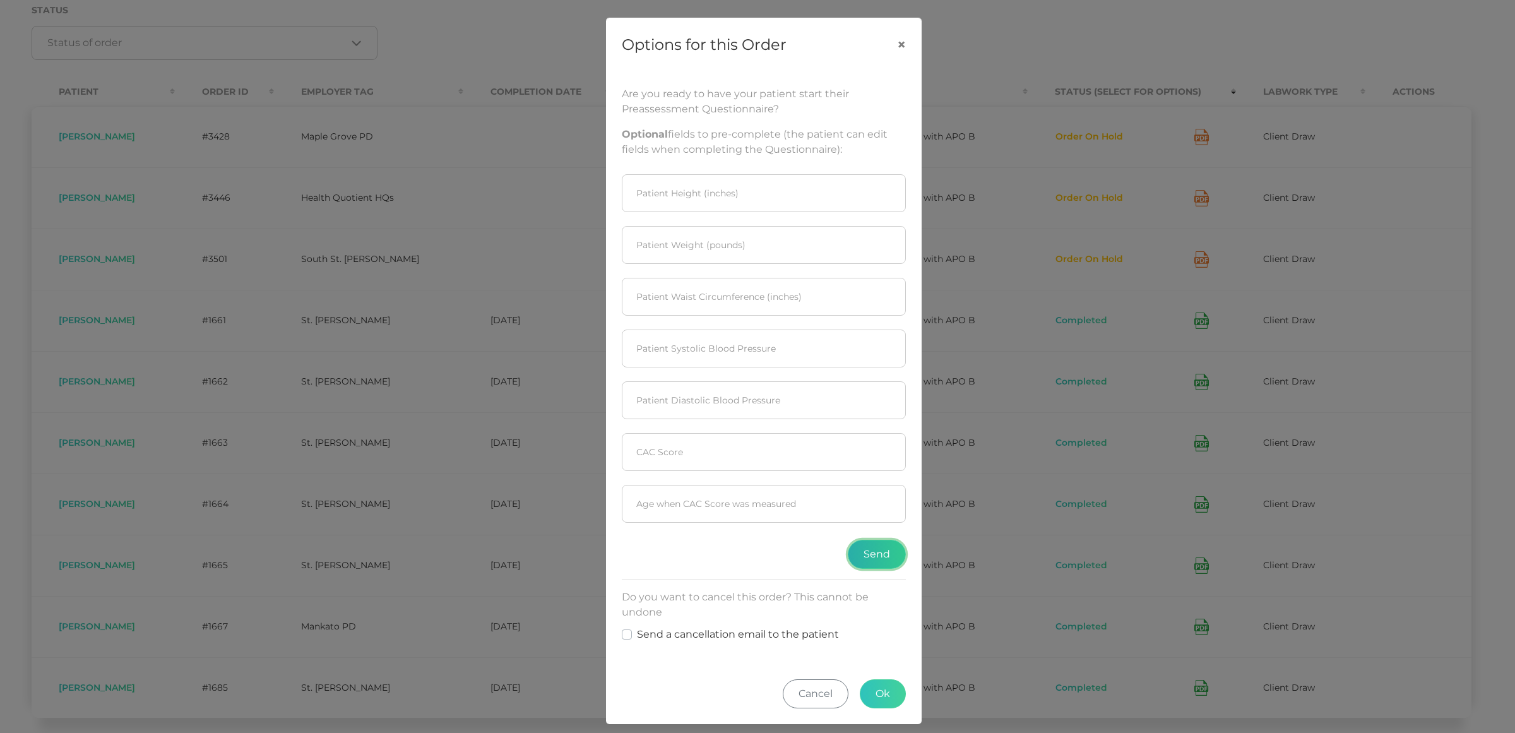
click at [865, 559] on button "Send" at bounding box center [877, 554] width 58 height 29
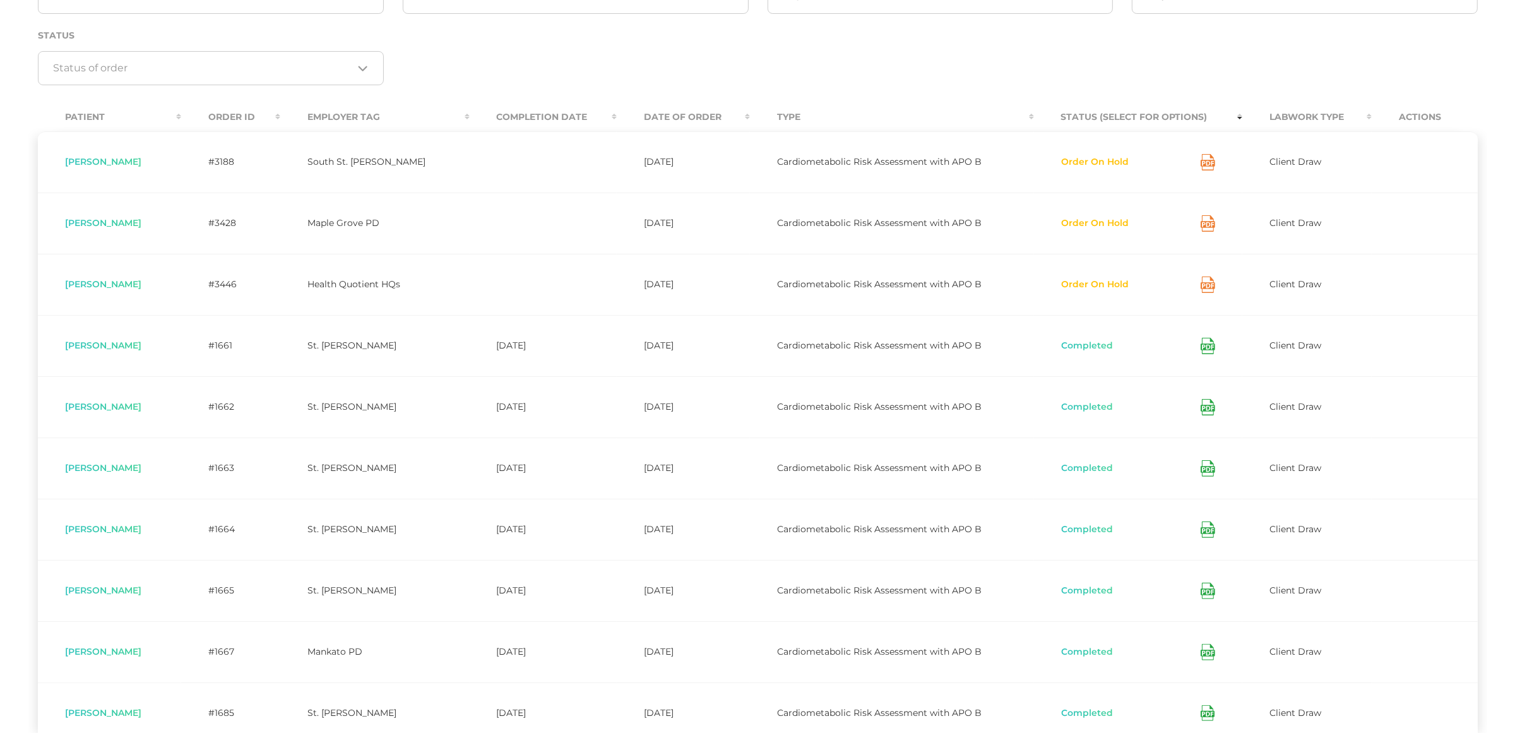
scroll to position [0, 0]
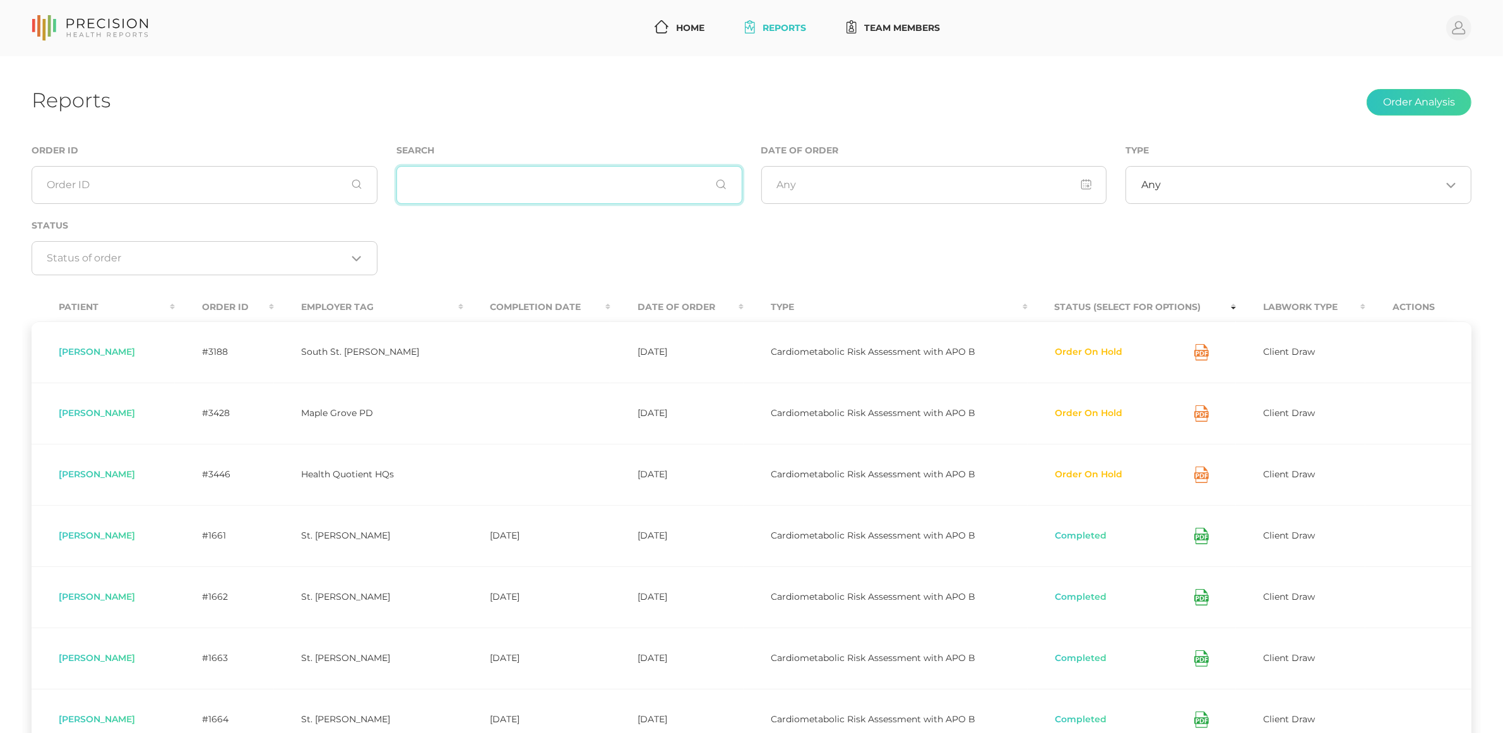
drag, startPoint x: 535, startPoint y: 167, endPoint x: 531, endPoint y: 175, distance: 8.5
click at [531, 174] on input "text" at bounding box center [569, 185] width 346 height 38
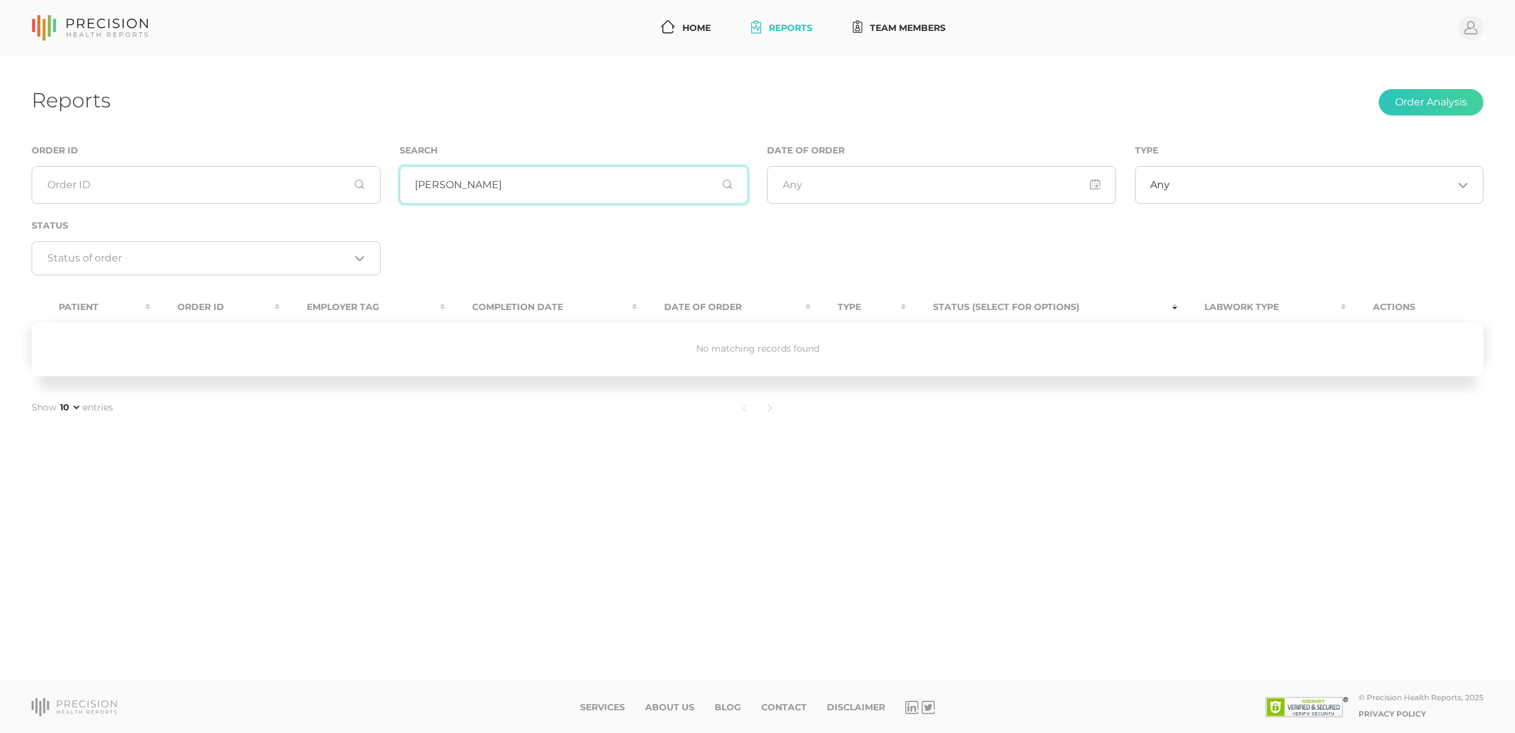
click at [427, 182] on input "[PERSON_NAME]" at bounding box center [574, 185] width 349 height 38
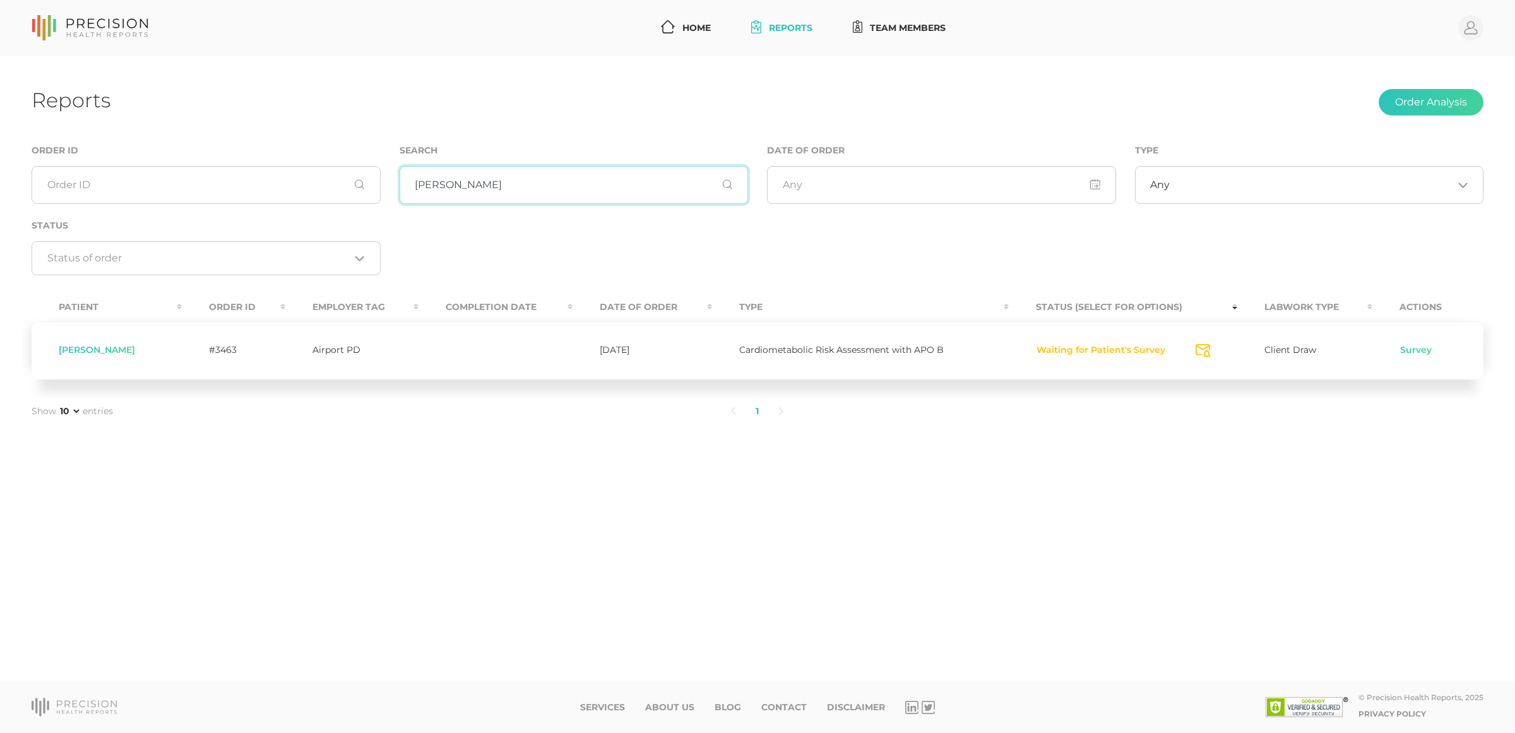
type input "[PERSON_NAME]"
click at [1152, 348] on button "Waiting for Patient's Survey" at bounding box center [1101, 350] width 130 height 13
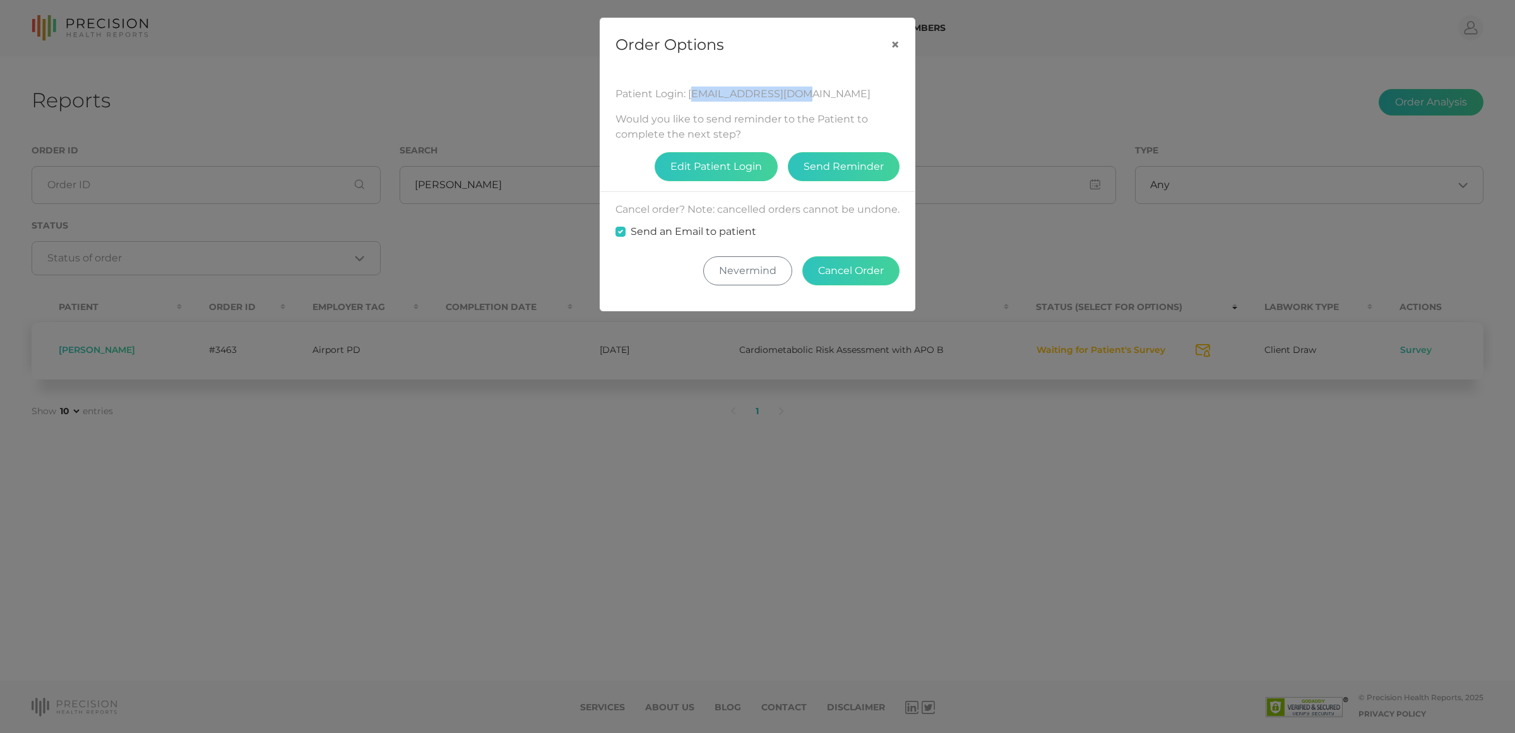
drag, startPoint x: 688, startPoint y: 92, endPoint x: 790, endPoint y: 96, distance: 102.3
click at [790, 96] on div "Patient Login: [EMAIL_ADDRESS][DOMAIN_NAME]" at bounding box center [757, 93] width 284 height 15
copy div "[EMAIL_ADDRESS][DOMAIN_NAME]"
click at [893, 44] on button "×" at bounding box center [894, 44] width 39 height 53
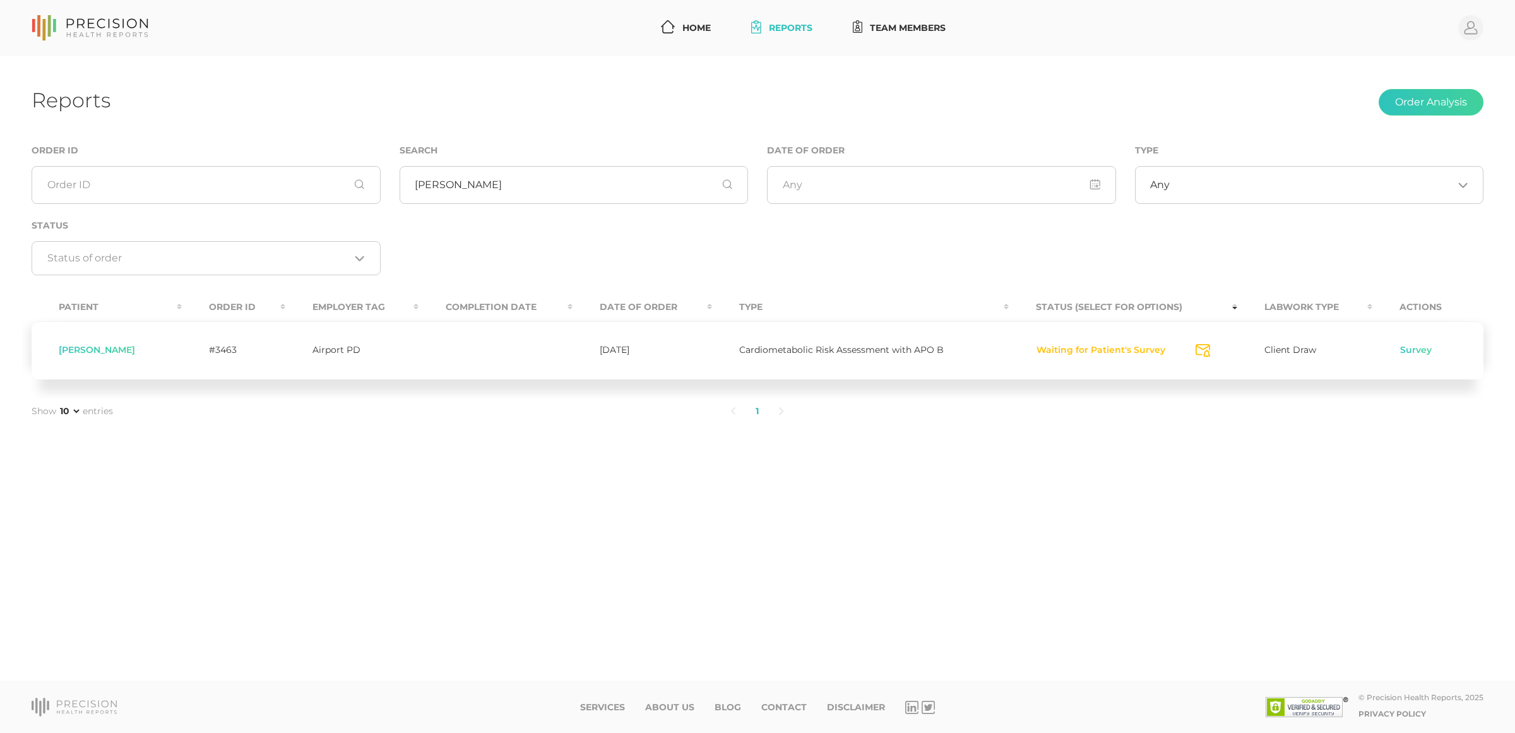
click at [1036, 344] on button "Waiting for Patient's Survey" at bounding box center [1101, 350] width 130 height 13
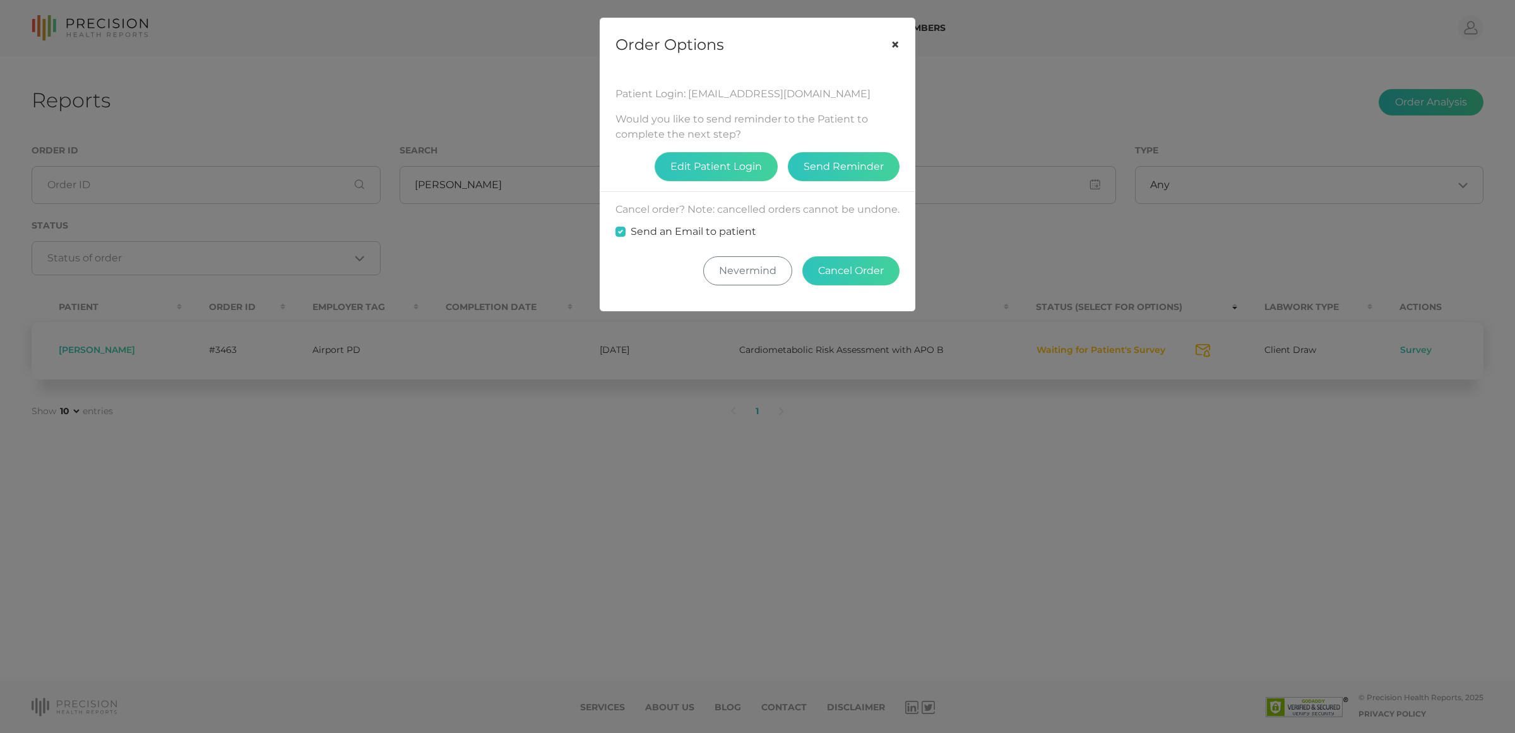
click at [889, 45] on button "×" at bounding box center [894, 44] width 39 height 53
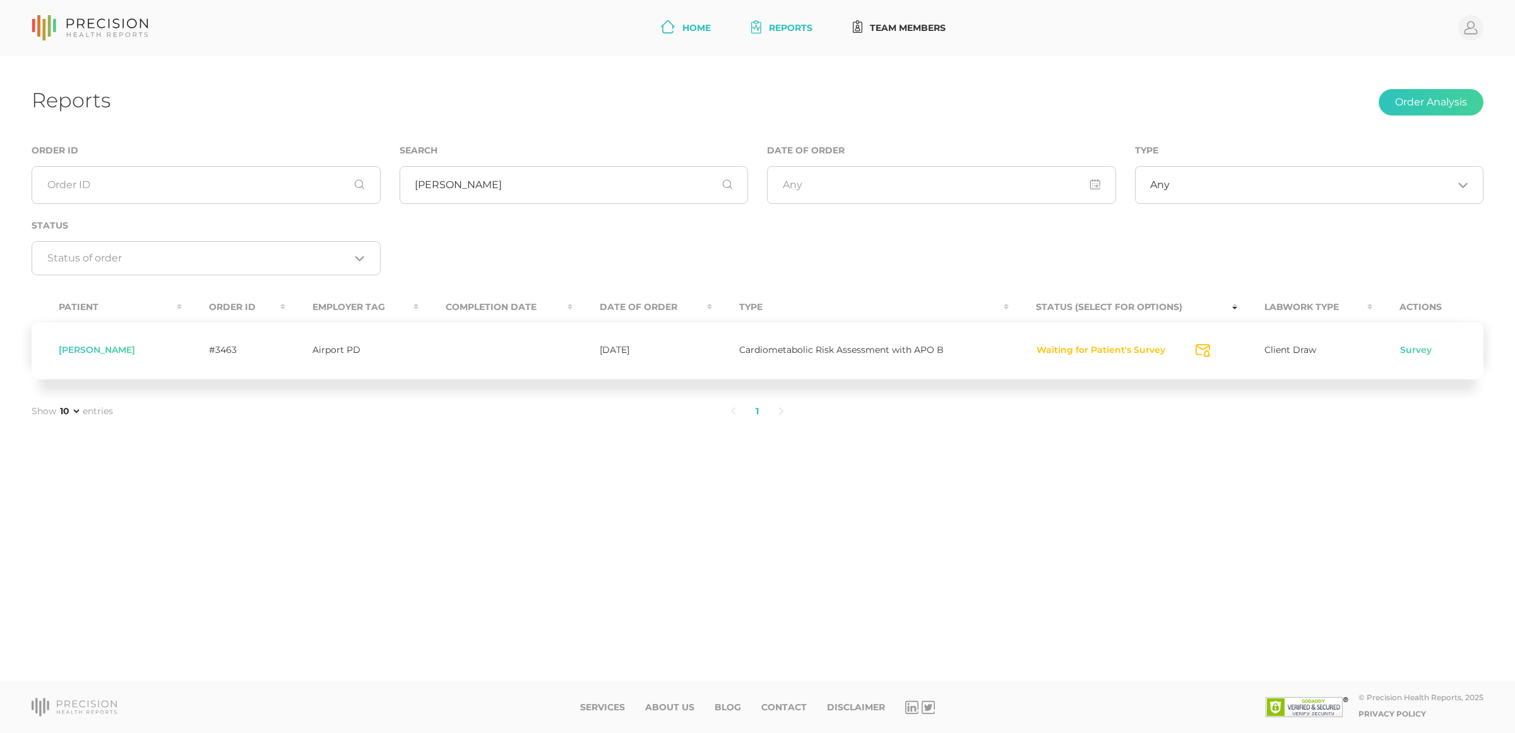
click at [699, 33] on link "Home" at bounding box center [686, 27] width 60 height 23
